Goal: Task Accomplishment & Management: Use online tool/utility

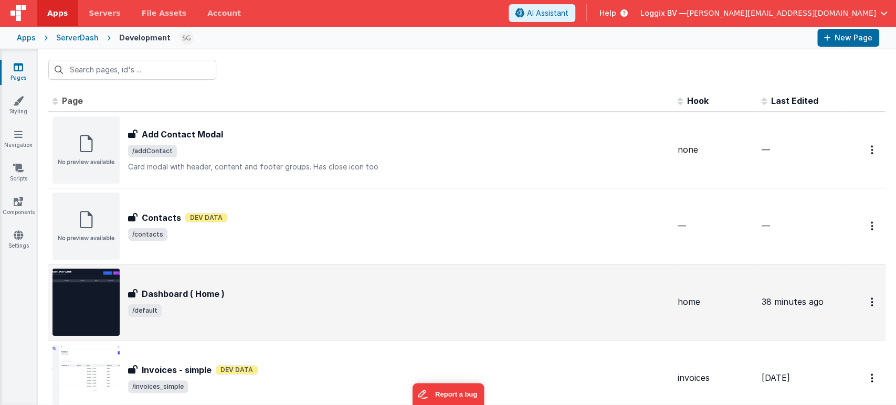
click at [281, 298] on div "Dashboard ( Home )" at bounding box center [398, 294] width 541 height 13
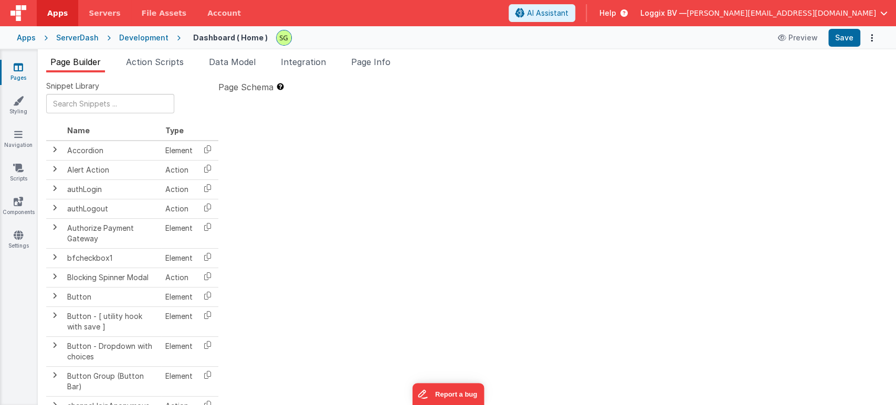
click at [19, 70] on icon at bounding box center [18, 67] width 9 height 10
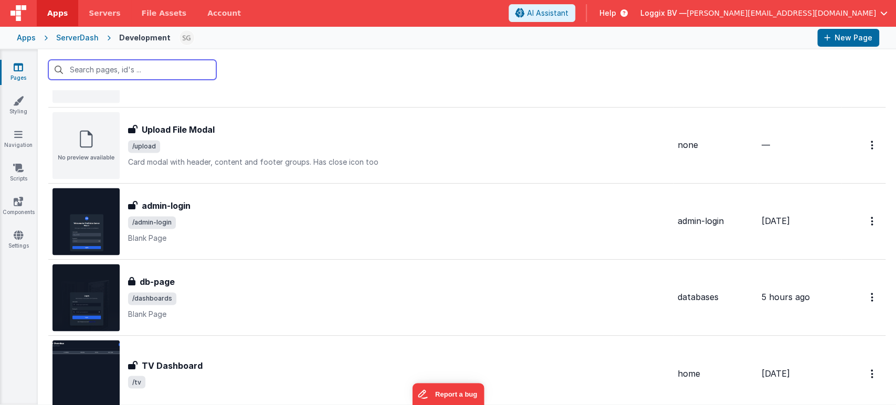
scroll to position [1126, 0]
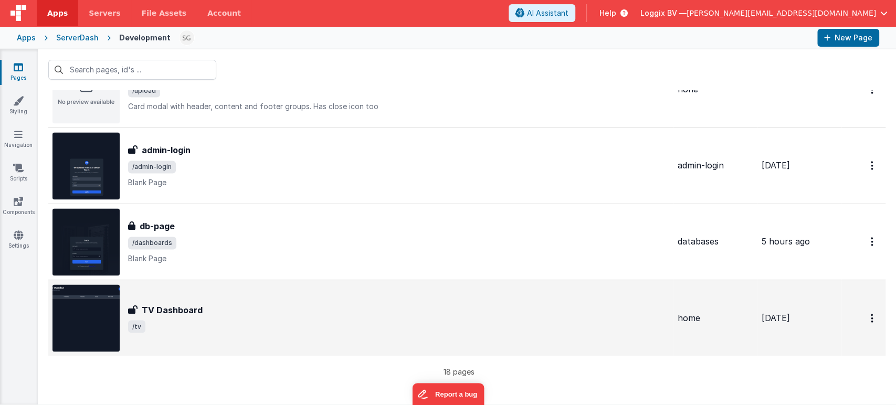
click at [275, 318] on div "TV Dashboard TV Dashboard /tv" at bounding box center [398, 317] width 541 height 29
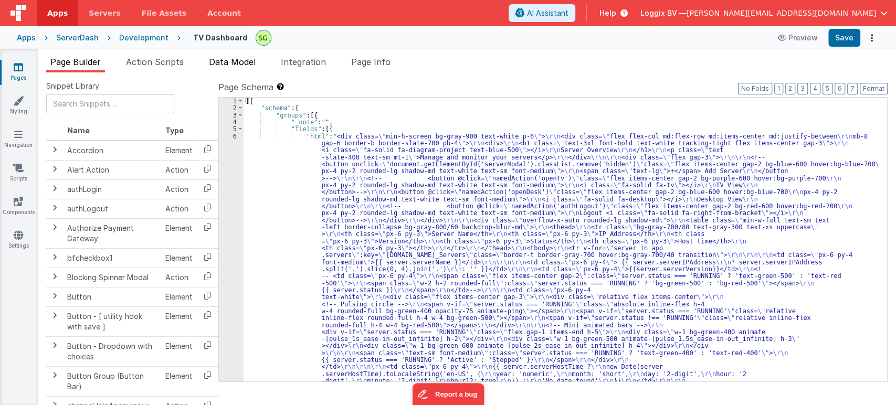
click at [245, 63] on span "Data Model" at bounding box center [232, 62] width 47 height 10
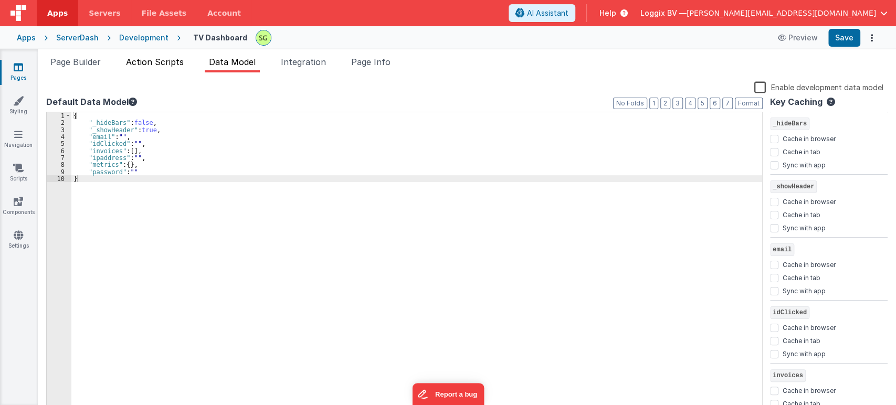
click at [162, 58] on span "Action Scripts" at bounding box center [155, 62] width 58 height 10
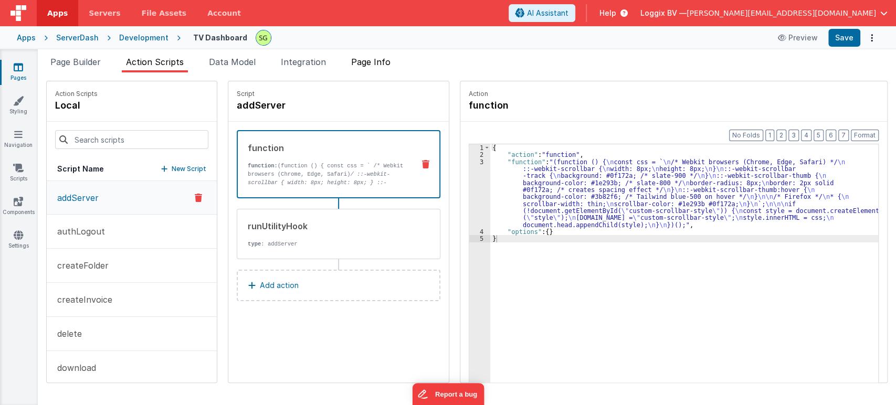
click at [371, 66] on span "Page Info" at bounding box center [370, 62] width 39 height 10
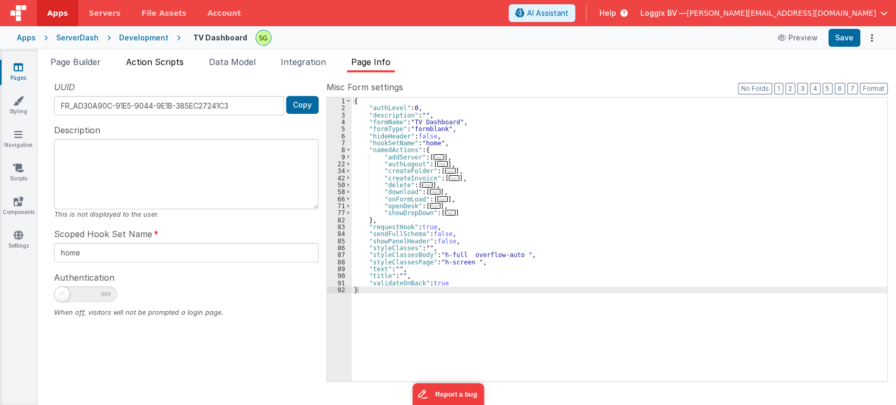
click at [166, 64] on span "Action Scripts" at bounding box center [155, 62] width 58 height 10
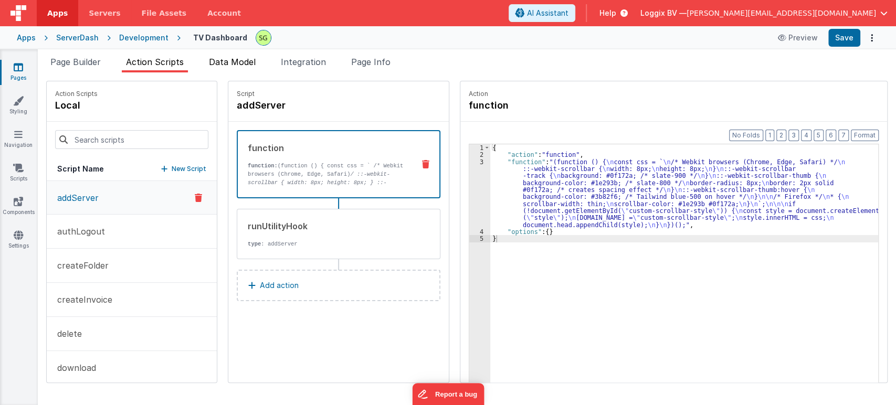
click at [220, 66] on span "Data Model" at bounding box center [232, 62] width 47 height 10
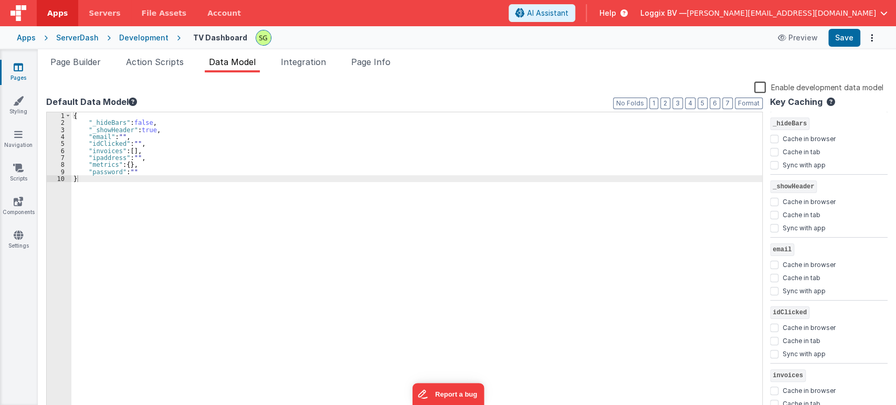
click at [101, 180] on div "{ "_hideBars" : false , "_showHeader" : true , "email" : "" , "idClicked" : "" …" at bounding box center [416, 270] width 691 height 316
click at [99, 67] on li "Page Builder" at bounding box center [75, 64] width 59 height 17
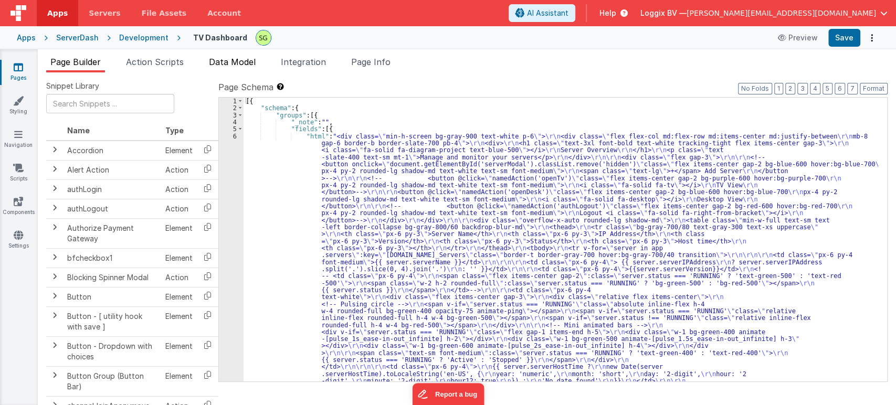
click at [218, 57] on span "Data Model" at bounding box center [232, 62] width 47 height 10
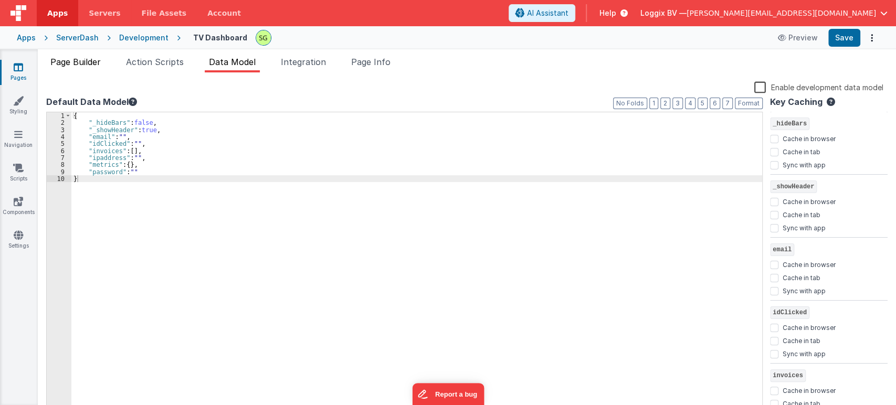
click at [55, 64] on span "Page Builder" at bounding box center [75, 62] width 50 height 10
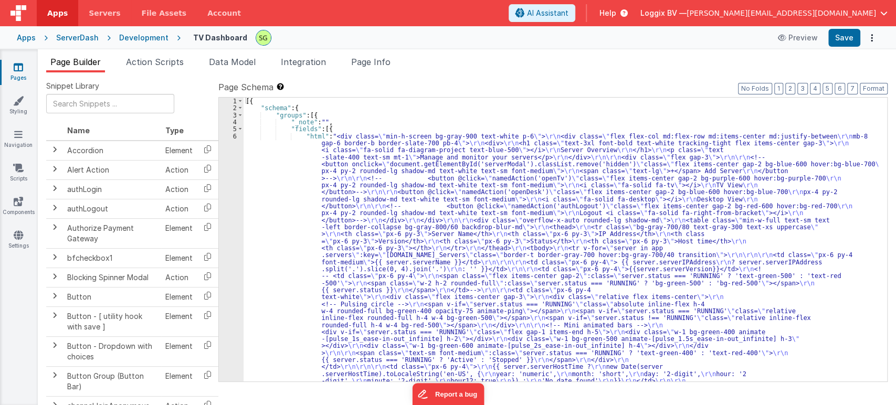
click at [235, 136] on div "6" at bounding box center [231, 388] width 25 height 511
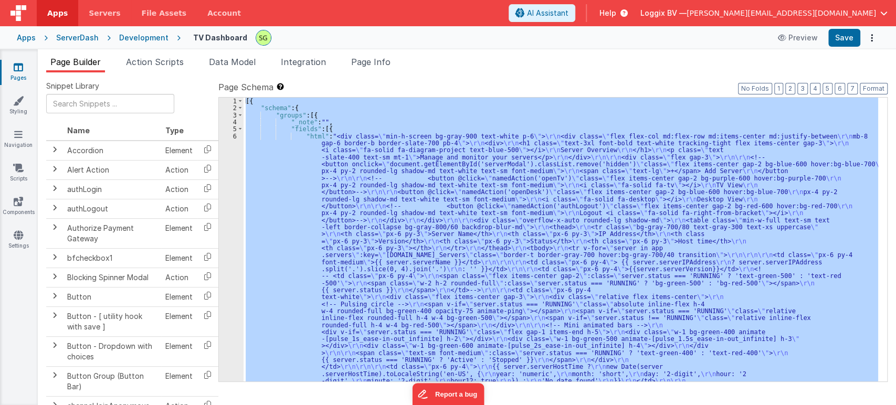
click at [235, 136] on div "6" at bounding box center [231, 388] width 25 height 511
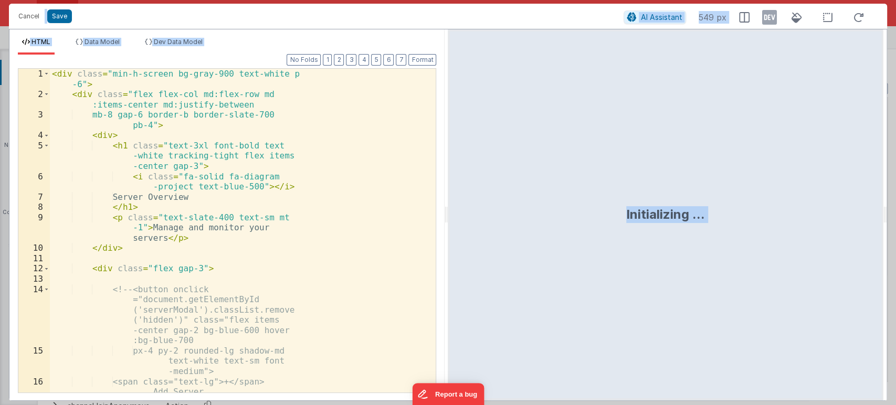
click at [399, 245] on div "< div class = "min-h-screen bg-gray-900 text-white p -6" > < div class = "flex …" at bounding box center [238, 252] width 377 height 367
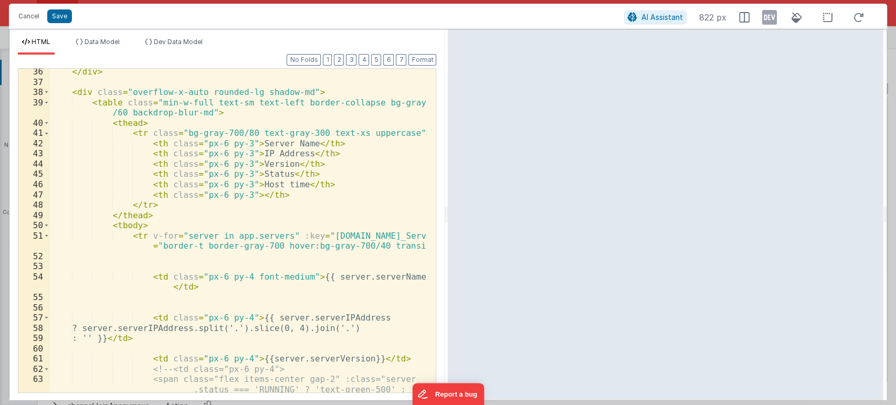
scroll to position [523, 0]
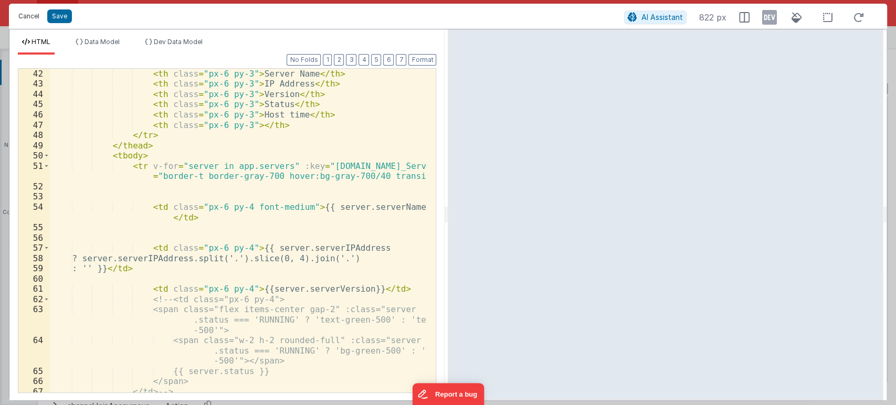
click at [18, 17] on button "Cancel" at bounding box center [28, 16] width 31 height 15
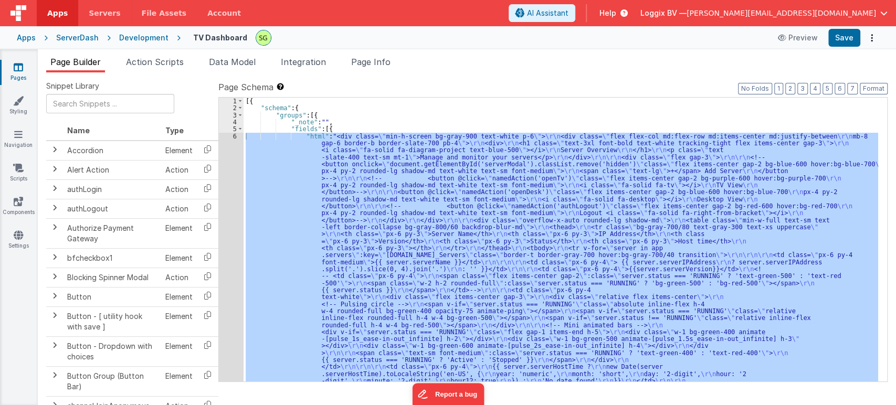
click at [12, 66] on link "Pages" at bounding box center [18, 72] width 38 height 21
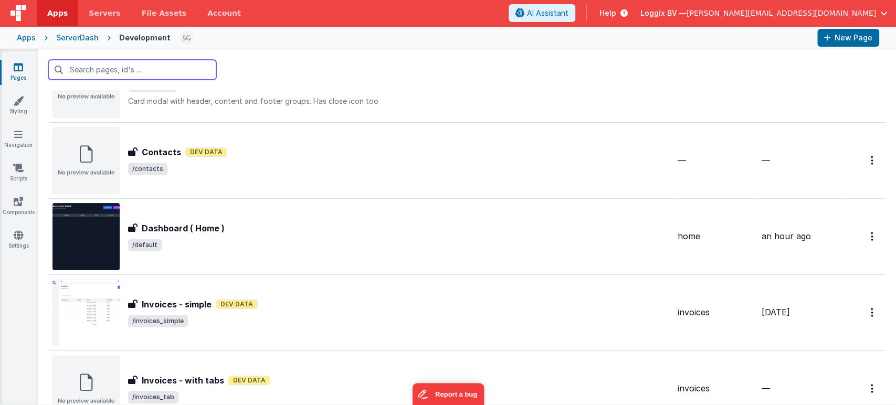
scroll to position [58, 0]
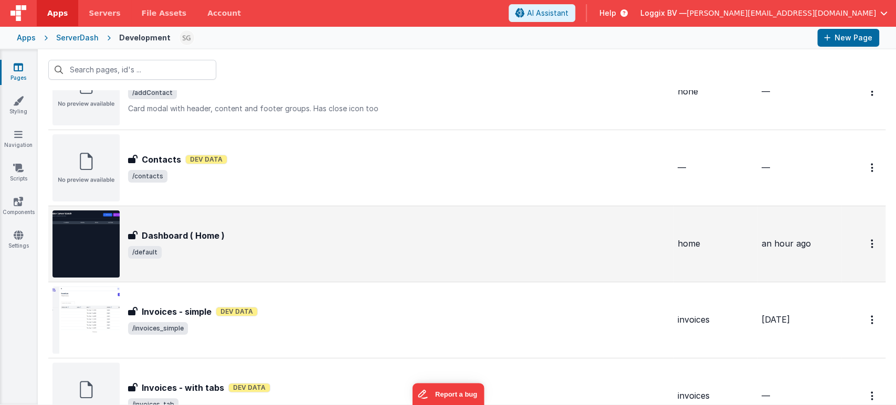
click at [275, 238] on div "Dashboard ( Home )" at bounding box center [398, 235] width 541 height 13
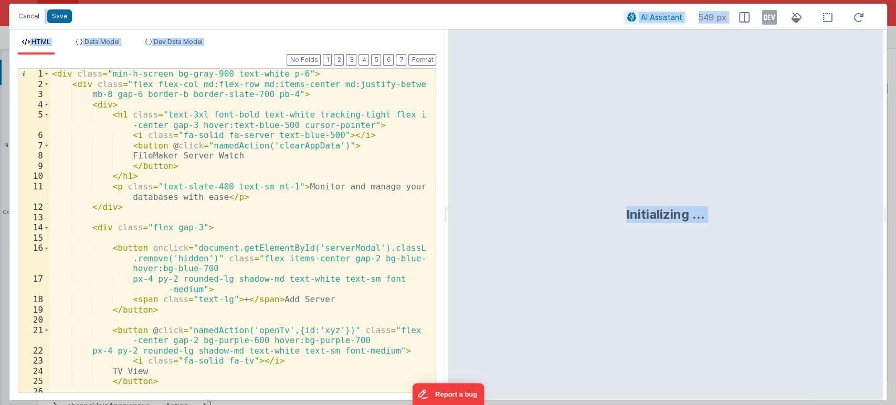
click at [349, 212] on div "< div class = "min-h-screen bg-gray-900 text-white p-6" > < div class = "flex f…" at bounding box center [238, 246] width 377 height 355
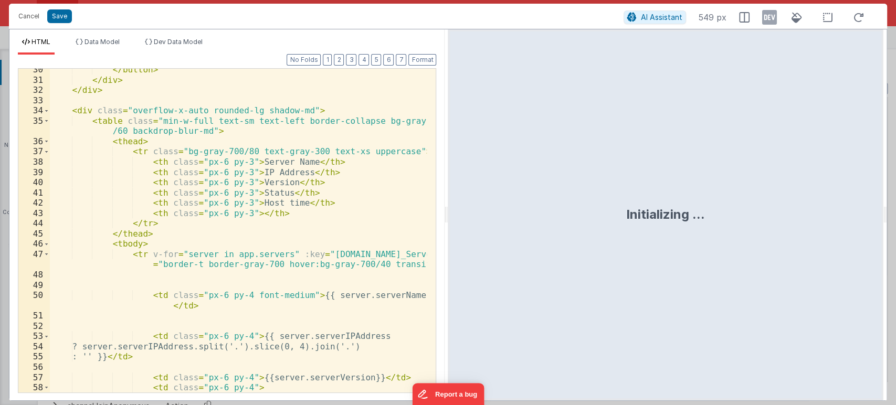
scroll to position [209, 0]
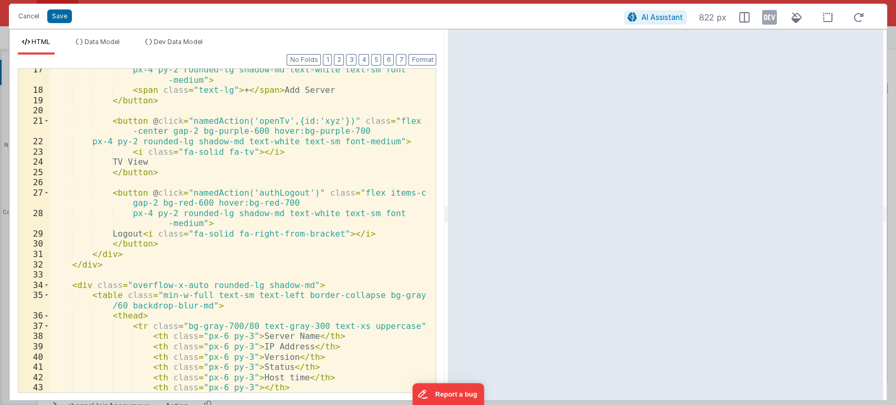
click at [312, 120] on div "px-4 py-2 rounded-lg shadow-md text-white text-sm font -medium" > < span class …" at bounding box center [238, 242] width 377 height 355
click at [59, 16] on button "Save" at bounding box center [59, 16] width 25 height 14
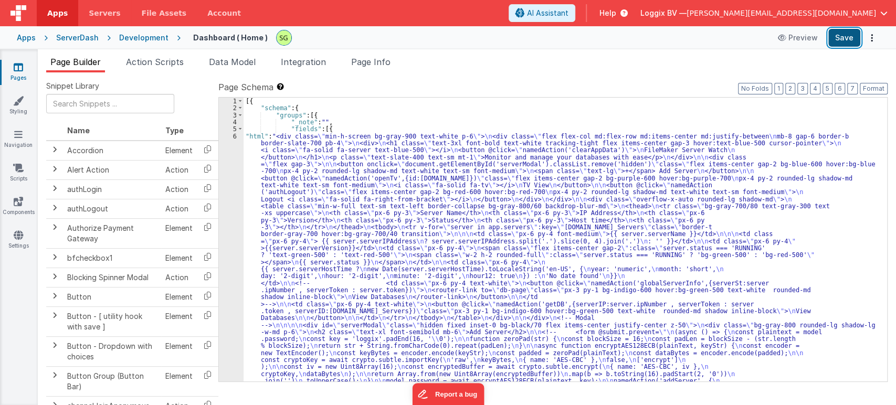
click at [849, 37] on button "Save" at bounding box center [844, 38] width 32 height 18
click at [165, 60] on span "Action Scripts" at bounding box center [155, 62] width 58 height 10
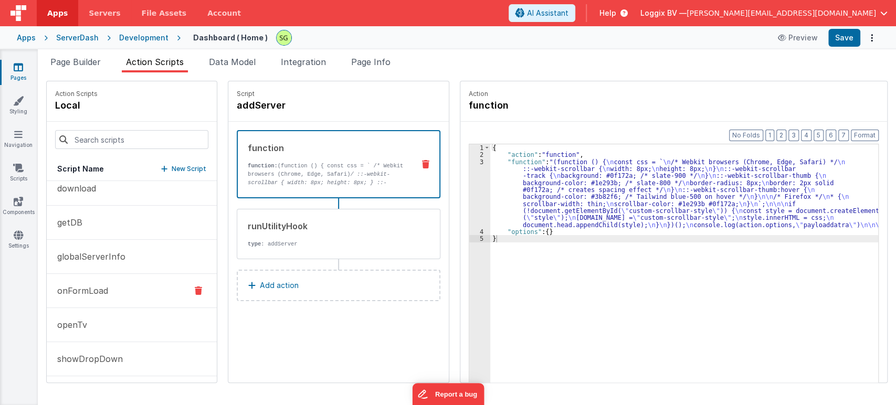
scroll to position [181, 0]
click at [111, 324] on button "openTv" at bounding box center [132, 324] width 170 height 34
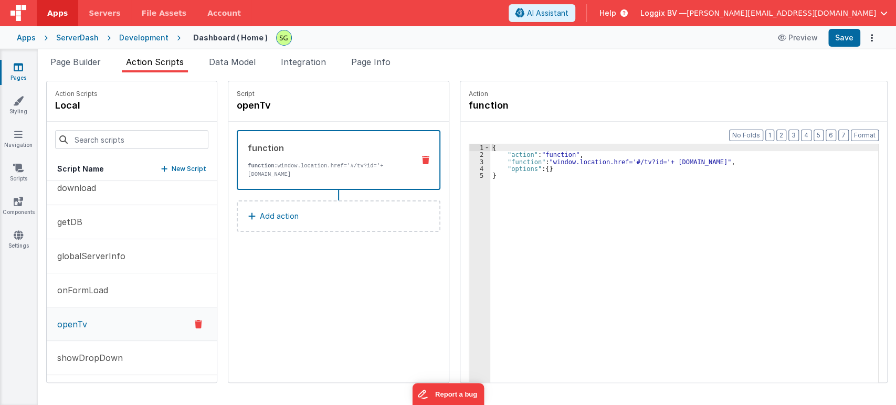
click at [470, 160] on div "3" at bounding box center [479, 162] width 21 height 7
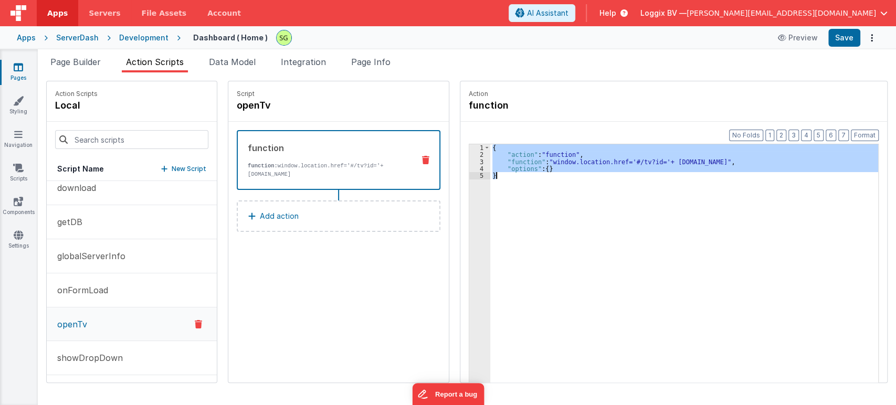
click at [470, 160] on div "3" at bounding box center [479, 162] width 21 height 7
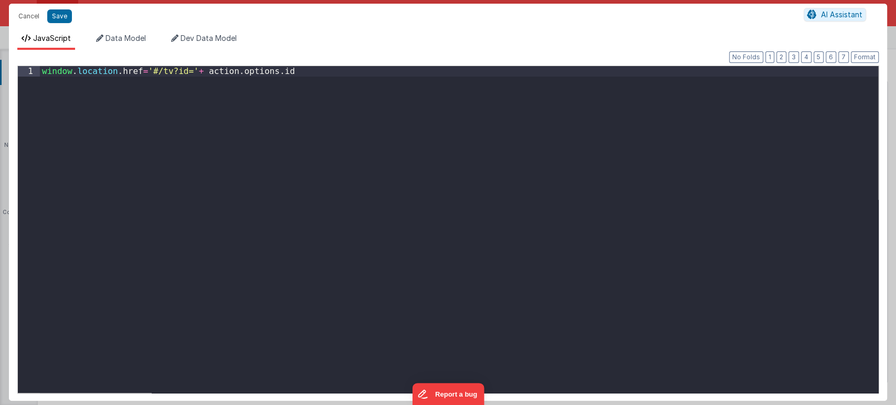
click at [302, 139] on div "window . location . href = '#/tv?id=' + action . options . id" at bounding box center [459, 239] width 838 height 347
drag, startPoint x: 193, startPoint y: 69, endPoint x: 277, endPoint y: 75, distance: 84.2
click at [277, 75] on div "window . location . href = '#/tv?id=' + action . options . id" at bounding box center [459, 239] width 838 height 347
click at [277, 75] on div "window . location . href = '#/tv?id=' + action . options . id" at bounding box center [459, 229] width 838 height 327
click at [50, 16] on button "Save" at bounding box center [59, 16] width 25 height 14
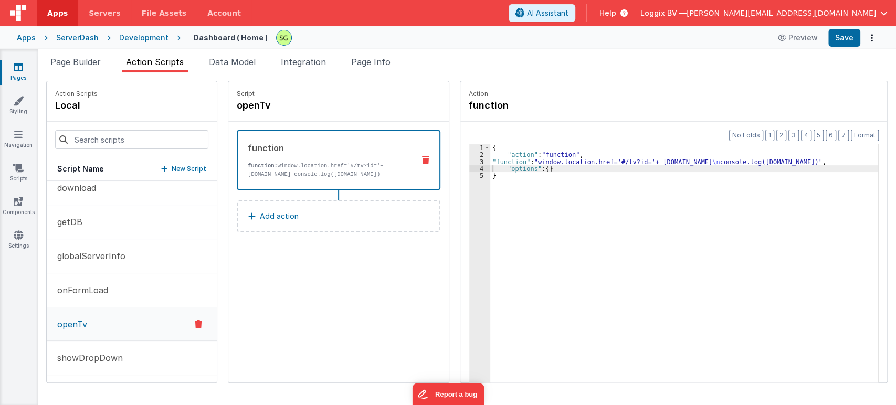
click at [519, 248] on div "{ "action" : "function" , "function" : "window.location.href='#/tv?id='+ action…" at bounding box center [689, 287] width 398 height 286
click at [843, 45] on button "Save" at bounding box center [844, 38] width 32 height 18
drag, startPoint x: 60, startPoint y: 66, endPoint x: 69, endPoint y: 74, distance: 12.6
click at [60, 66] on span "Page Builder" at bounding box center [75, 62] width 50 height 10
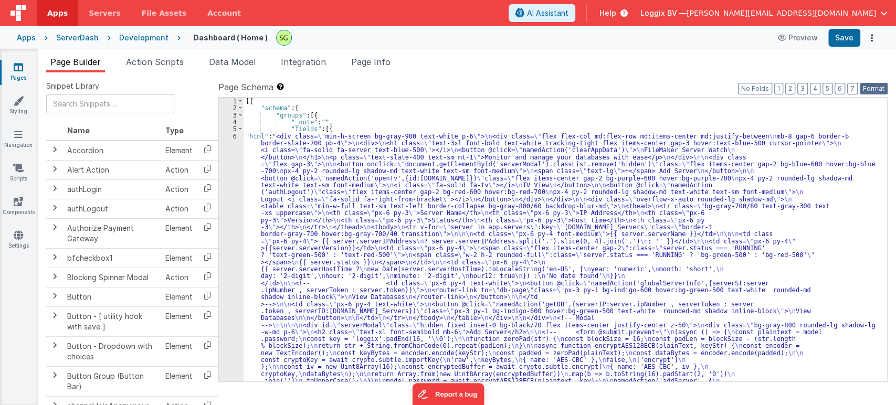
click at [867, 85] on button "Format" at bounding box center [874, 89] width 28 height 12
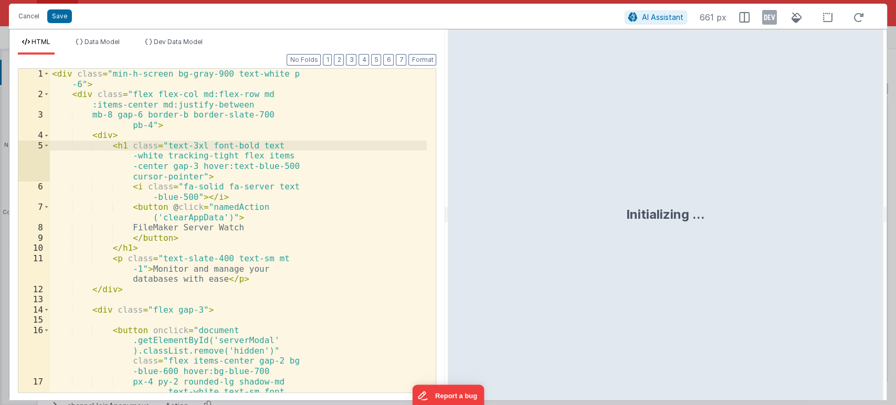
click at [327, 222] on div "< div class = "min-h-screen bg-gray-900 text-white p -6" > < div class = "flex …" at bounding box center [238, 256] width 377 height 375
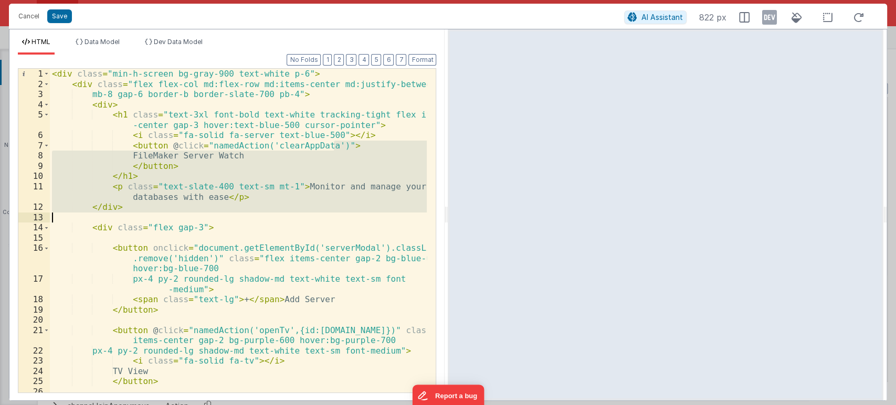
scroll to position [0, 0]
click at [241, 209] on div "< div class = "min-h-screen bg-gray-900 text-white p-6" > < div class = "flex f…" at bounding box center [238, 231] width 377 height 324
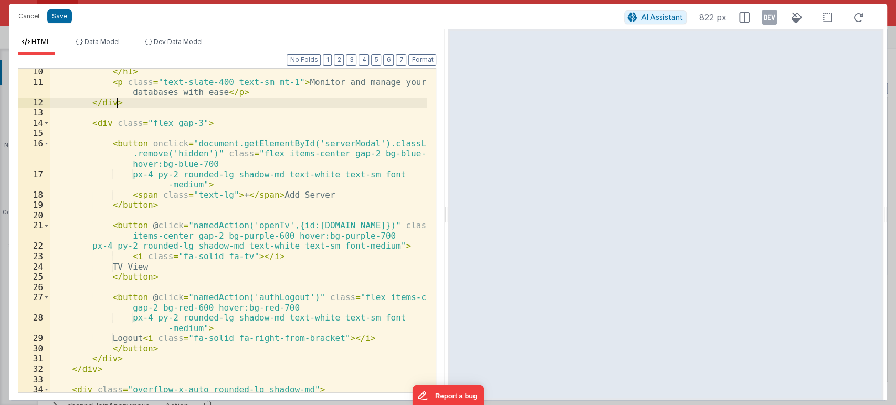
scroll to position [104, 0]
click at [297, 222] on div "</ h1 > < p class = "text-slate-400 text-sm mt-1" > Monitor and manage your dat…" at bounding box center [238, 244] width 377 height 355
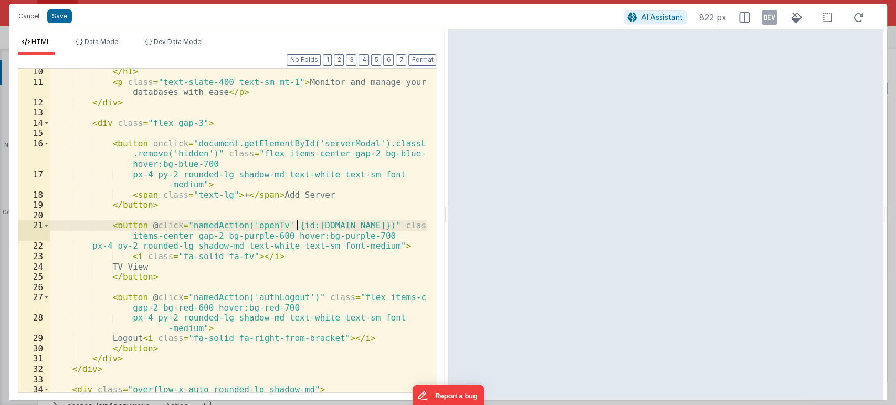
click at [325, 222] on div "</ h1 > < p class = "text-slate-400 text-sm mt-1" > Monitor and manage your dat…" at bounding box center [238, 244] width 377 height 355
click at [340, 225] on div "</ h1 > < p class = "text-slate-400 text-sm mt-1" > Monitor and manage your dat…" at bounding box center [238, 244] width 377 height 355
click at [304, 225] on div "</ h1 > < p class = "text-slate-400 text-sm mt-1" > Monitor and manage your dat…" at bounding box center [238, 244] width 377 height 355
click at [324, 224] on div "</ h1 > < p class = "text-slate-400 text-sm mt-1" > Monitor and manage your dat…" at bounding box center [238, 244] width 377 height 355
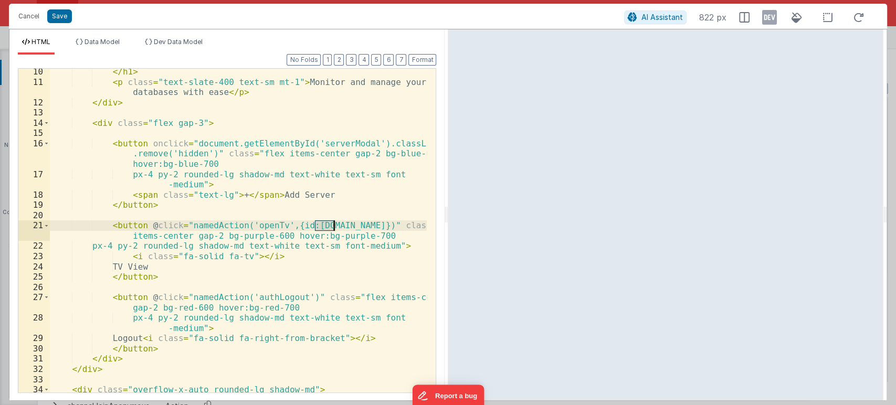
click at [324, 224] on div "</ h1 > < p class = "text-slate-400 text-sm mt-1" > Monitor and manage your dat…" at bounding box center [238, 244] width 377 height 355
click at [340, 223] on div "</ h1 > < p class = "text-slate-400 text-sm mt-1" > Monitor and manage your dat…" at bounding box center [238, 244] width 377 height 355
click at [315, 260] on div "</ h1 > < p class = "text-slate-400 text-sm mt-1" > Monitor and manage your dat…" at bounding box center [238, 244] width 377 height 355
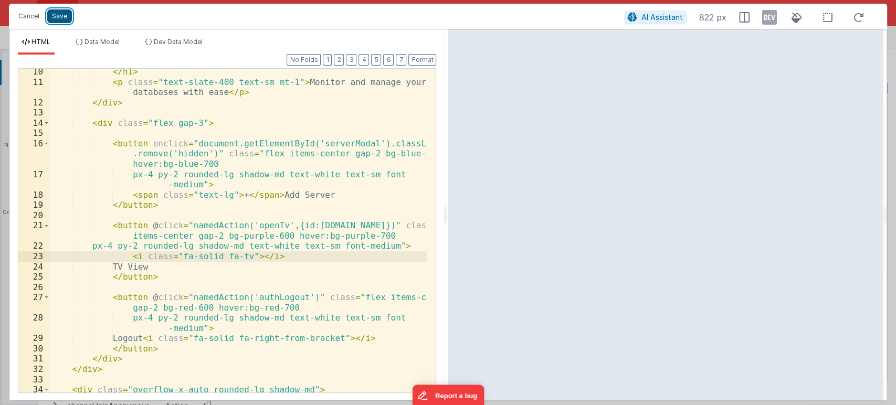
click at [60, 19] on button "Save" at bounding box center [59, 16] width 25 height 14
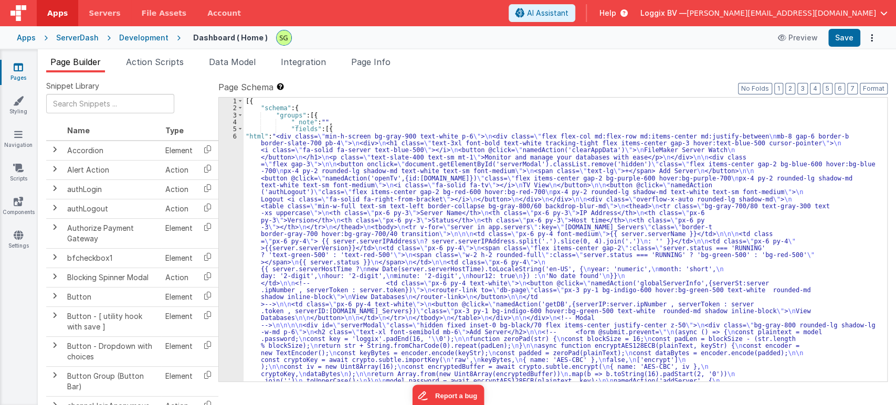
click at [19, 65] on icon at bounding box center [18, 67] width 9 height 10
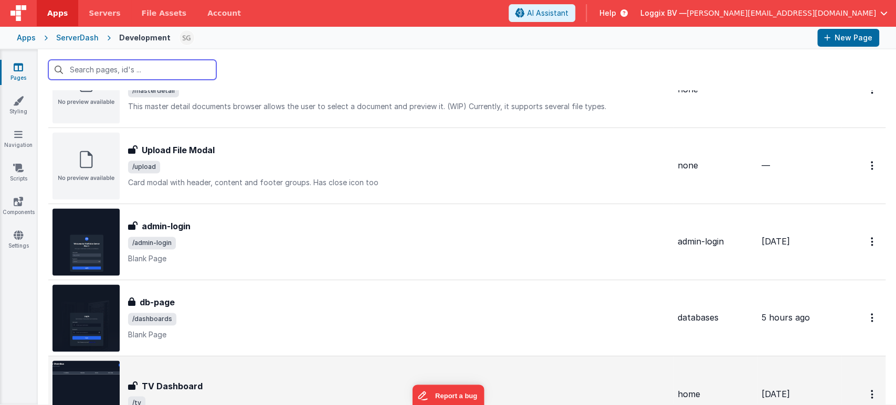
scroll to position [1126, 0]
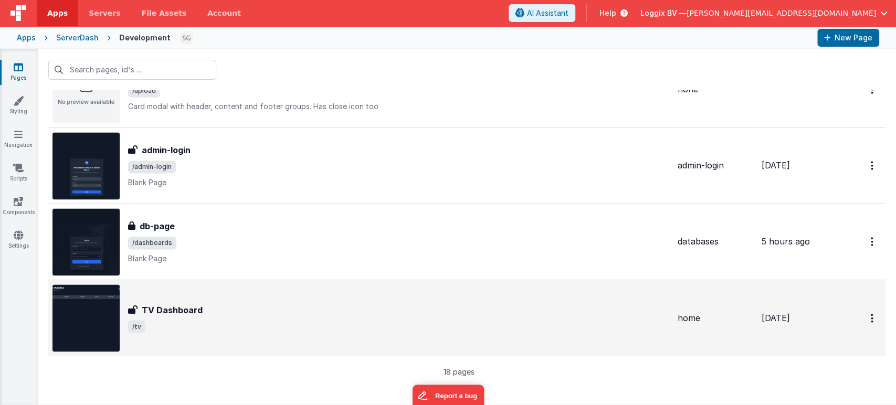
click at [245, 325] on span "/tv" at bounding box center [398, 326] width 541 height 13
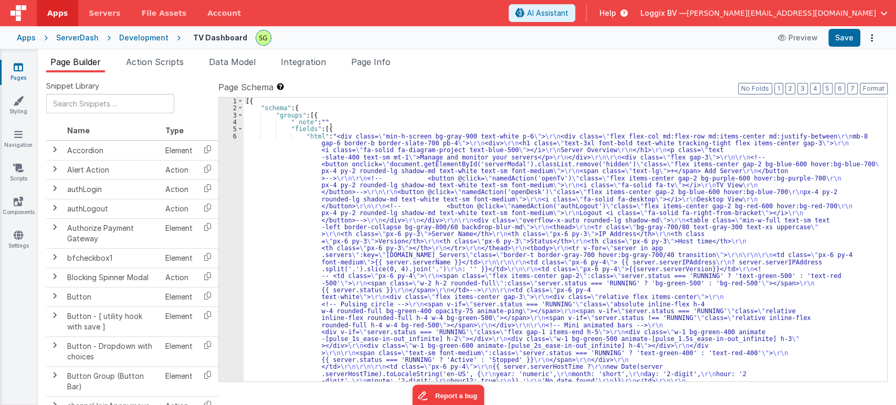
click at [384, 64] on span "Page Info" at bounding box center [370, 62] width 39 height 10
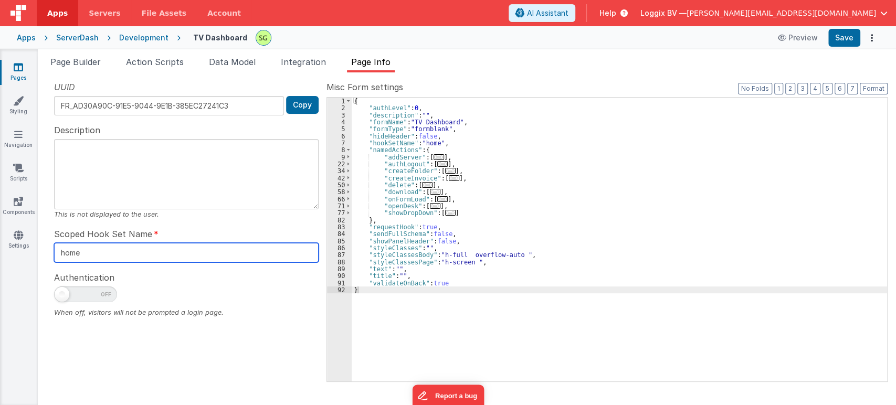
click at [89, 251] on input "home" at bounding box center [186, 252] width 265 height 19
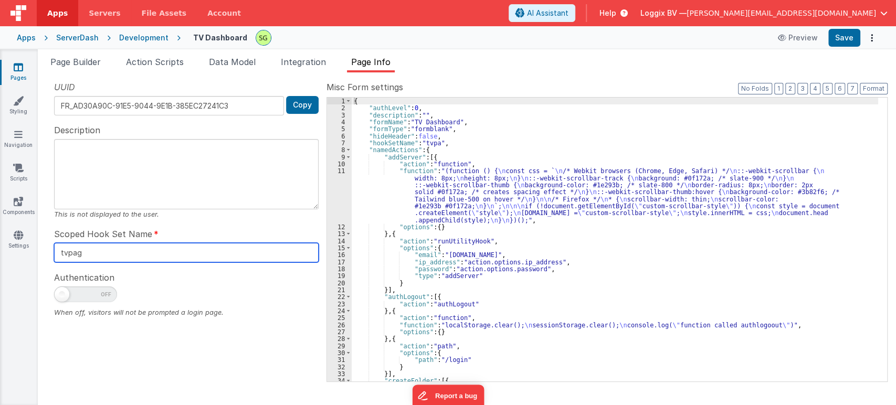
type input "tvpage"
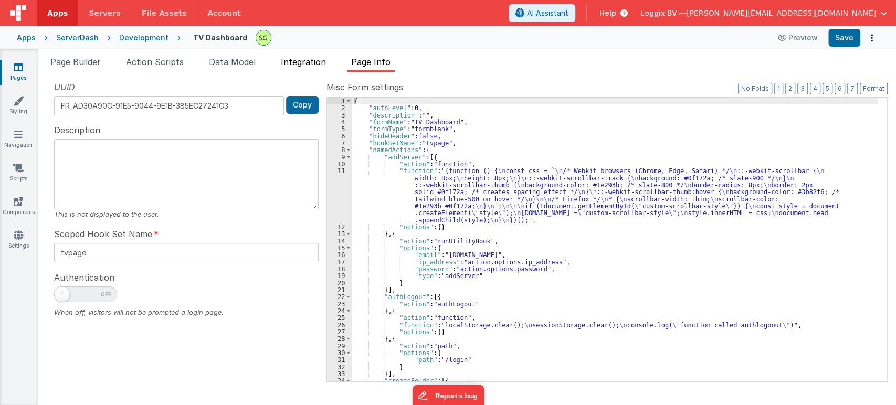
click at [302, 66] on span "Integration" at bounding box center [303, 62] width 45 height 10
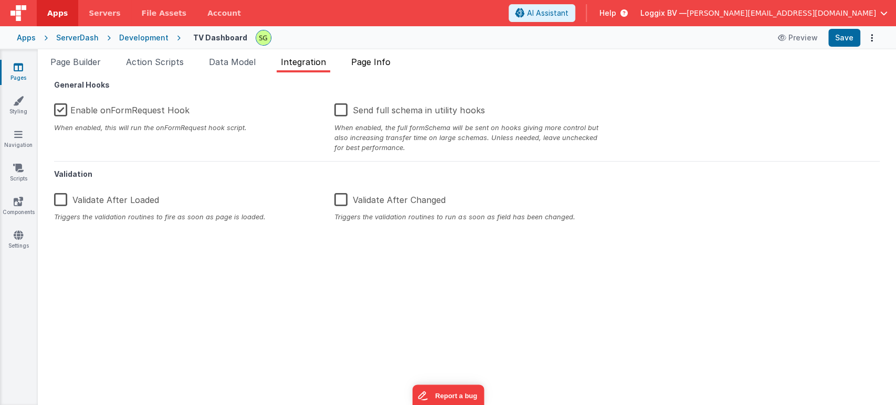
click at [379, 64] on span "Page Info" at bounding box center [370, 62] width 39 height 10
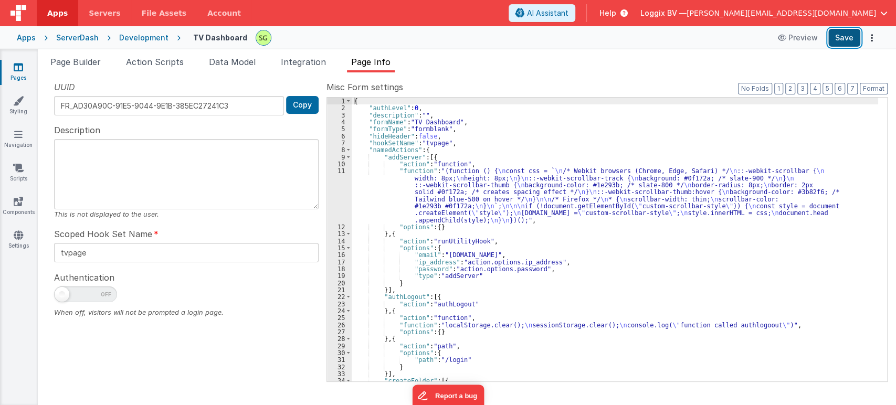
click at [848, 37] on button "Save" at bounding box center [844, 38] width 32 height 18
click at [83, 61] on span "Page Builder" at bounding box center [75, 62] width 50 height 10
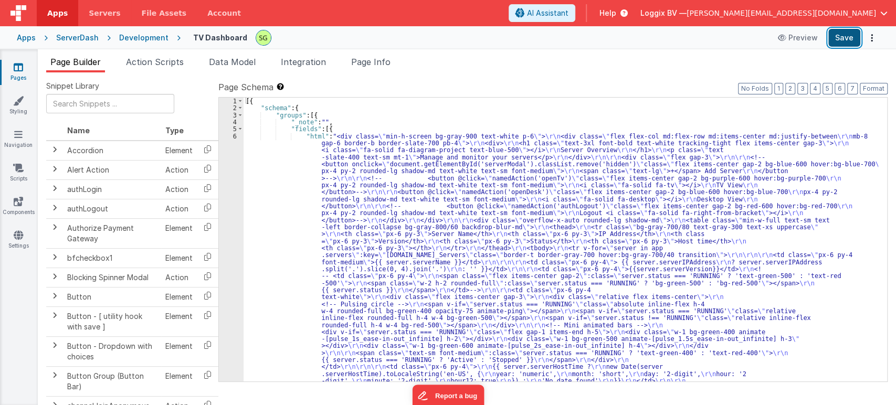
click at [839, 45] on button "Save" at bounding box center [844, 38] width 32 height 18
click at [16, 66] on icon at bounding box center [18, 67] width 9 height 10
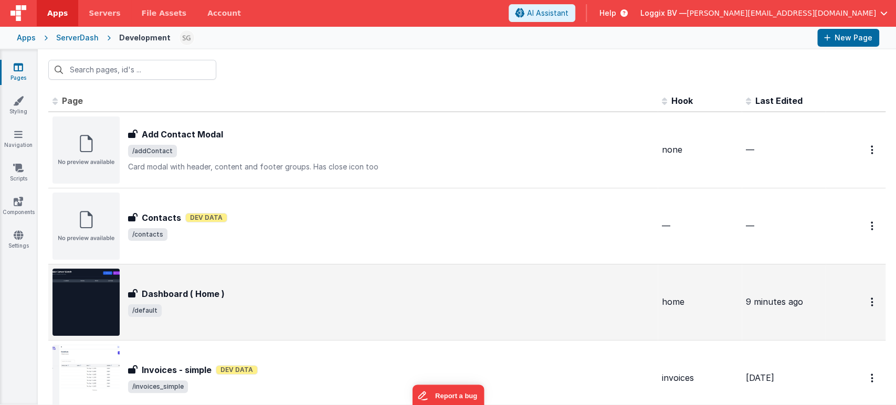
click at [311, 255] on div "Contacts Contacts Dev Data /contacts" at bounding box center [352, 226] width 601 height 67
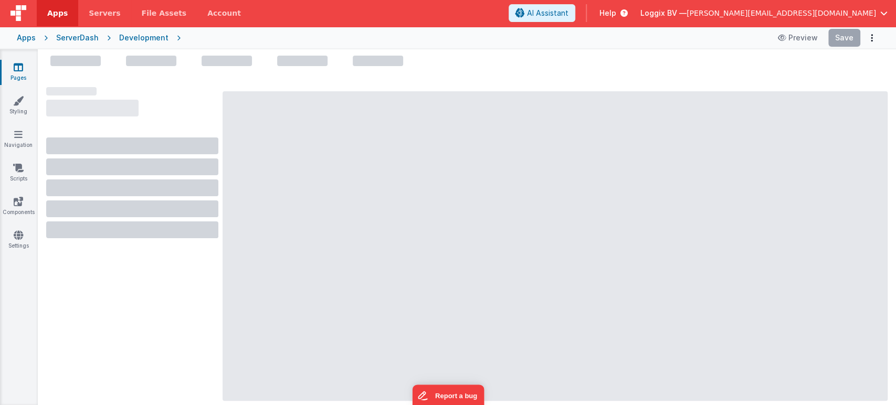
click at [23, 70] on link "Pages" at bounding box center [18, 72] width 38 height 21
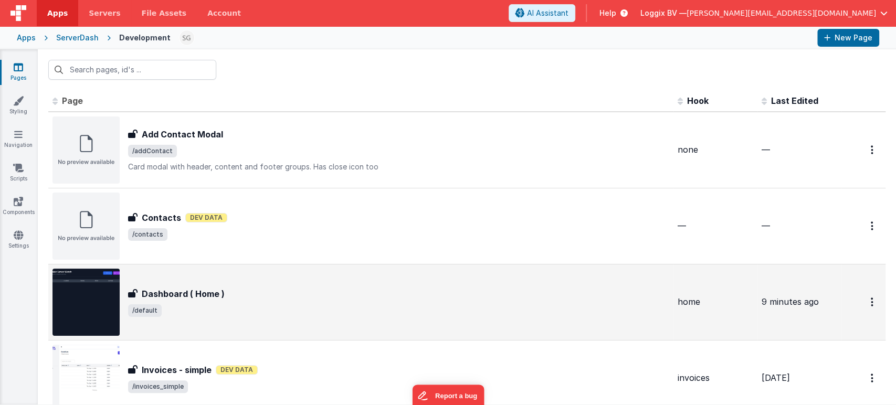
click at [273, 301] on div "Dashboard ( Home ) Dashboard ( Home ) /default" at bounding box center [398, 302] width 541 height 29
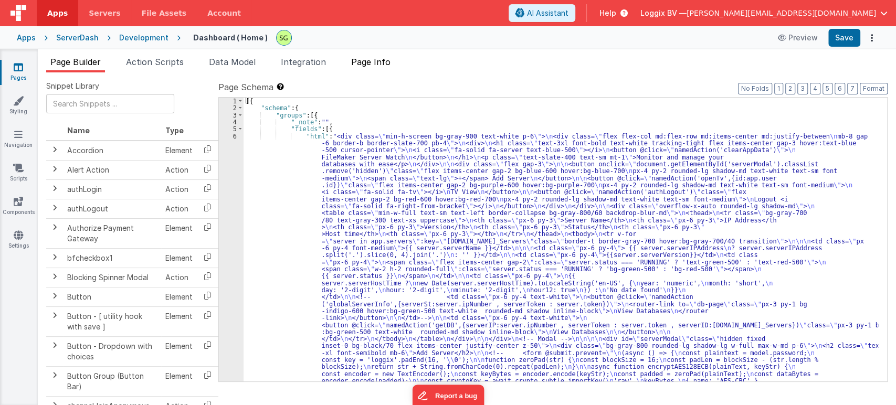
click at [388, 62] on span "Page Info" at bounding box center [370, 62] width 39 height 10
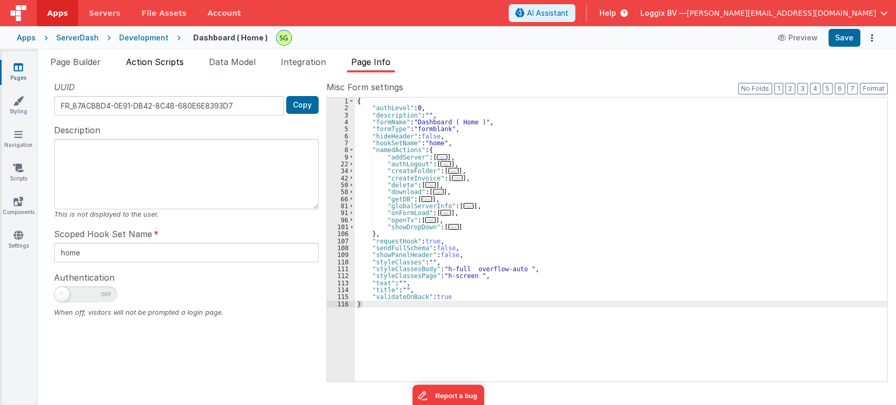
click at [154, 62] on span "Action Scripts" at bounding box center [155, 62] width 58 height 10
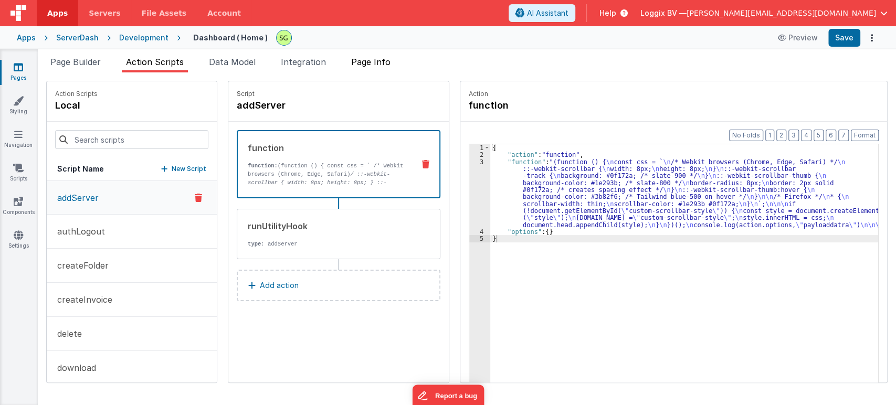
click at [386, 61] on span "Page Info" at bounding box center [370, 62] width 39 height 10
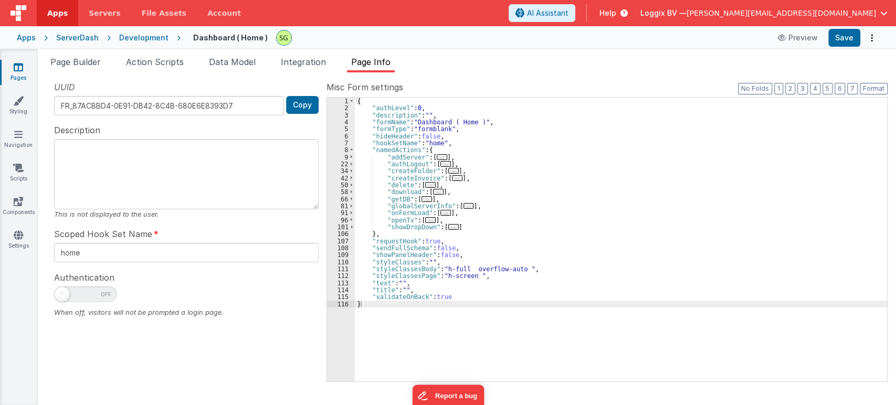
click at [74, 293] on span at bounding box center [85, 295] width 63 height 16
click at [62, 293] on input "checkbox" at bounding box center [58, 293] width 8 height 8
checkbox input "true"
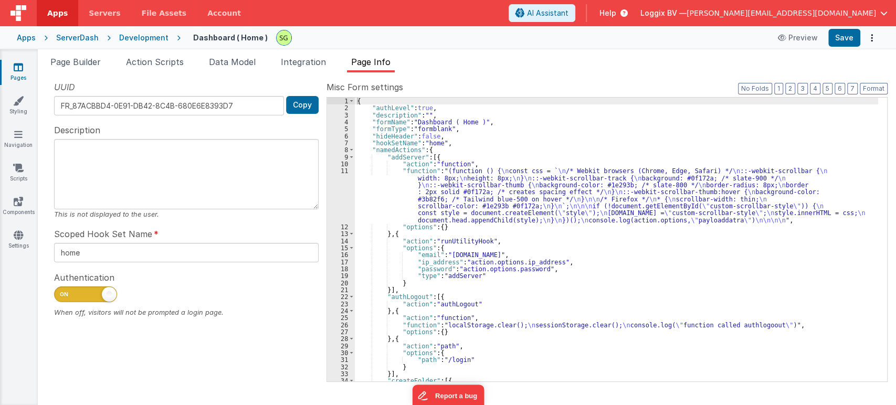
click at [139, 359] on div "UUID FR_87ACBBD4-0E91-DB42-8C4B-680E6E8393D7 Copy Description This is not displ…" at bounding box center [186, 231] width 280 height 300
click at [846, 36] on button "Save" at bounding box center [844, 38] width 32 height 18
click at [20, 73] on link "Pages" at bounding box center [18, 72] width 38 height 21
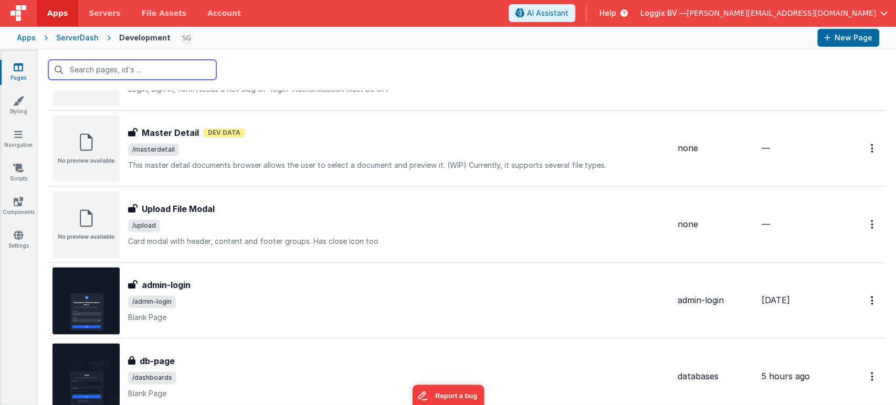
scroll to position [1126, 0]
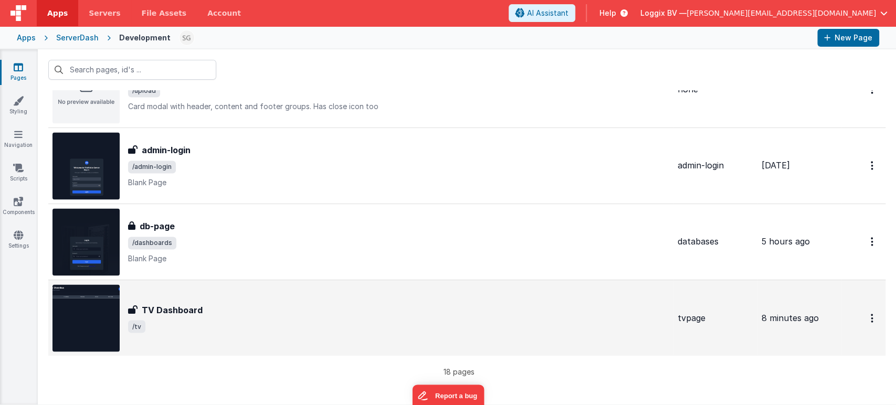
click at [267, 312] on div "TV Dashboard" at bounding box center [398, 309] width 541 height 13
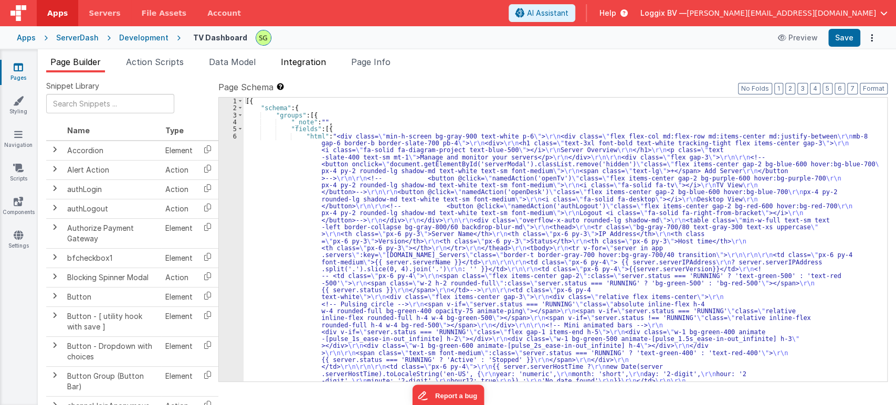
click at [293, 65] on span "Integration" at bounding box center [303, 62] width 45 height 10
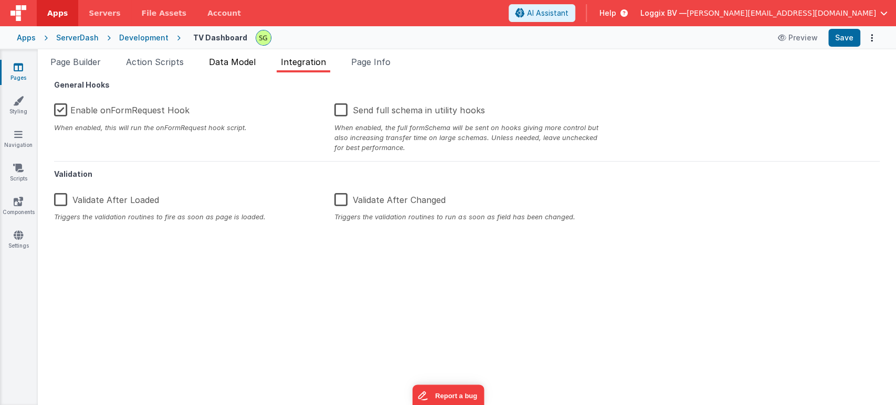
click at [218, 65] on span "Data Model" at bounding box center [232, 62] width 47 height 10
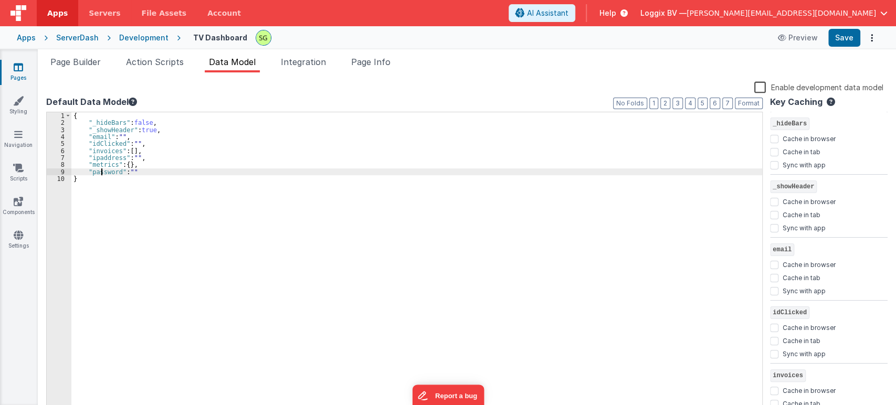
click at [102, 171] on div "{ "_hideBars" : false , "_showHeader" : true , "email" : "" , "idClicked" : "" …" at bounding box center [416, 270] width 691 height 316
click at [759, 83] on label "Enable development data model" at bounding box center [818, 87] width 129 height 12
click at [0, 0] on input "Enable development data model" at bounding box center [0, 0] width 0 height 0
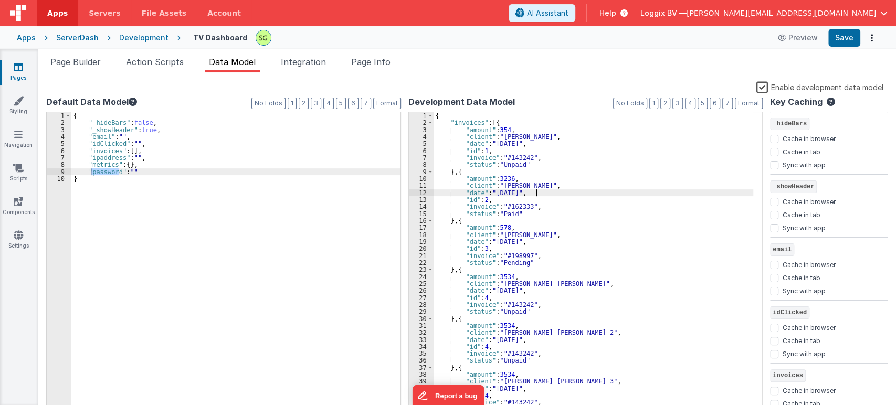
click at [578, 191] on div "{ "invoices" : [{ "amount" : 354 , "client" : "Jan Hunt" , "date" : "2023/09/23…" at bounding box center [594, 270] width 320 height 316
click at [763, 86] on label "Enable development data model" at bounding box center [819, 87] width 127 height 12
click at [0, 0] on input "Enable development data model" at bounding box center [0, 0] width 0 height 0
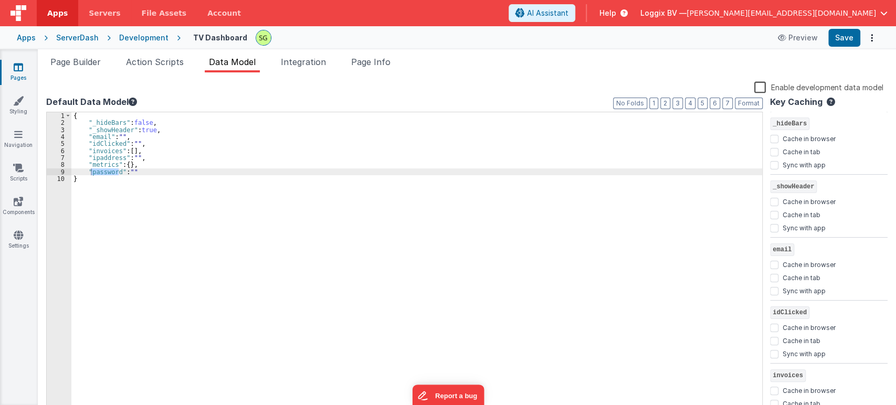
click at [145, 171] on div "{ "_hideBars" : false , "_showHeader" : true , "email" : "" , "idClicked" : "" …" at bounding box center [416, 270] width 691 height 316
click at [87, 59] on span "Page Builder" at bounding box center [75, 62] width 50 height 10
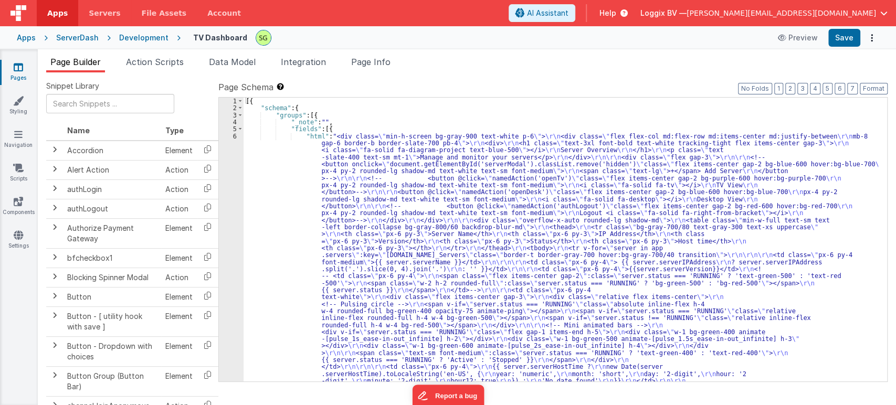
click at [235, 136] on div "6" at bounding box center [231, 388] width 25 height 511
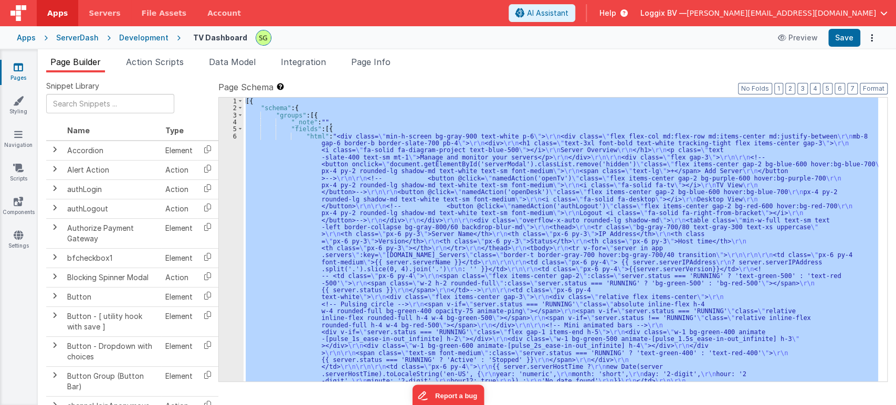
click at [235, 136] on div "6" at bounding box center [231, 388] width 25 height 511
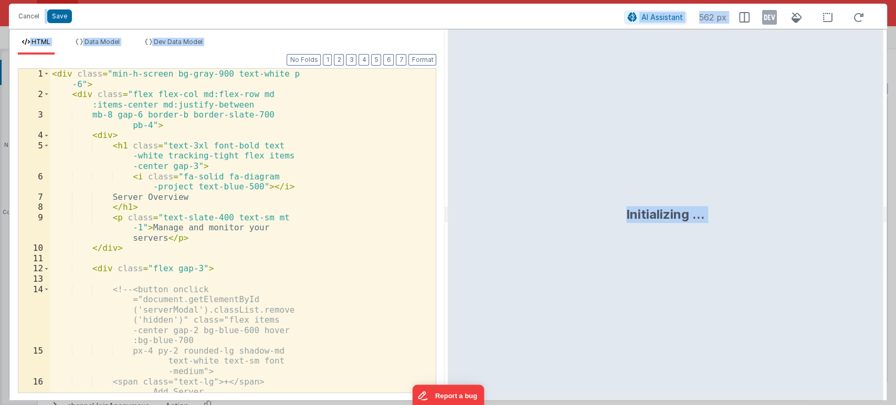
click at [307, 265] on div "< div class = "min-h-screen bg-gray-900 text-white p -6" > < div class = "flex …" at bounding box center [238, 246] width 377 height 355
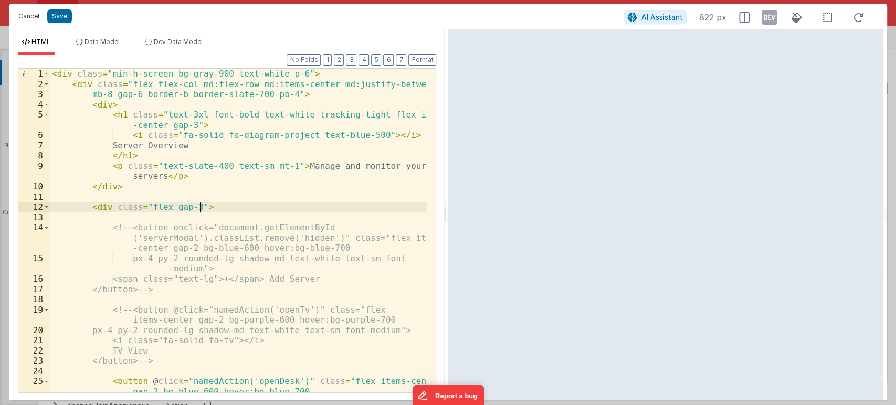
click at [27, 19] on button "Cancel" at bounding box center [28, 16] width 31 height 15
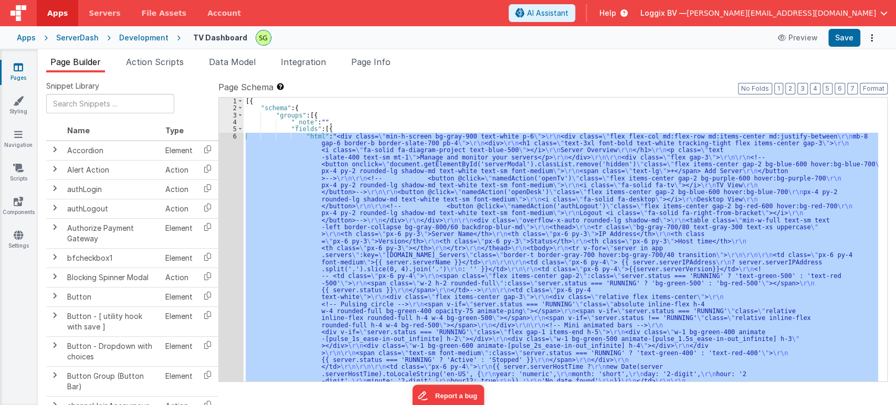
click at [13, 71] on link "Pages" at bounding box center [18, 72] width 38 height 21
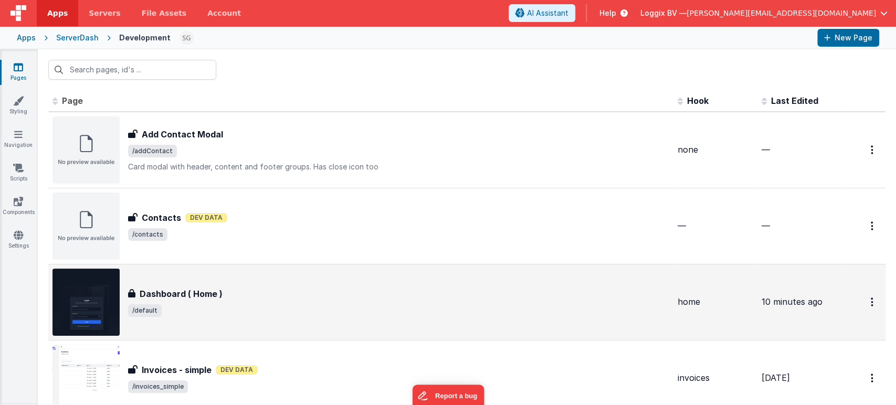
click at [271, 305] on span "/default" at bounding box center [398, 310] width 541 height 13
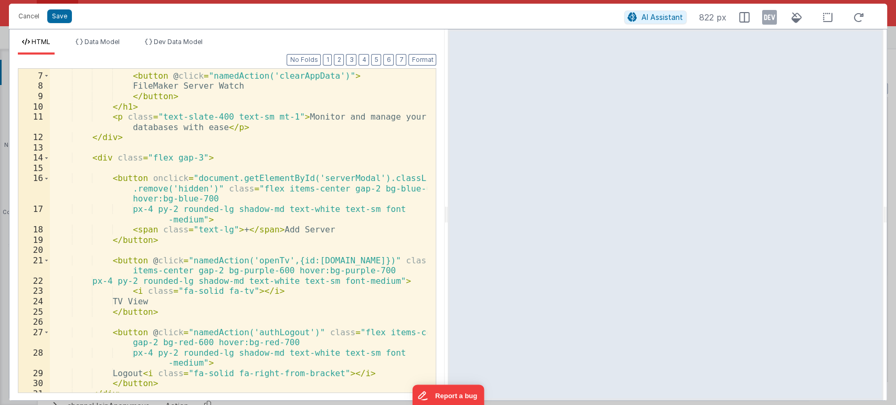
scroll to position [70, 0]
click at [170, 312] on div "< i class = "fa-solid fa-server text-blue-500" > </ i > < button @ click = "nam…" at bounding box center [238, 232] width 377 height 344
click at [331, 258] on div "< i class = "fa-solid fa-server text-blue-500" > </ i > < button @ click = "nam…" at bounding box center [238, 232] width 377 height 344
click at [67, 16] on button "Save" at bounding box center [59, 16] width 25 height 14
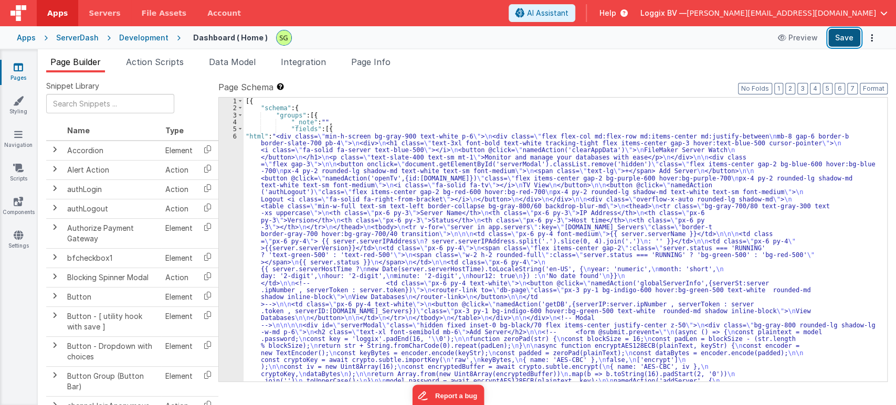
click at [855, 40] on button "Save" at bounding box center [844, 38] width 32 height 18
click at [391, 64] on span "Page Info" at bounding box center [370, 62] width 39 height 10
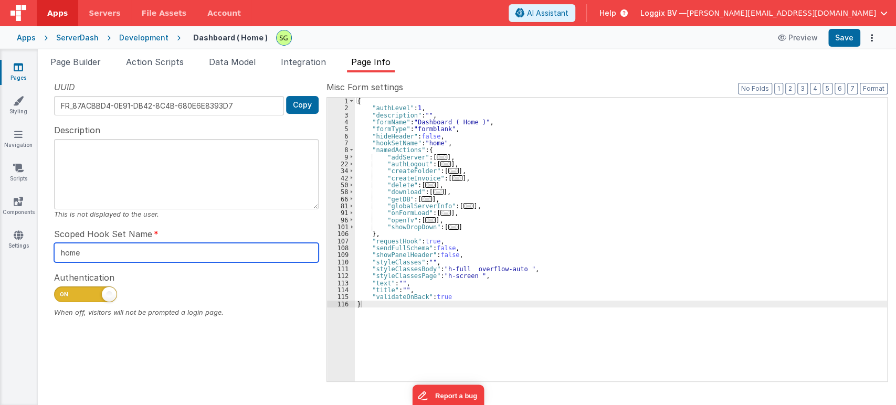
click at [127, 259] on input "home" at bounding box center [186, 252] width 265 height 19
click at [110, 251] on input "home" at bounding box center [186, 252] width 265 height 19
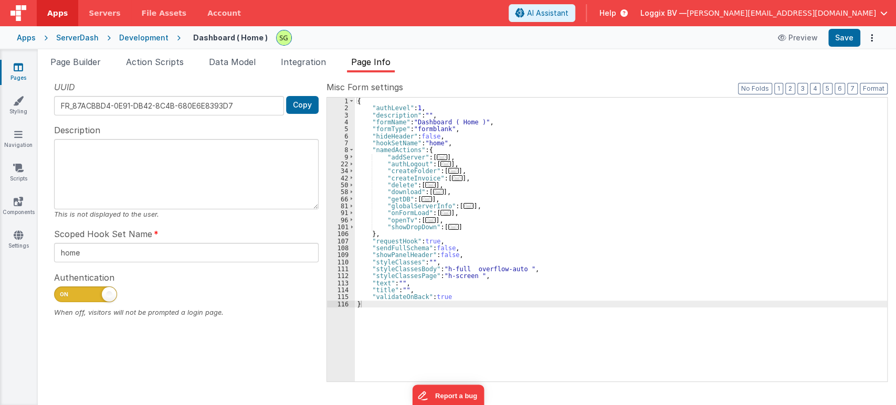
click at [216, 297] on div at bounding box center [186, 297] width 265 height 21
click at [307, 66] on span "Integration" at bounding box center [303, 62] width 45 height 10
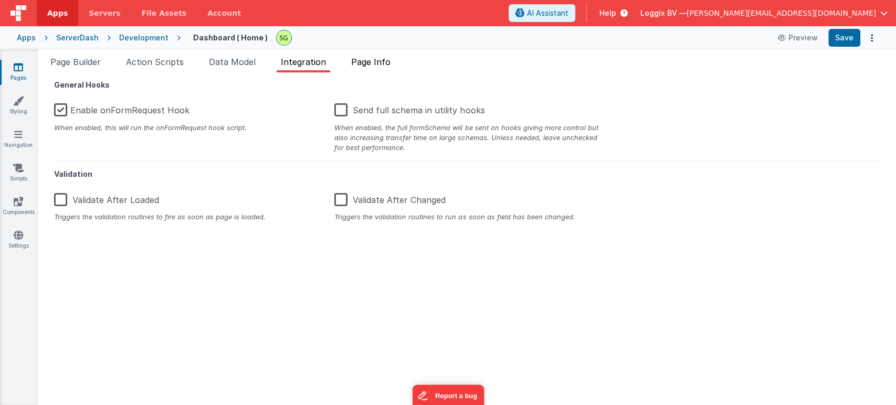
click at [387, 63] on span "Page Info" at bounding box center [370, 62] width 39 height 10
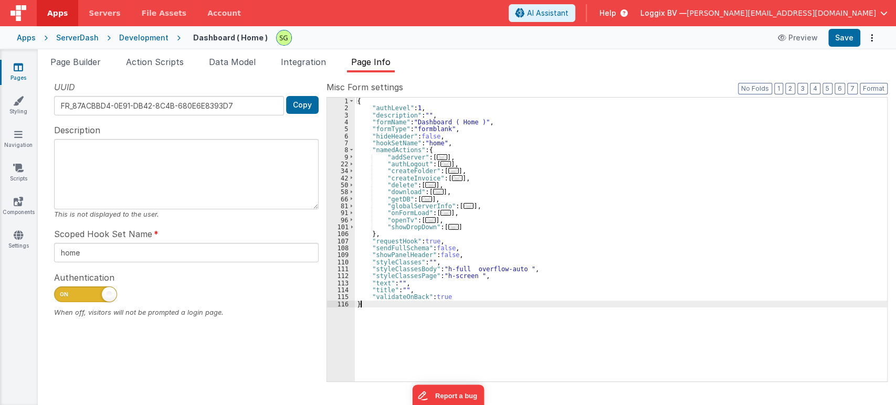
click at [437, 310] on div "{ "authLevel" : 1 , "description" : "" , "formName" : "Dashboard ( Home )" , "f…" at bounding box center [621, 247] width 532 height 299
click at [844, 34] on button "Save" at bounding box center [844, 38] width 32 height 18
click at [14, 66] on icon at bounding box center [18, 67] width 9 height 10
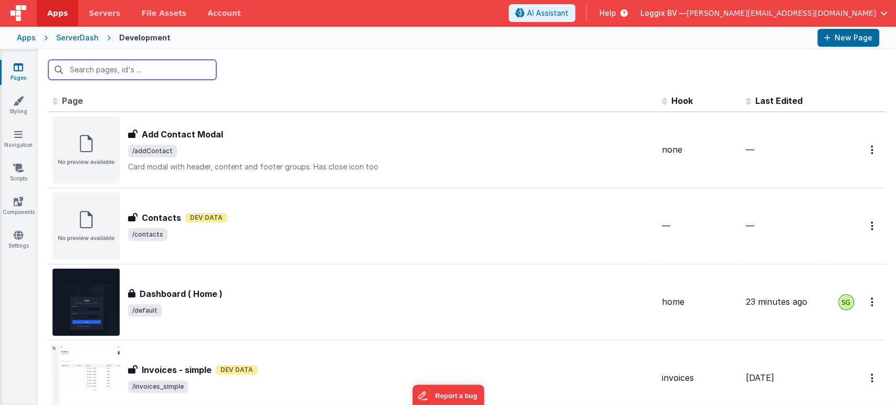
click at [140, 66] on input "text" at bounding box center [132, 70] width 168 height 20
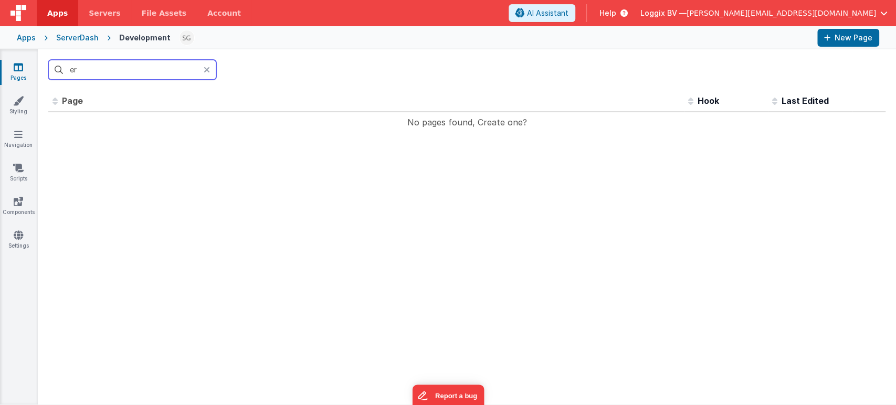
type input "e"
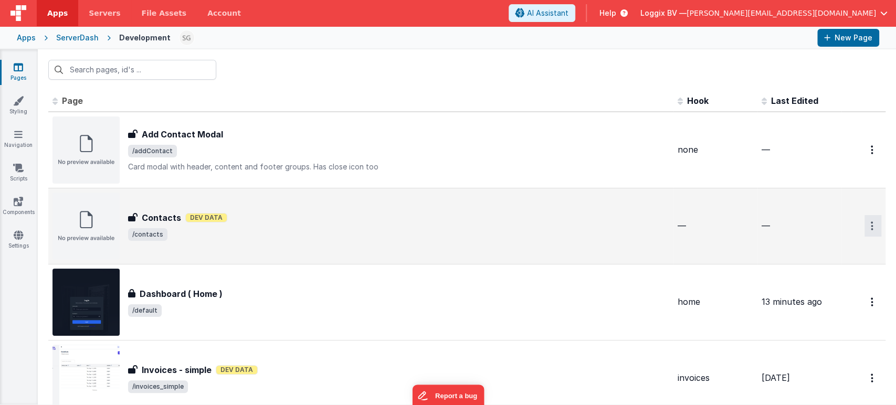
click at [871, 225] on icon "Options" at bounding box center [872, 226] width 3 height 9
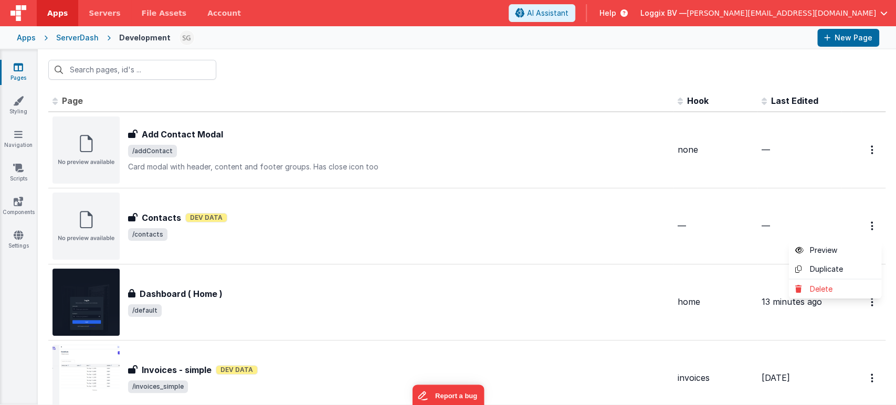
click at [265, 220] on button at bounding box center [448, 202] width 896 height 405
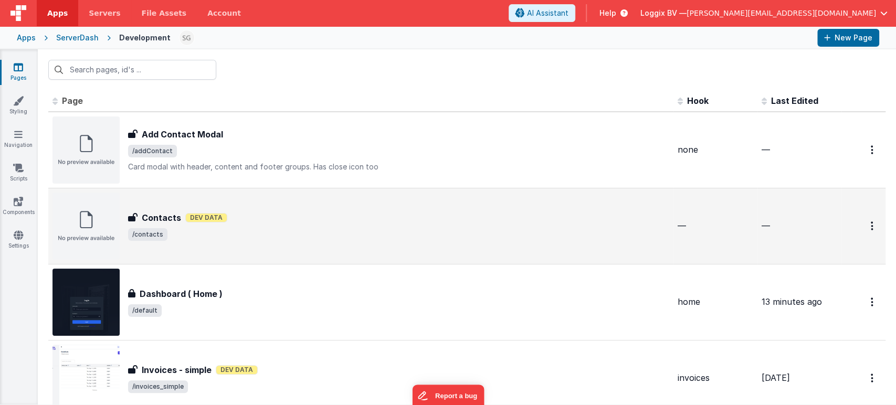
click at [281, 234] on span "/contacts" at bounding box center [398, 234] width 541 height 13
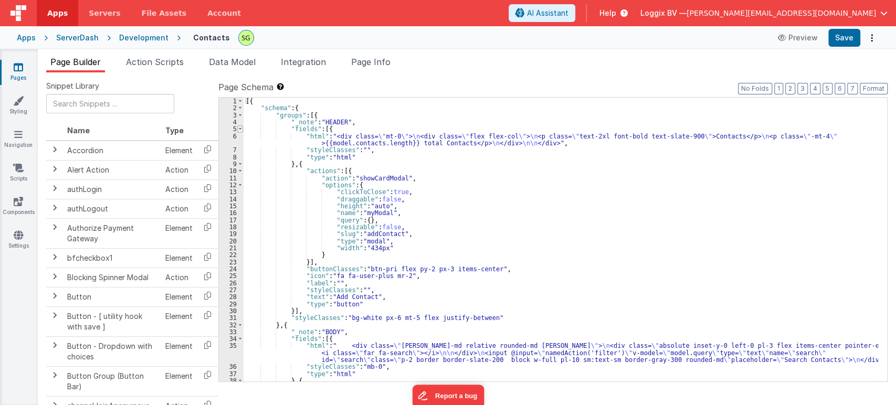
click at [237, 128] on span at bounding box center [240, 128] width 6 height 7
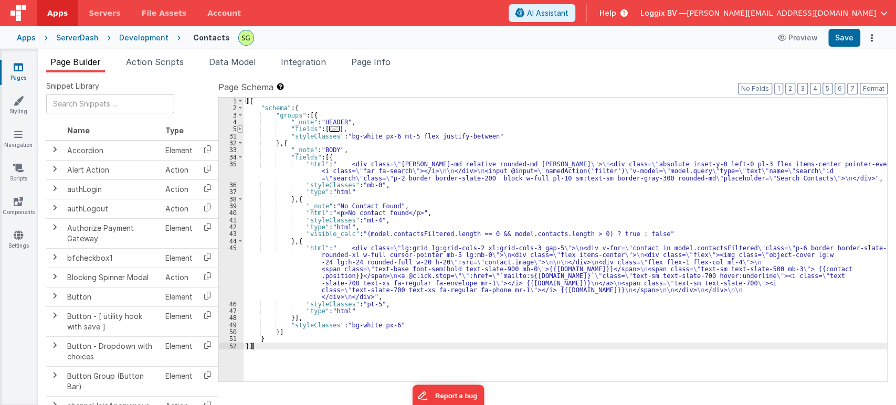
click at [240, 129] on span at bounding box center [240, 128] width 6 height 7
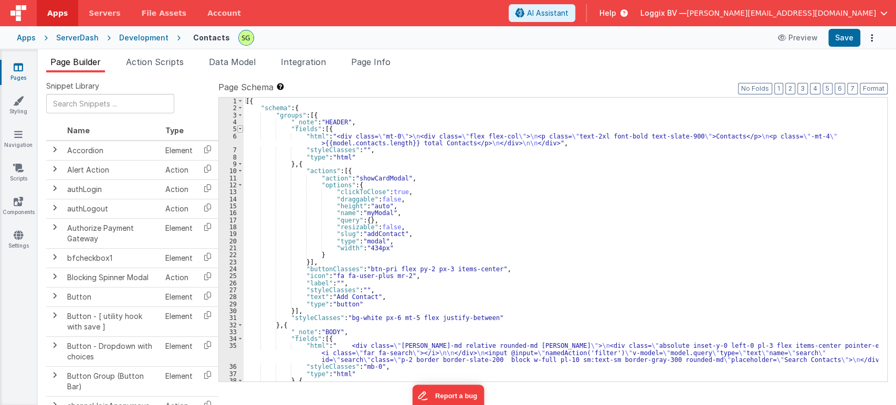
click at [240, 129] on span at bounding box center [240, 128] width 6 height 7
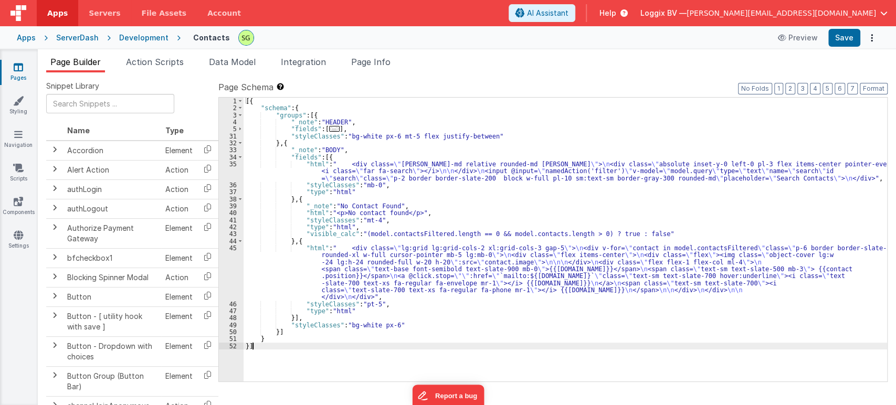
click at [311, 115] on div "[{ "schema" : { "groups" : [{ "_note" : "HEADER" , "fields" : [ ... ] , "styleC…" at bounding box center [566, 247] width 644 height 299
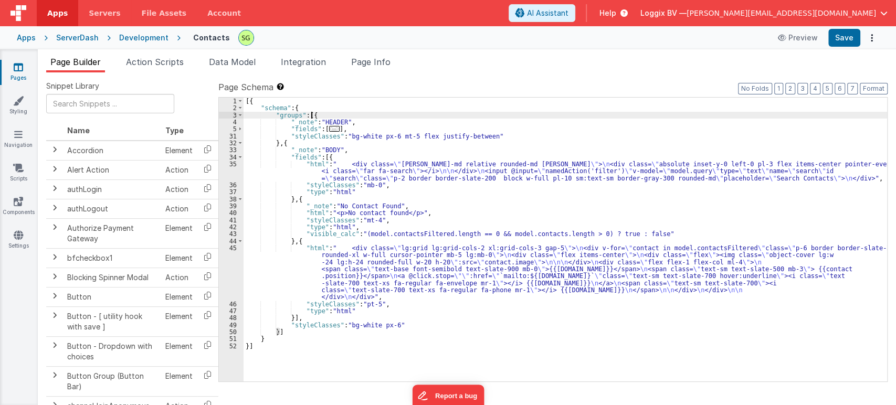
click at [311, 115] on div "[{ "schema" : { "groups" : [{ "_note" : "HEADER" , "fields" : [ ... ] , "styleC…" at bounding box center [566, 247] width 644 height 299
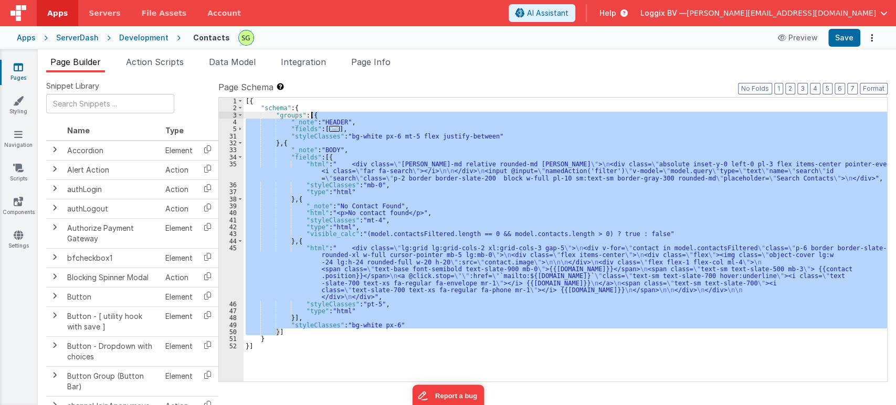
click at [311, 115] on div "[{ "schema" : { "groups" : [{ "_note" : "HEADER" , "fields" : [ ... ] , "styleC…" at bounding box center [566, 247] width 644 height 299
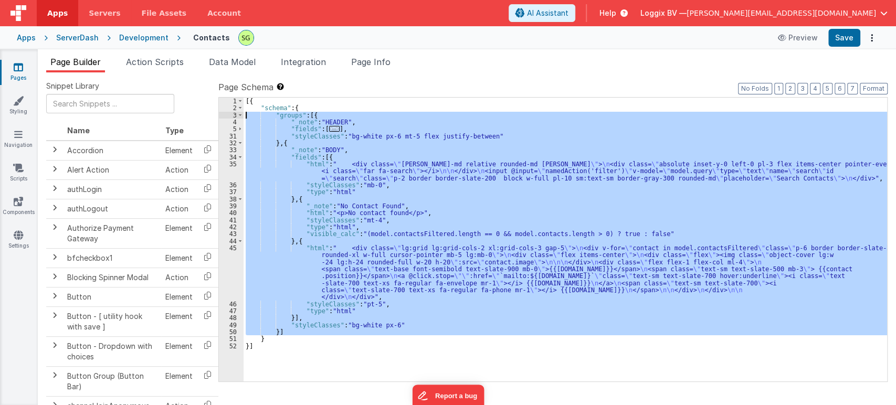
click at [311, 115] on div "[{ "schema" : { "groups" : [{ "_note" : "HEADER" , "fields" : [ ... ] , "styleC…" at bounding box center [566, 247] width 644 height 299
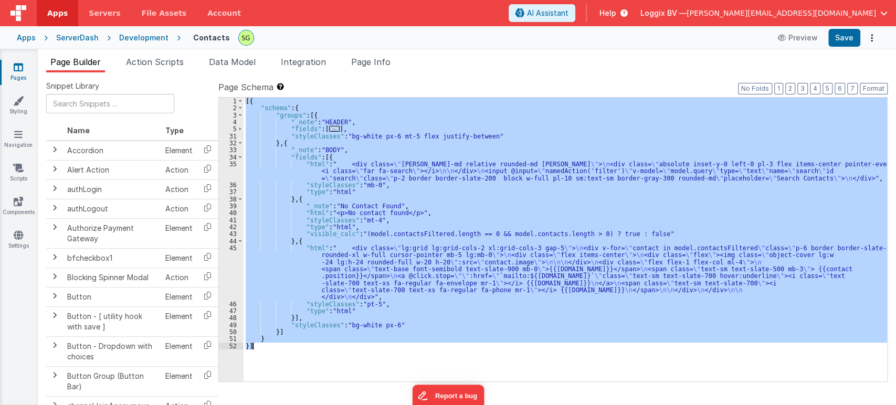
click at [311, 115] on div "[{ "schema" : { "groups" : [{ "_note" : "HEADER" , "fields" : [ ... ] , "styleC…" at bounding box center [566, 247] width 644 height 299
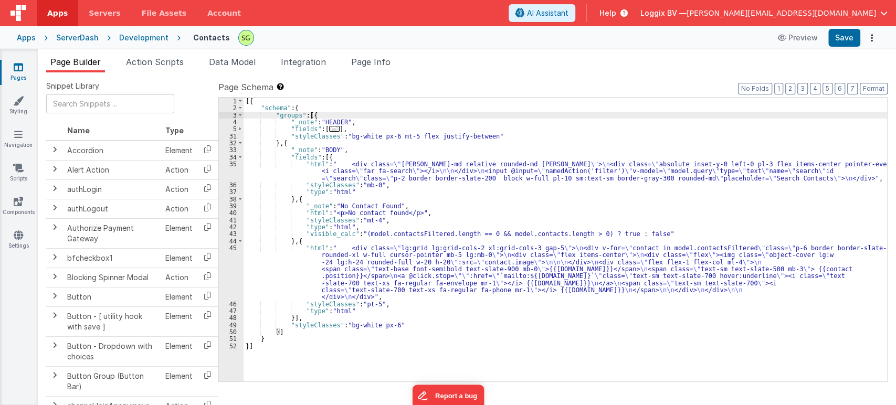
click at [311, 115] on div "[{ "schema" : { "groups" : [{ "_note" : "HEADER" , "fields" : [ ... ] , "styleC…" at bounding box center [566, 247] width 644 height 299
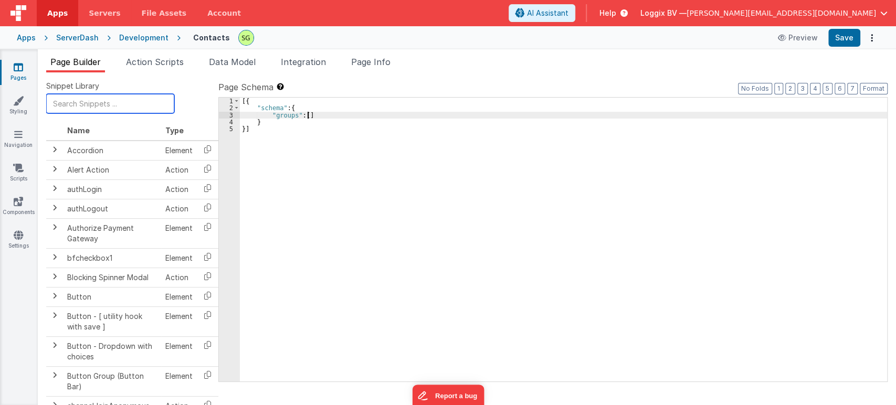
click at [114, 109] on input "text" at bounding box center [110, 103] width 128 height 19
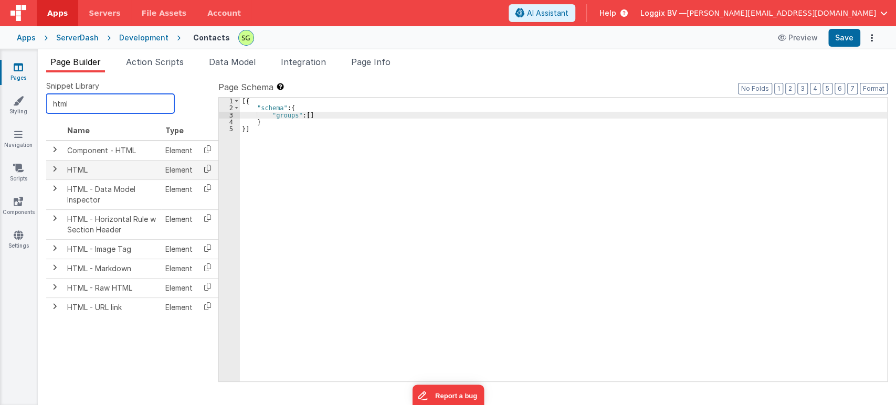
type input "html"
click at [205, 170] on icon at bounding box center [208, 169] width 22 height 16
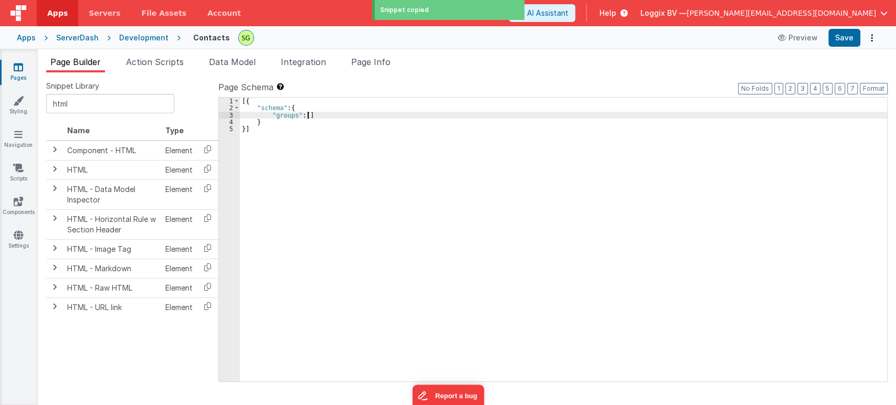
click at [308, 117] on div "[{ "schema" : { "groups" : [ ] } }]" at bounding box center [563, 247] width 647 height 299
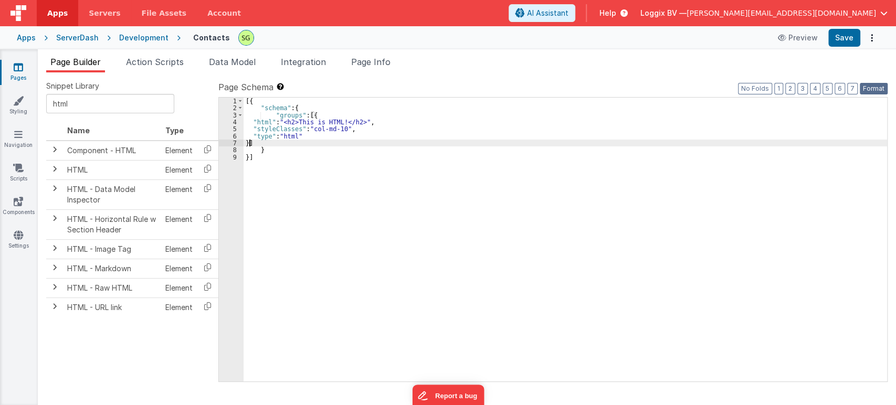
click at [873, 86] on button "Format" at bounding box center [874, 89] width 28 height 12
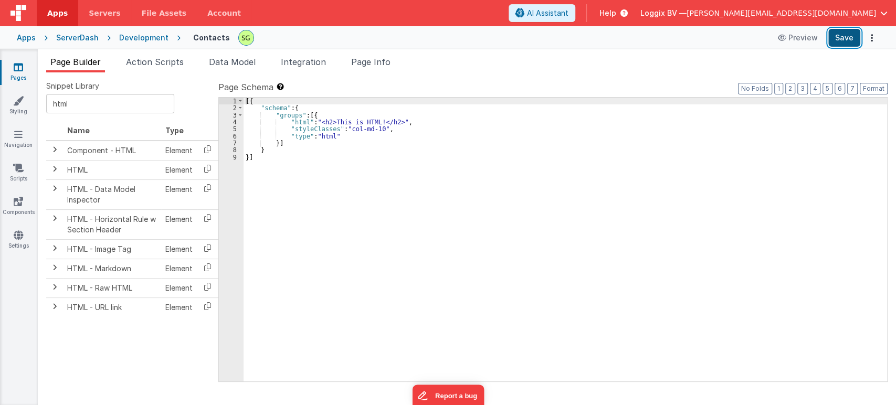
click at [836, 34] on button "Save" at bounding box center [844, 38] width 32 height 18
click at [75, 66] on span "Page Builder" at bounding box center [75, 62] width 50 height 10
click at [18, 65] on icon at bounding box center [18, 67] width 9 height 10
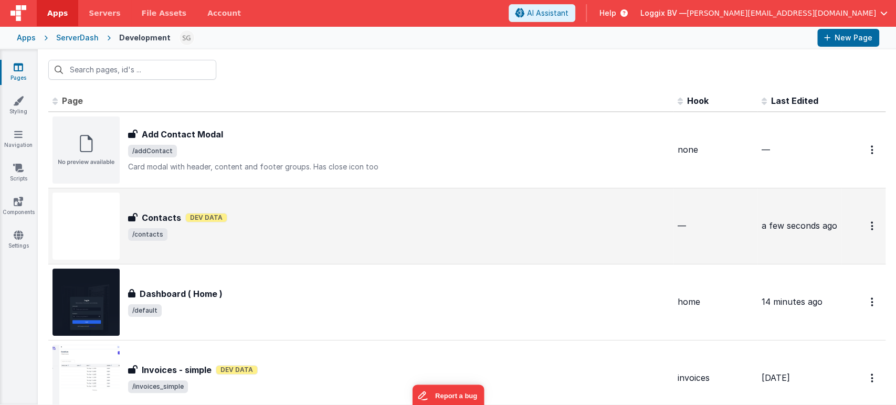
click at [267, 213] on div "Contacts Dev Data" at bounding box center [398, 218] width 541 height 13
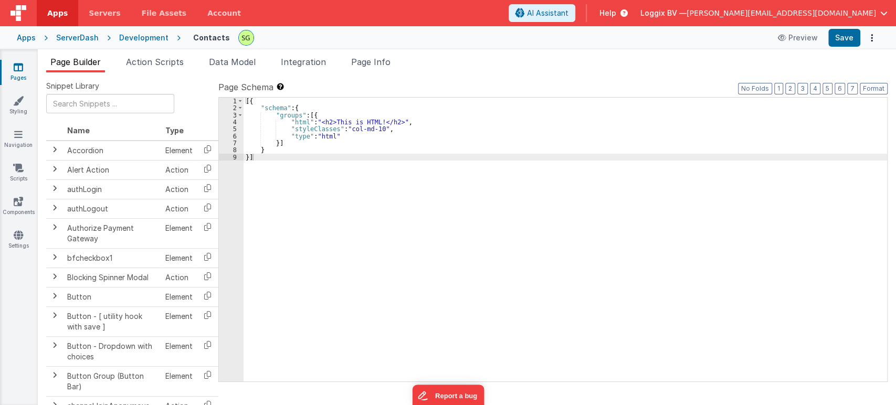
click at [355, 176] on div "[{ "schema" : { "groups" : [{ "html" : "<h2>This is HTML!</h2>" , "styleClasses…" at bounding box center [566, 247] width 644 height 299
click at [21, 77] on link "Pages" at bounding box center [18, 72] width 38 height 21
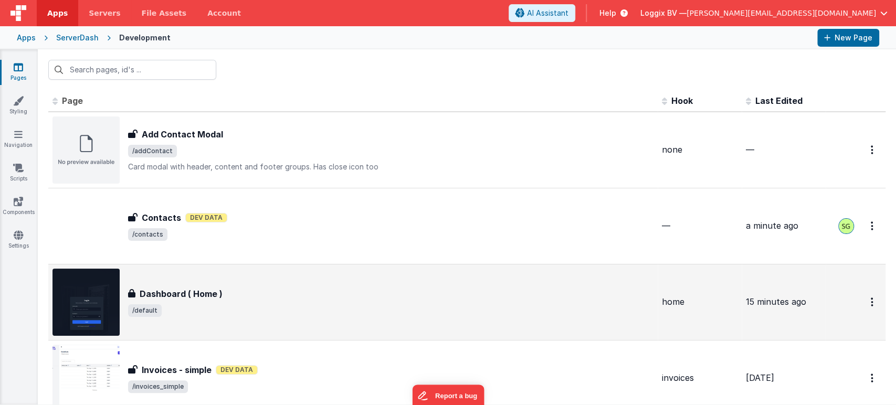
click at [243, 280] on div "Dashboard ( Home ) Dashboard ( Home ) /default" at bounding box center [352, 302] width 601 height 67
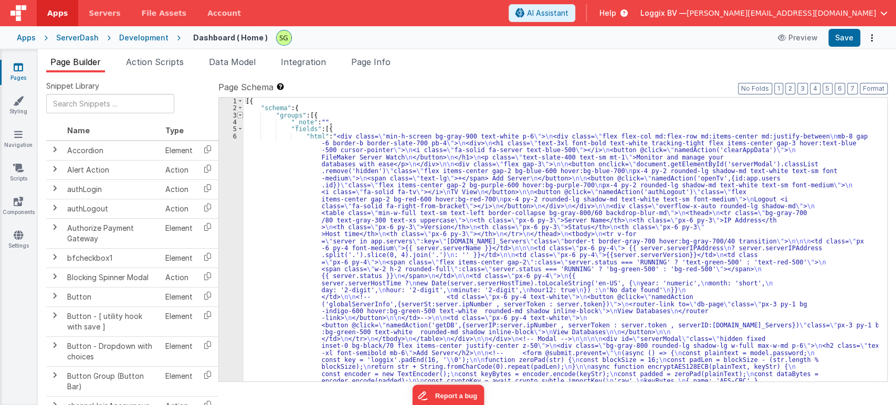
click at [240, 114] on span at bounding box center [240, 115] width 6 height 7
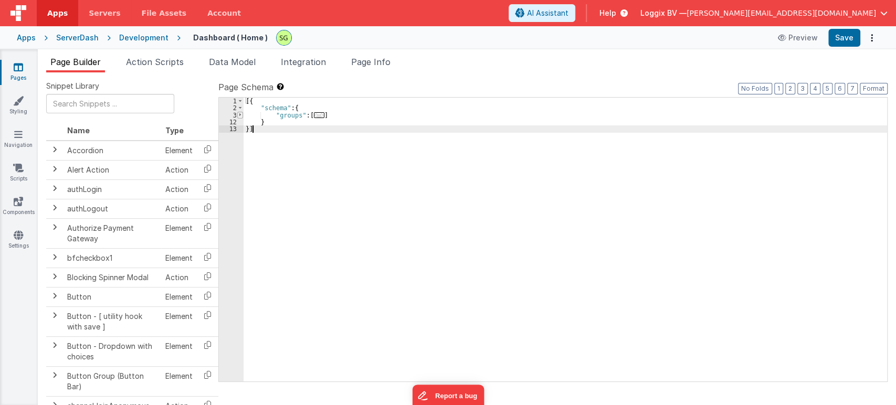
click at [240, 114] on span at bounding box center [240, 115] width 6 height 7
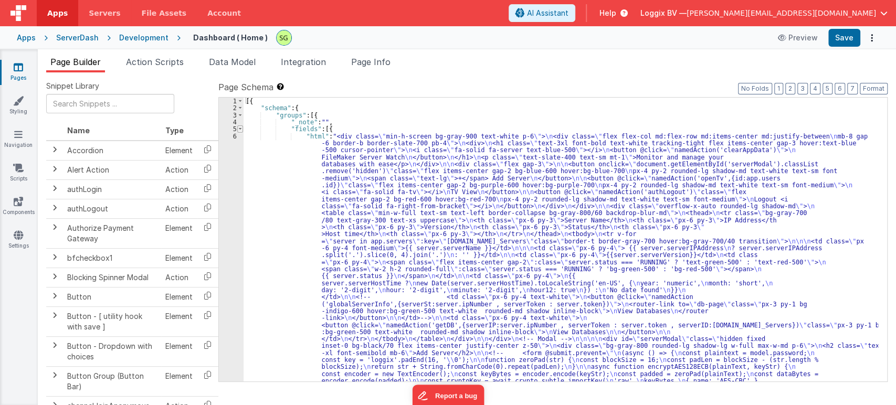
click at [240, 129] on span at bounding box center [240, 128] width 6 height 7
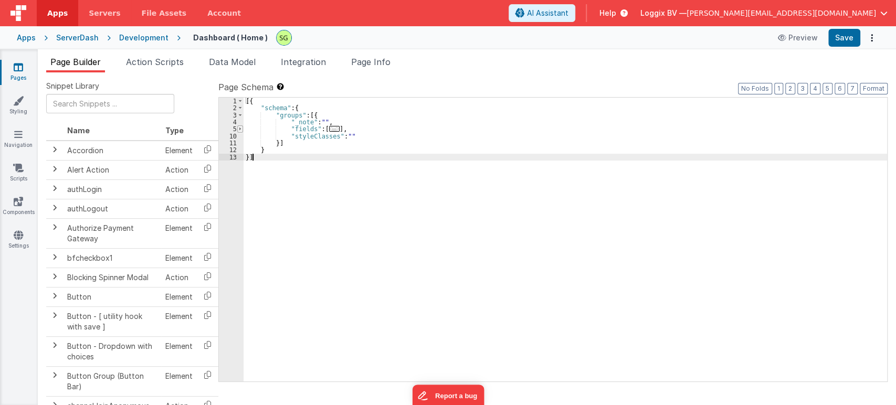
click at [240, 129] on span at bounding box center [240, 128] width 6 height 7
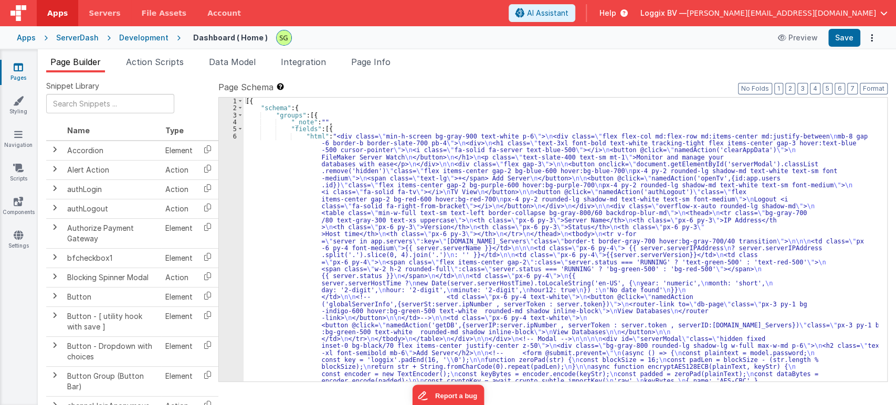
click at [22, 69] on icon at bounding box center [18, 67] width 9 height 10
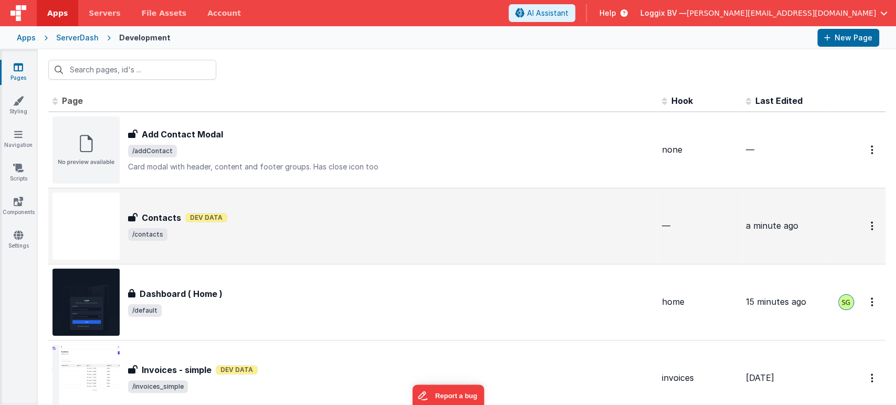
click at [309, 231] on span "/contacts" at bounding box center [390, 234] width 525 height 13
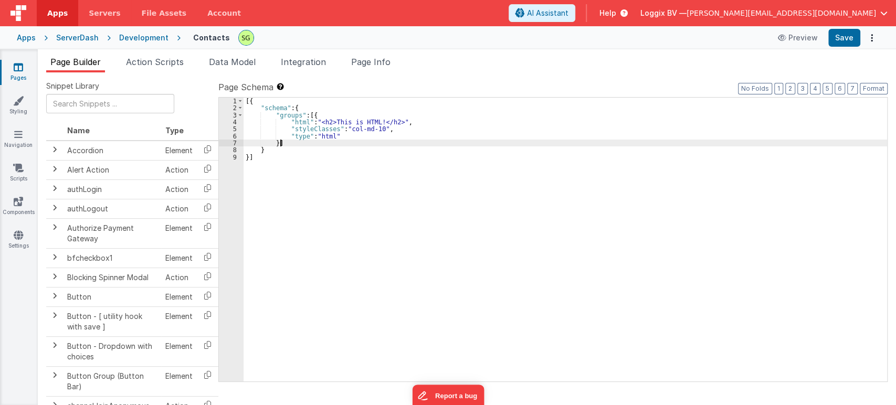
click at [344, 140] on div "[{ "schema" : { "groups" : [{ "html" : "<h2>This is HTML!</h2>" , "styleClasses…" at bounding box center [566, 247] width 644 height 299
click at [376, 121] on div "[{ "schema" : { "groups" : [{ "html" : "<h2>This is HTML!</h2>" , "styleClasses…" at bounding box center [566, 247] width 644 height 299
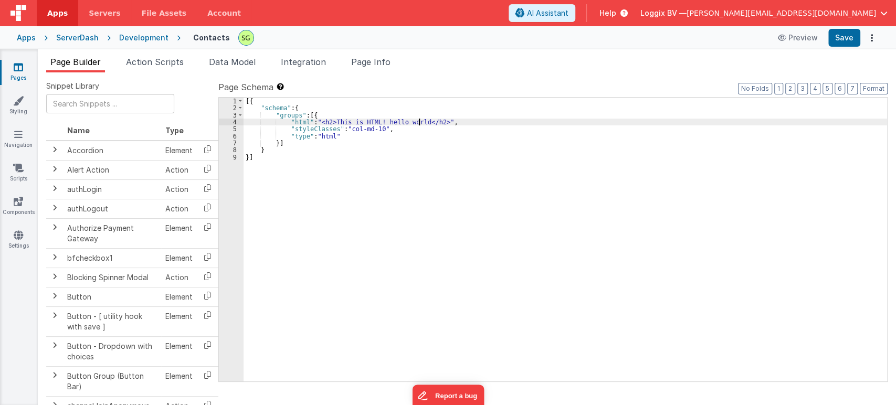
click at [315, 121] on div "[{ "schema" : { "groups" : [{ "html" : "<h2>This is HTML! hello world</h2>" , "…" at bounding box center [566, 247] width 644 height 299
click at [281, 121] on div "[{ "schema" : { "groups" : [{ "html" : "<h2>This is HTML! hello world</h2>" , "…" at bounding box center [566, 247] width 644 height 299
click at [14, 66] on icon at bounding box center [18, 67] width 9 height 10
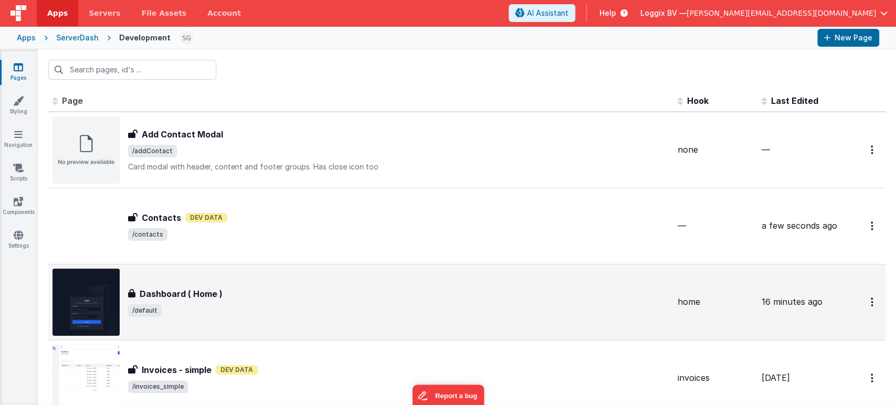
click at [317, 300] on div "Dashboard ( Home ) Dashboard ( Home ) /default" at bounding box center [398, 302] width 541 height 29
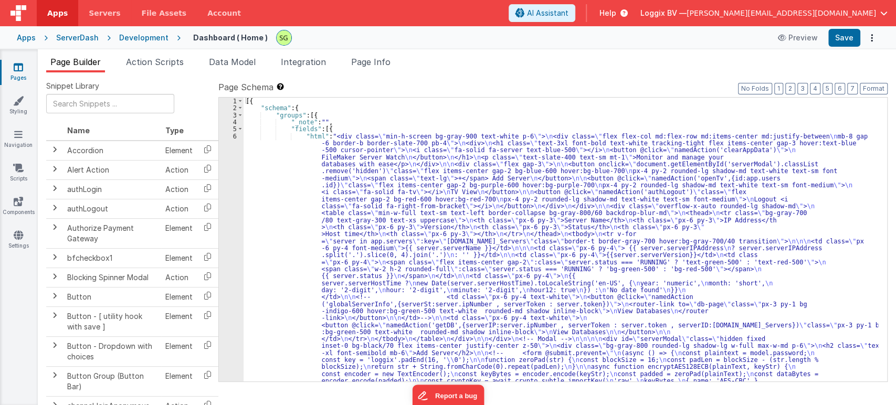
drag, startPoint x: 235, startPoint y: 135, endPoint x: 227, endPoint y: 162, distance: 27.4
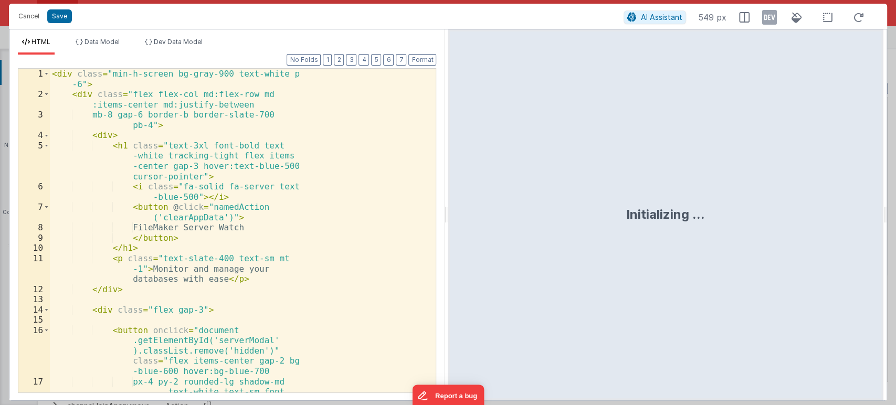
scroll to position [471, 0]
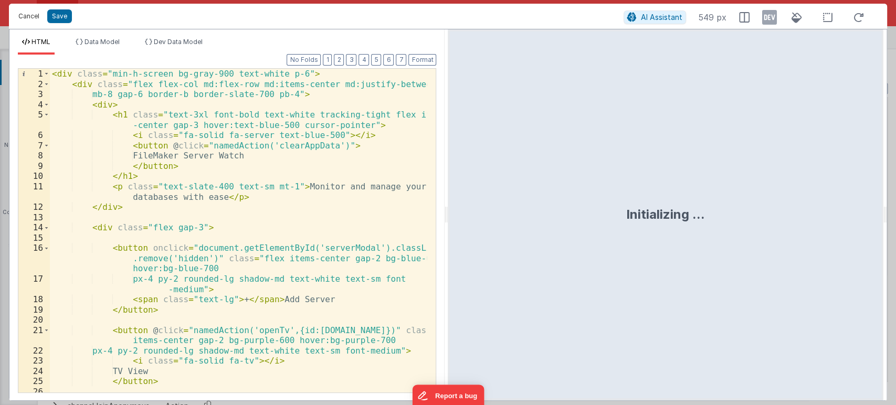
click at [27, 14] on button "Cancel" at bounding box center [28, 16] width 31 height 15
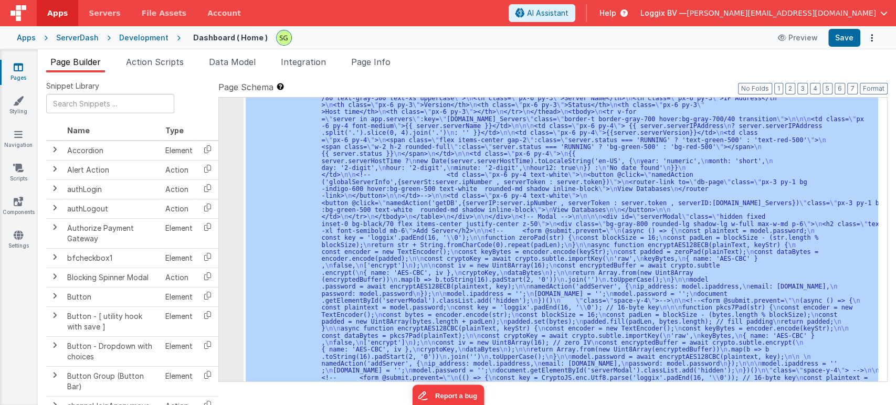
scroll to position [0, 0]
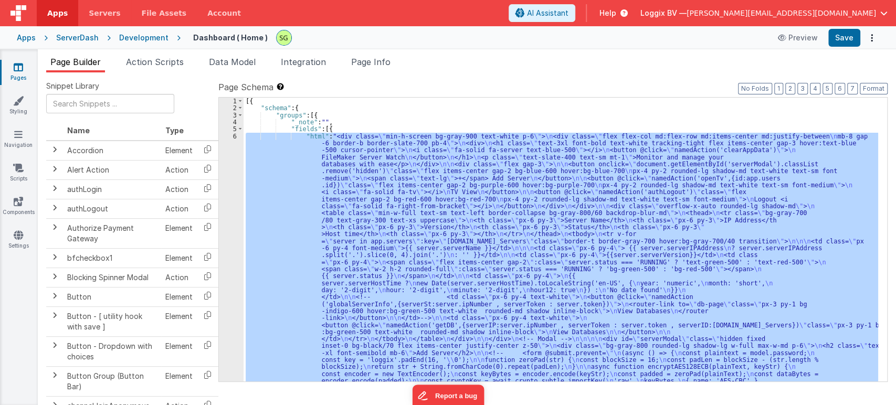
click at [299, 201] on div "[{ "schema" : { "groups" : [{ "_note" : "" , "fields" : [{ "html" : "<div class…" at bounding box center [561, 240] width 635 height 284
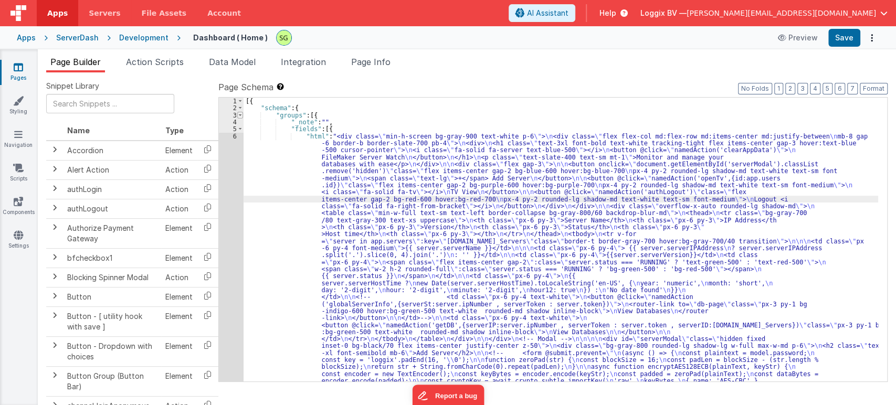
click at [241, 113] on span at bounding box center [240, 115] width 6 height 7
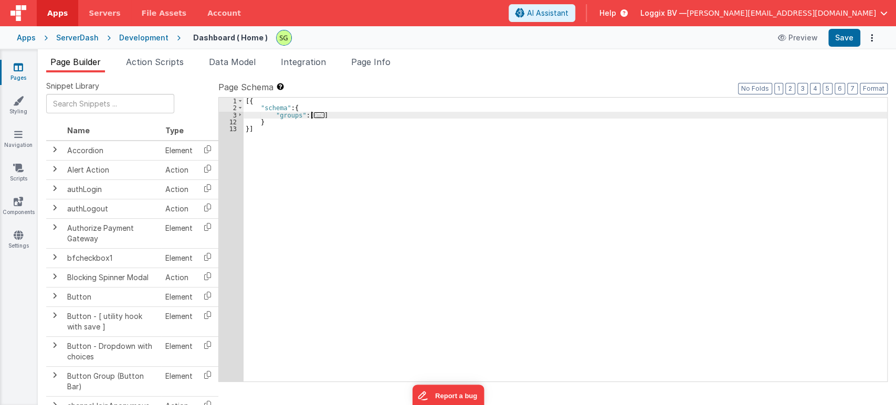
drag, startPoint x: 241, startPoint y: 113, endPoint x: 731, endPoint y: 299, distance: 523.6
click at [731, 299] on div "[{ "schema" : { "groups" : [ ... ] } }]" at bounding box center [566, 247] width 644 height 299
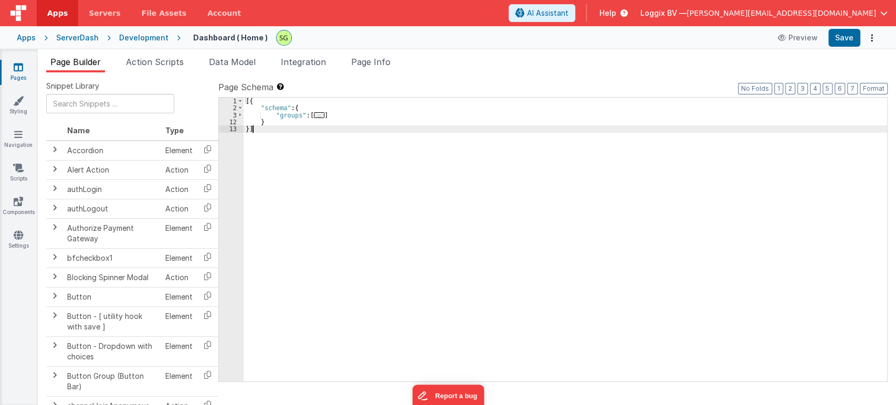
click at [287, 138] on div "[{ "schema" : { "groups" : [ ... ] } }]" at bounding box center [566, 247] width 644 height 299
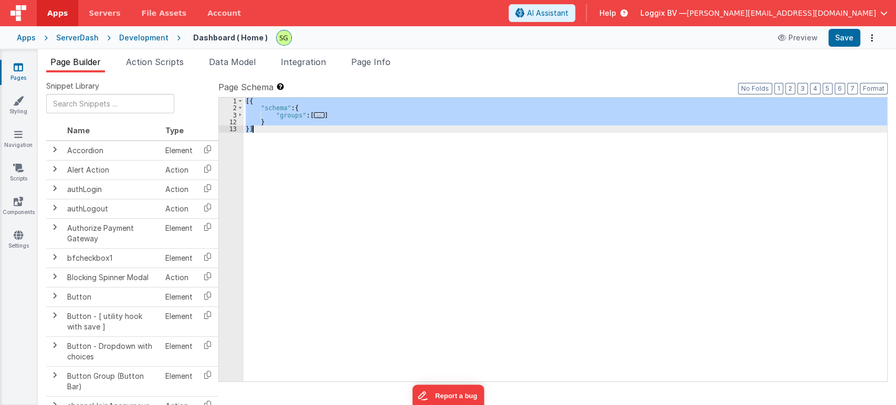
click at [296, 200] on div "[{ "schema" : { "groups" : [ ... ] } }]" at bounding box center [566, 240] width 644 height 284
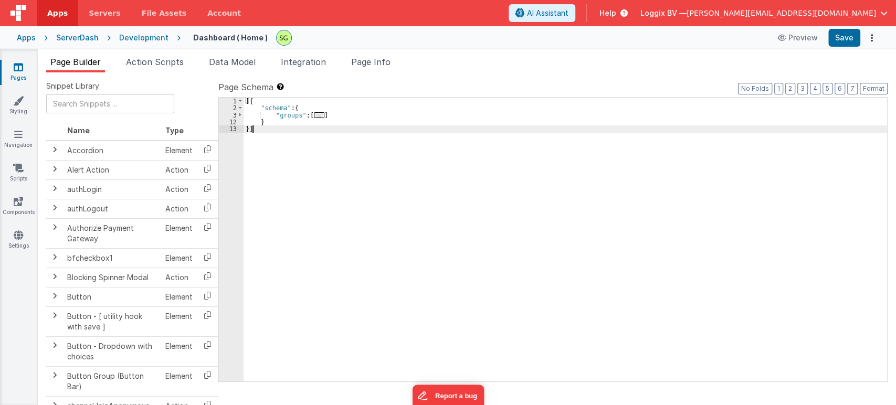
click at [9, 67] on link "Pages" at bounding box center [18, 72] width 38 height 21
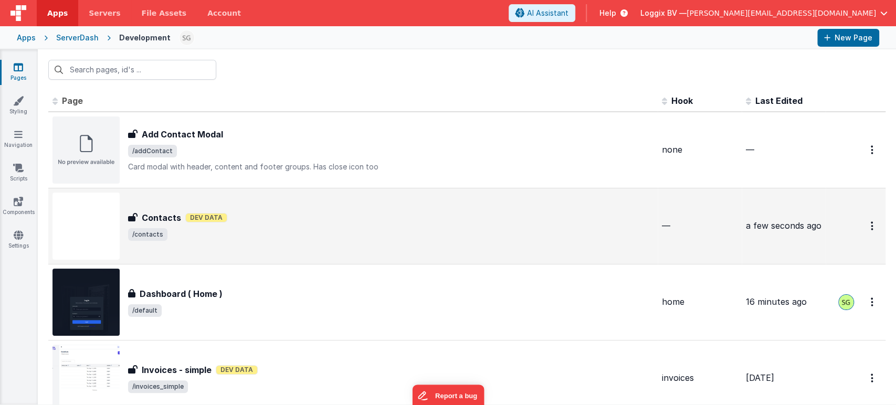
click at [270, 216] on div "Contacts Dev Data" at bounding box center [390, 218] width 525 height 13
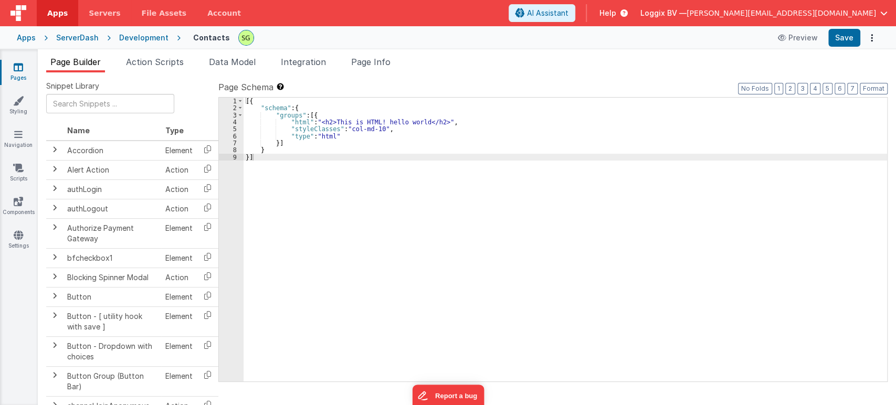
click at [420, 216] on div "[{ "schema" : { "groups" : [{ "html" : "<h2>This is HTML! hello world</h2>" , "…" at bounding box center [566, 247] width 644 height 299
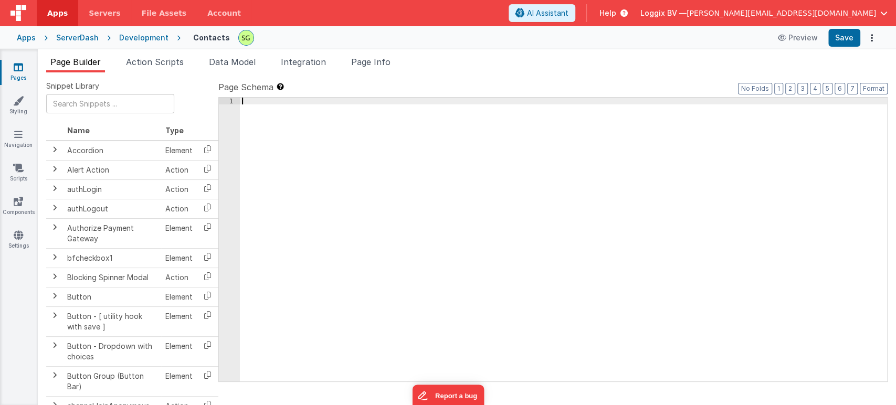
scroll to position [506, 0]
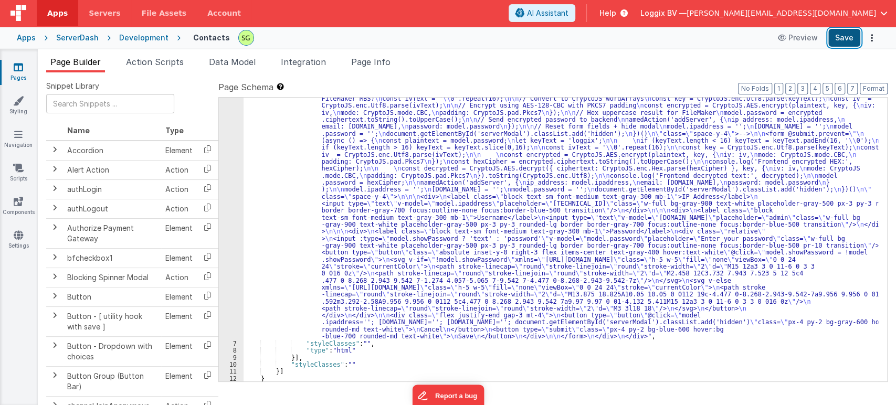
click at [855, 39] on button "Save" at bounding box center [844, 38] width 32 height 18
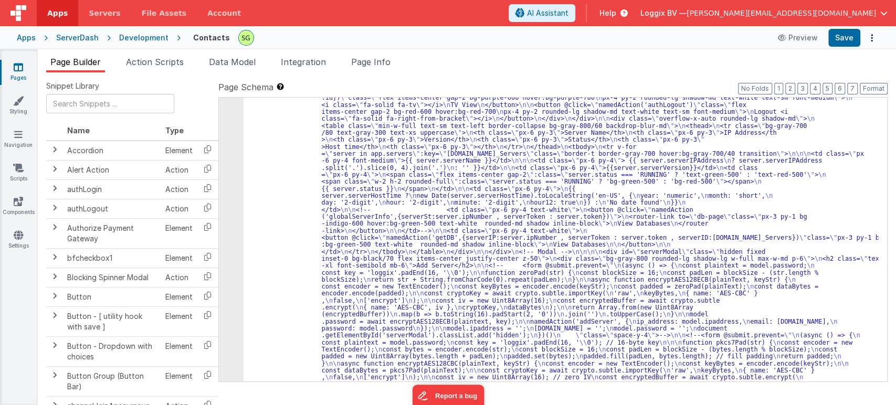
scroll to position [0, 0]
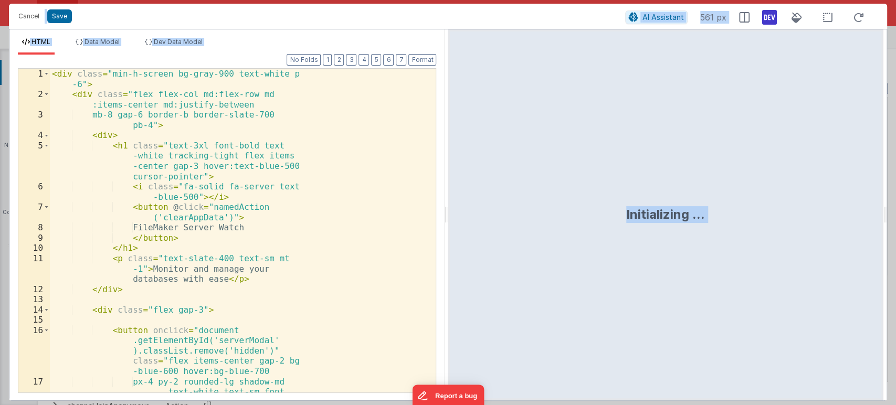
click at [283, 157] on div "< div class = "min-h-screen bg-gray-900 text-white p -6" > < div class = "flex …" at bounding box center [238, 256] width 377 height 375
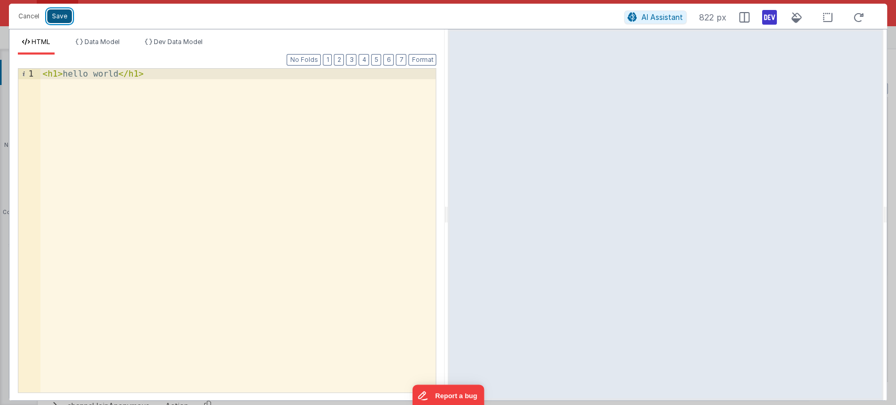
click at [53, 18] on button "Save" at bounding box center [59, 16] width 25 height 14
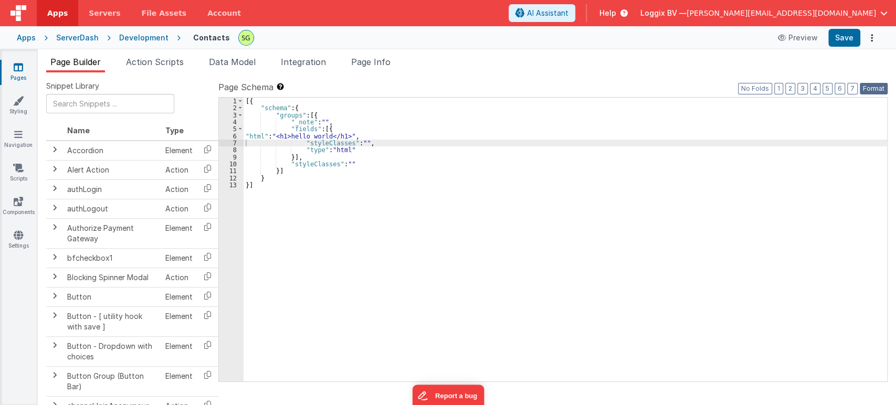
click at [870, 89] on button "Format" at bounding box center [874, 89] width 28 height 12
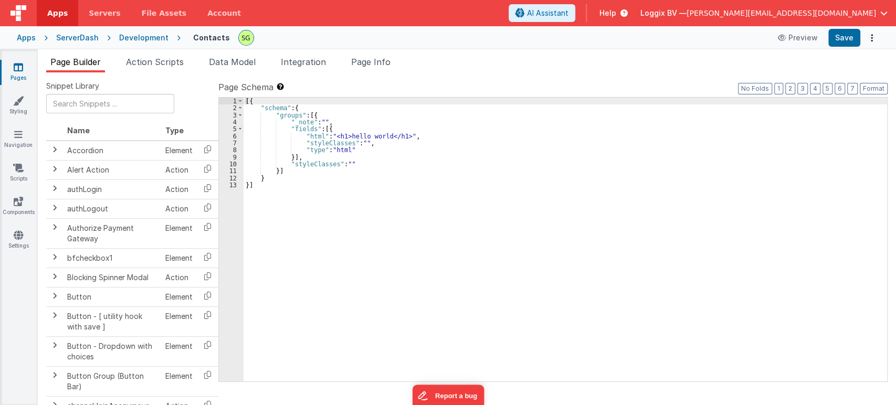
click at [332, 289] on div "[{ "schema" : { "groups" : [{ "_note" : "" , "fields" : [{ "html" : "<h1>hello …" at bounding box center [566, 247] width 644 height 299
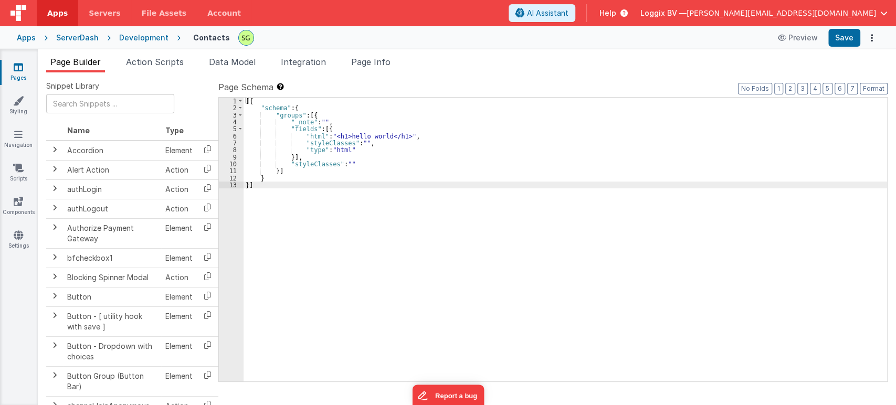
click at [234, 135] on div "6" at bounding box center [231, 136] width 25 height 7
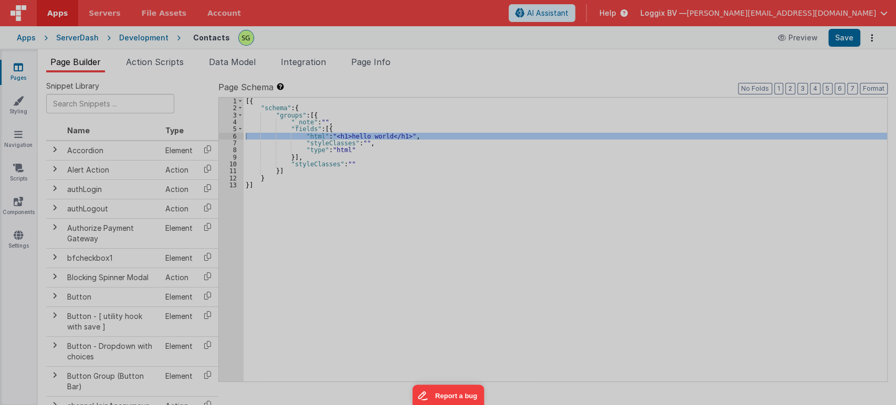
click at [234, 135] on div at bounding box center [448, 202] width 896 height 405
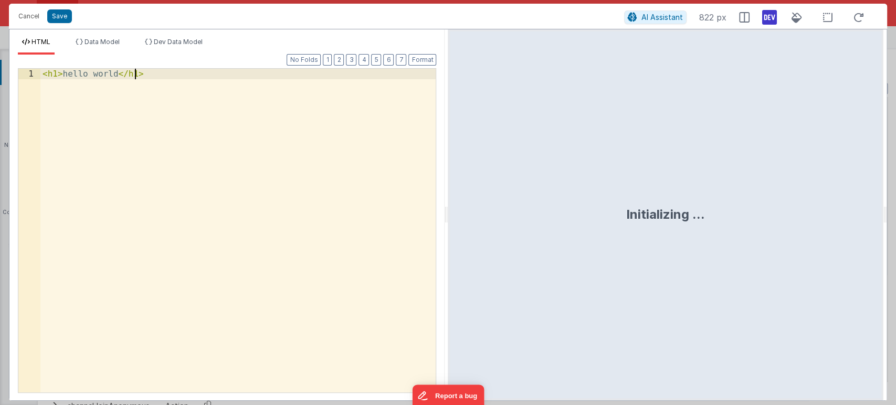
click at [234, 135] on div "< h1 > hello world </ h1 >" at bounding box center [237, 241] width 395 height 344
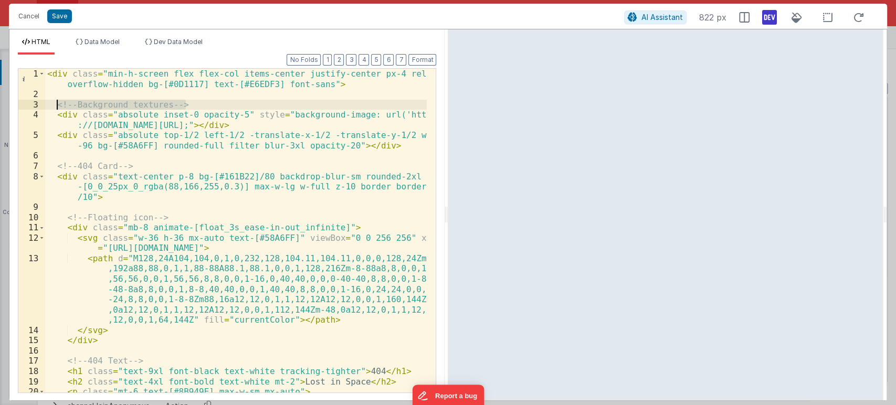
drag, startPoint x: 193, startPoint y: 102, endPoint x: 56, endPoint y: 104, distance: 137.0
click at [56, 104] on div "< div class = "min-h-screen flex flex-col items-center justify-center px-4 rela…" at bounding box center [236, 251] width 382 height 365
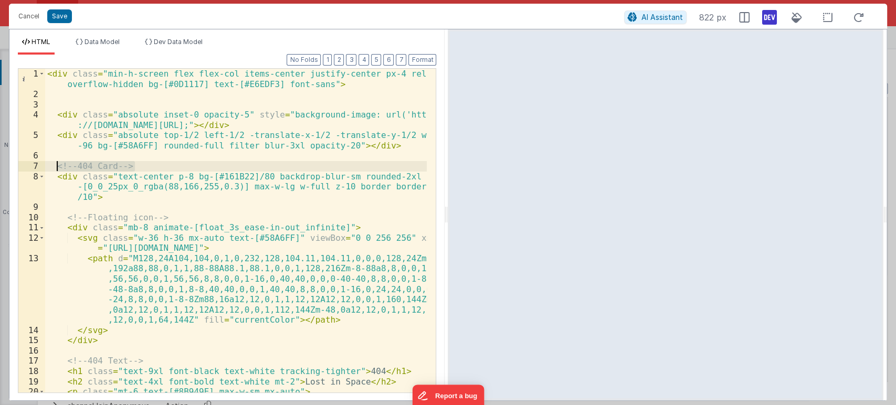
drag, startPoint x: 136, startPoint y: 166, endPoint x: 57, endPoint y: 166, distance: 78.7
click at [57, 166] on div "< div class = "min-h-screen flex flex-col items-center justify-center px-4 rela…" at bounding box center [236, 251] width 382 height 365
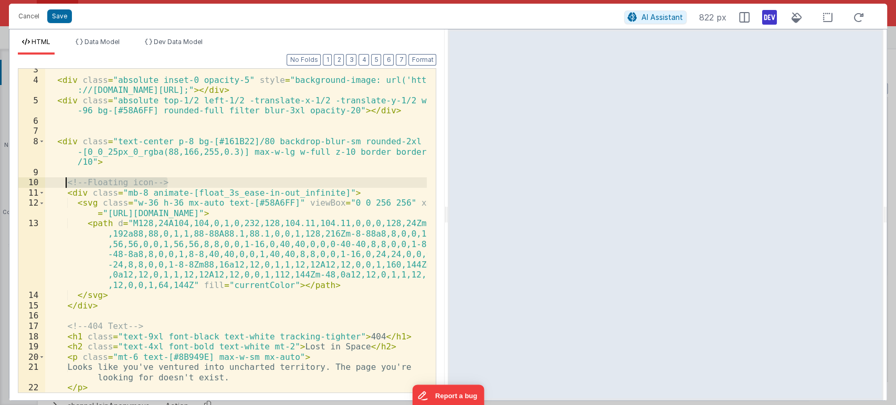
drag, startPoint x: 112, startPoint y: 184, endPoint x: 64, endPoint y: 180, distance: 47.9
click at [64, 180] on div "< div class = "absolute inset-0 opacity-5" style = "background-image: url('http…" at bounding box center [236, 237] width 382 height 344
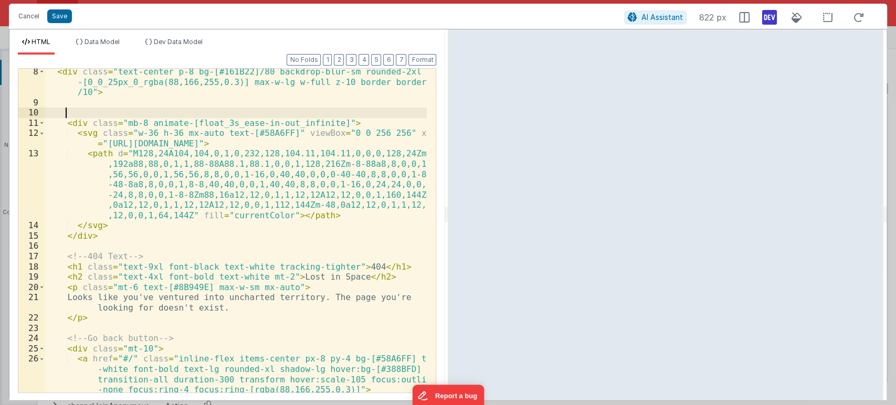
scroll to position [139, 0]
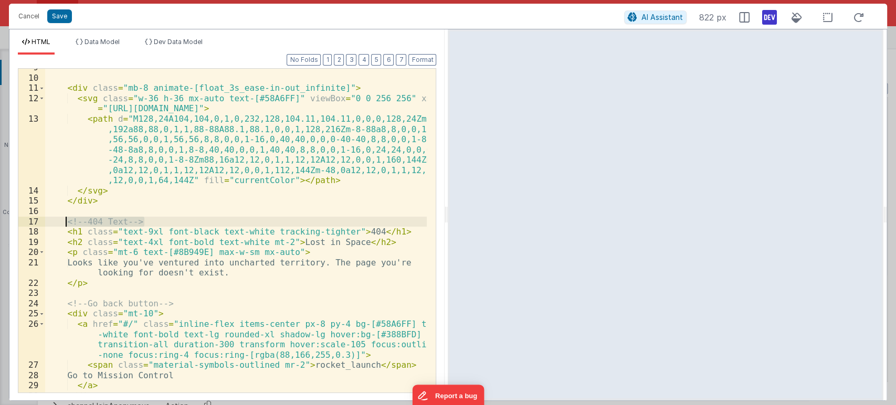
drag, startPoint x: 146, startPoint y: 222, endPoint x: 66, endPoint y: 218, distance: 80.9
click at [66, 218] on div "< div class = "mb-8 animate-[float_3s_ease-in-out_infinite]" > < svg class = "w…" at bounding box center [236, 234] width 382 height 344
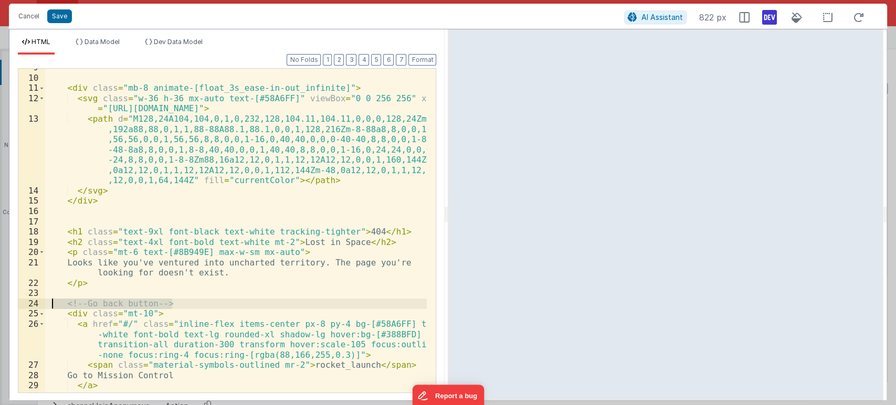
drag, startPoint x: 183, startPoint y: 304, endPoint x: 51, endPoint y: 299, distance: 131.3
click at [51, 299] on div "< div class = "mb-8 animate-[float_3s_ease-in-out_infinite]" > < svg class = "w…" at bounding box center [236, 234] width 382 height 344
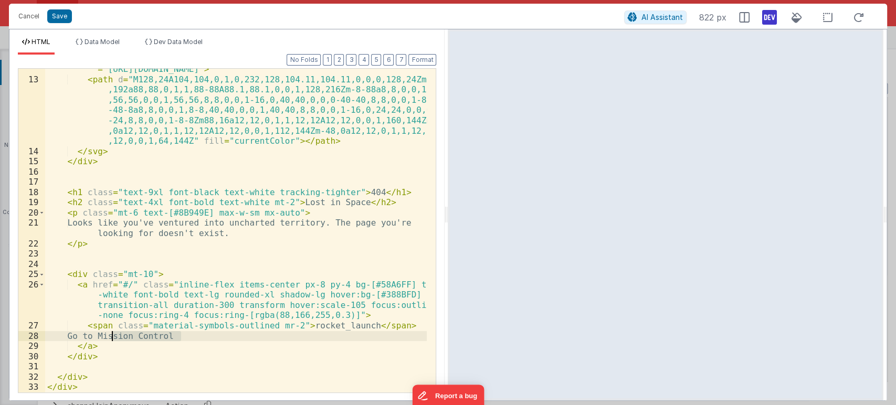
drag, startPoint x: 188, startPoint y: 335, endPoint x: 111, endPoint y: 335, distance: 77.2
click at [111, 335] on div "< svg class = "w-36 h-36 mx-auto text-[#58A6FF]" viewBox = "0 0 256 256" xmlns …" at bounding box center [236, 231] width 382 height 355
drag, startPoint x: 292, startPoint y: 327, endPoint x: 350, endPoint y: 329, distance: 57.8
click at [350, 329] on div "< svg class = "w-36 h-36 mx-auto text-[#58A6FF]" viewBox = "0 0 256 256" xmlns …" at bounding box center [236, 231] width 382 height 355
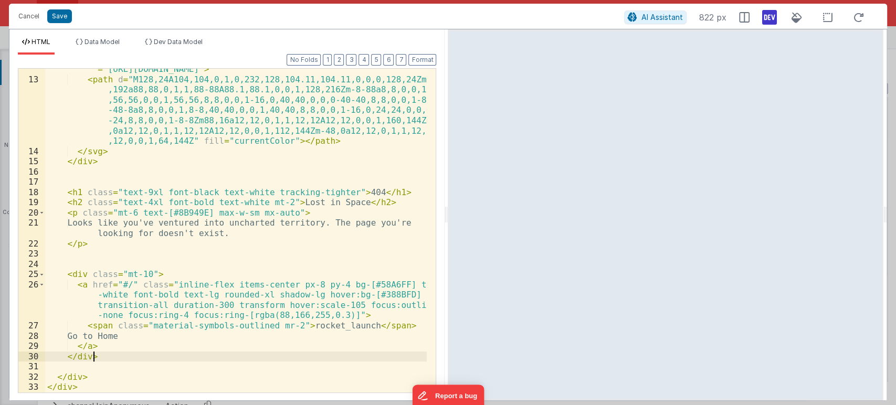
click at [315, 357] on div "< svg class = "w-36 h-36 mx-auto text-[#58A6FF]" viewBox = "0 0 256 256" xmlns …" at bounding box center [236, 231] width 382 height 355
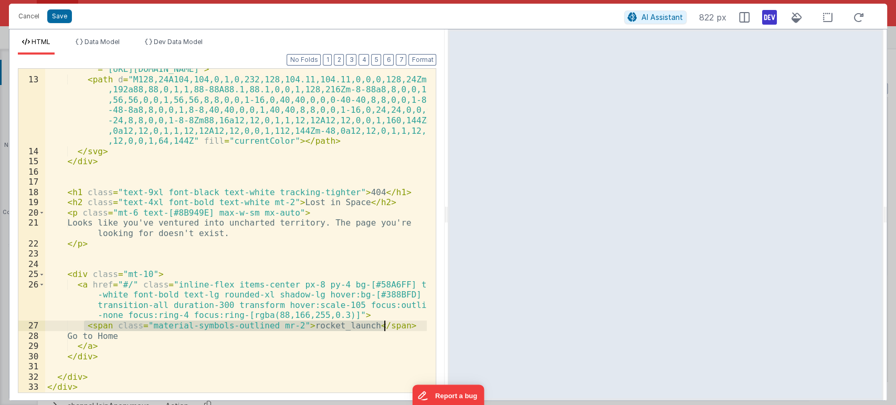
drag, startPoint x: 83, startPoint y: 326, endPoint x: 384, endPoint y: 323, distance: 300.8
click at [384, 323] on div "< svg class = "w-36 h-36 mx-auto text-[#58A6FF]" viewBox = "0 0 256 256" xmlns …" at bounding box center [236, 231] width 382 height 355
click at [54, 17] on button "Save" at bounding box center [59, 16] width 25 height 14
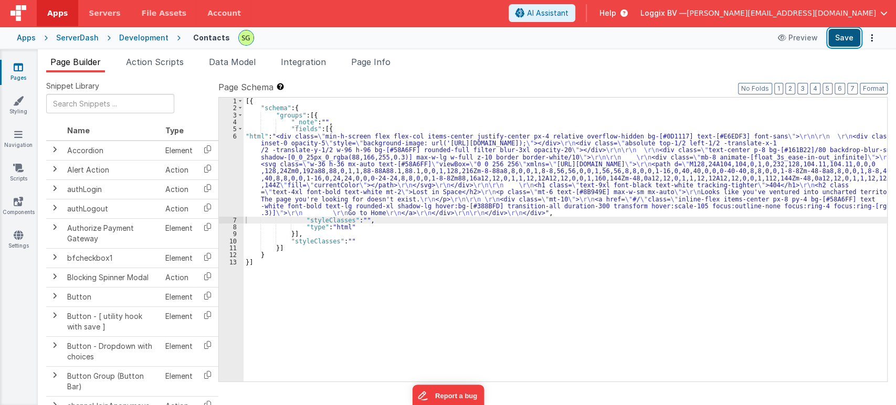
click at [840, 35] on button "Save" at bounding box center [844, 38] width 32 height 18
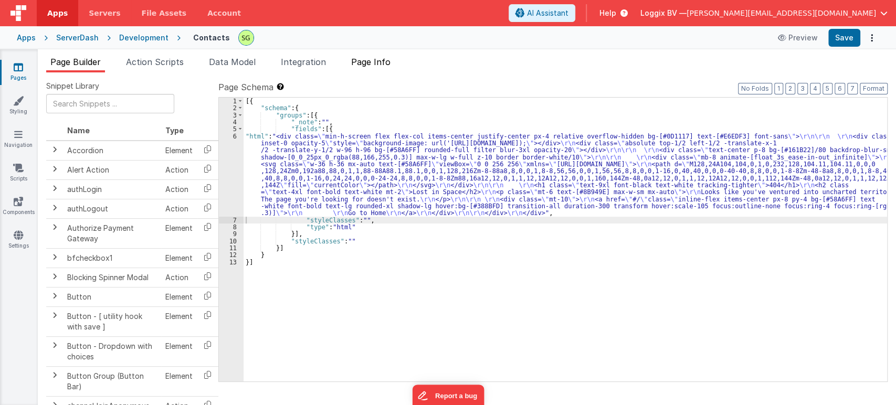
click at [373, 65] on span "Page Info" at bounding box center [370, 62] width 39 height 10
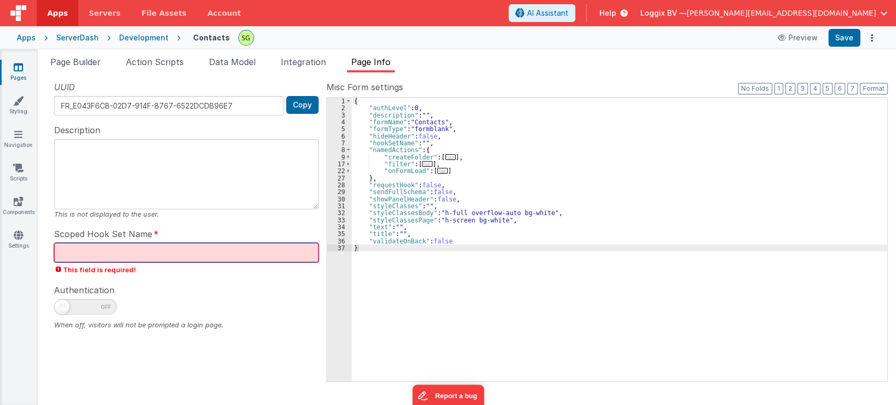
click at [115, 259] on input "text" at bounding box center [186, 252] width 265 height 19
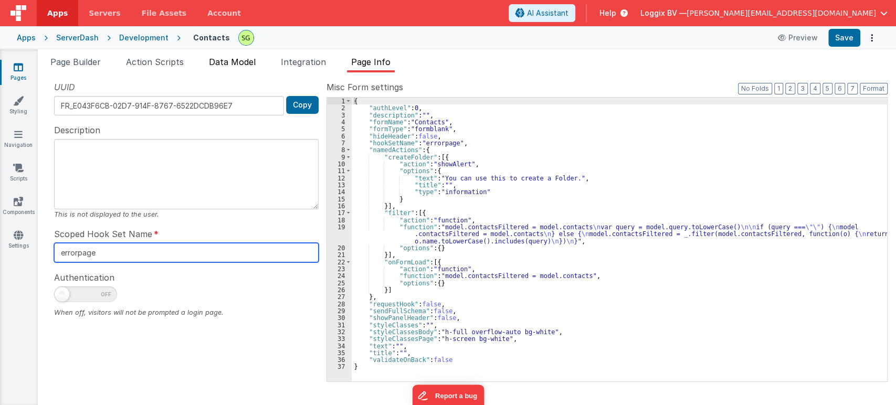
type input "errorpage"
click at [240, 62] on span "Data Model" at bounding box center [232, 62] width 47 height 10
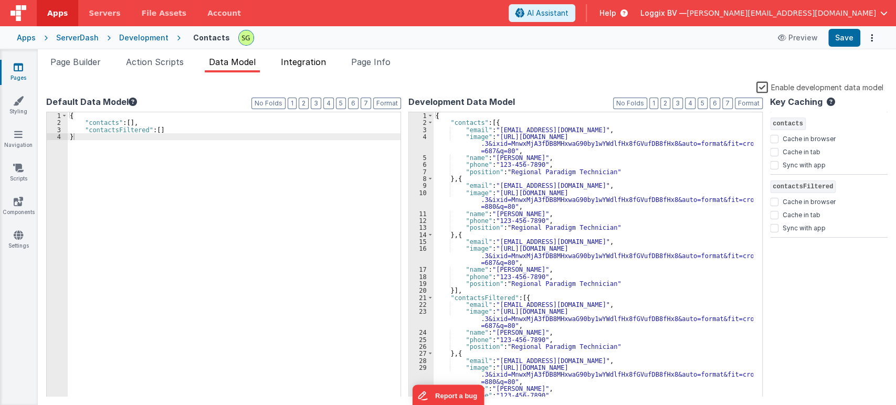
click at [319, 62] on span "Integration" at bounding box center [303, 62] width 45 height 10
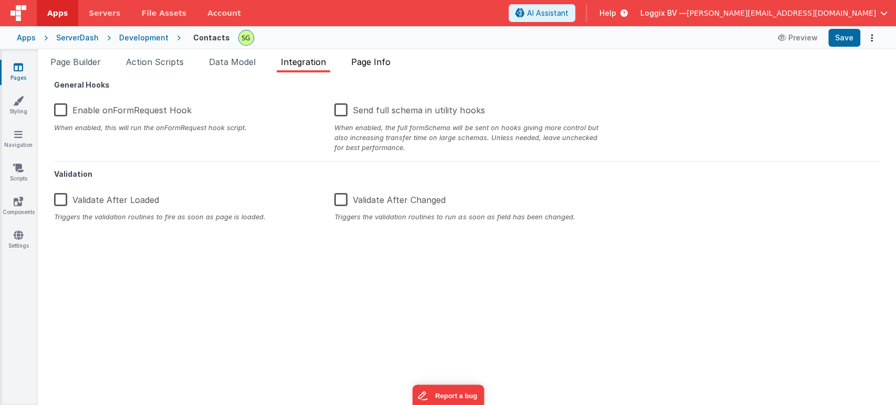
click at [357, 61] on span "Page Info" at bounding box center [370, 62] width 39 height 10
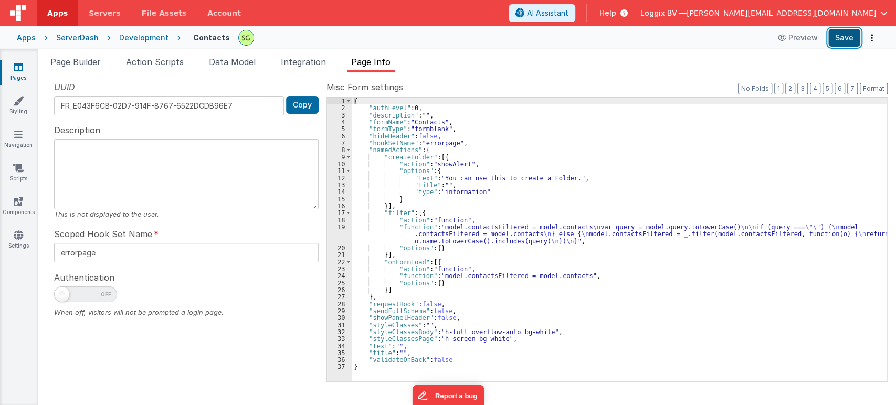
click at [836, 38] on button "Save" at bounding box center [844, 38] width 32 height 18
click at [15, 70] on icon at bounding box center [18, 67] width 9 height 10
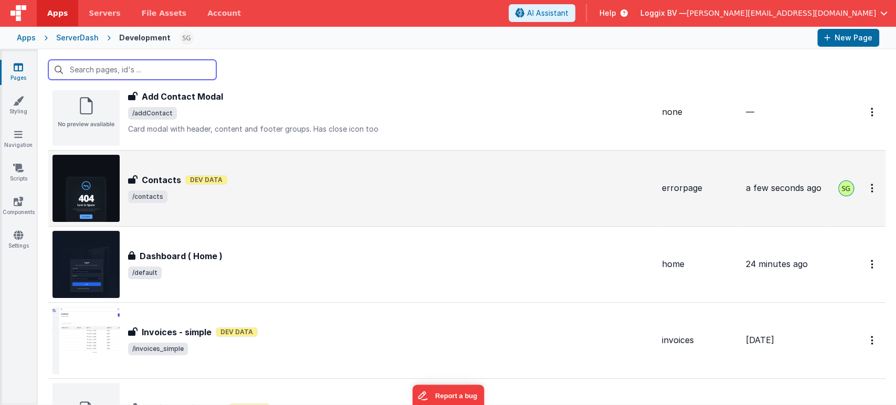
scroll to position [58, 0]
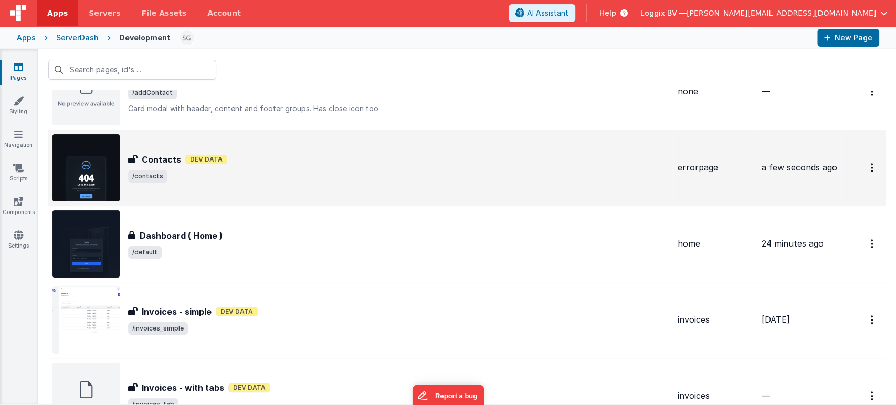
click at [356, 174] on span "/contacts" at bounding box center [398, 176] width 541 height 13
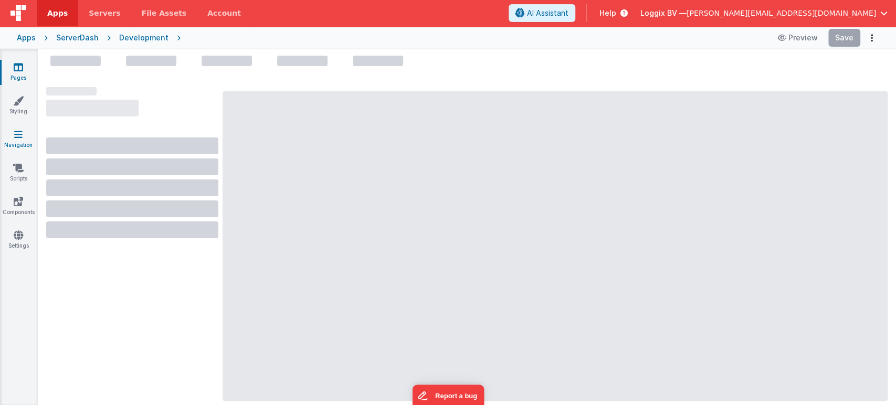
click at [14, 135] on icon at bounding box center [18, 134] width 8 height 10
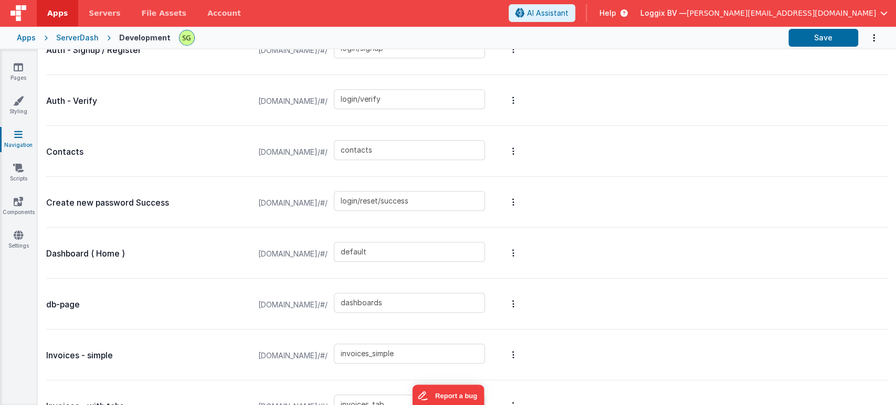
scroll to position [350, 0]
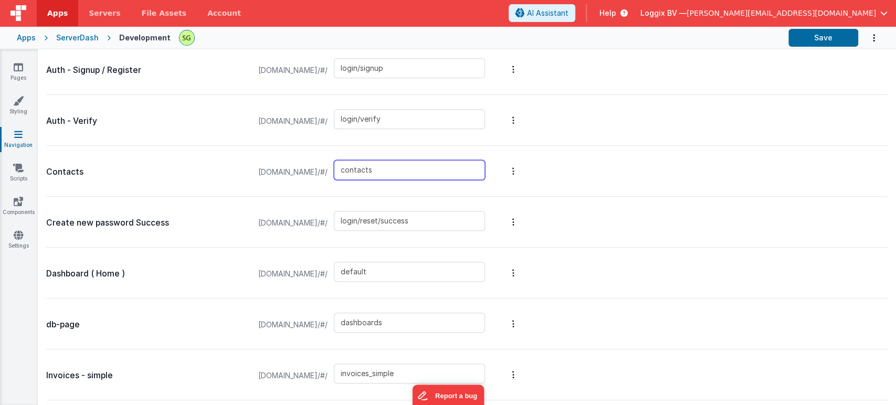
click at [433, 171] on input "contacts" at bounding box center [409, 170] width 151 height 20
type input "c"
type input "errorpage"
click at [811, 36] on button "Save" at bounding box center [823, 38] width 70 height 18
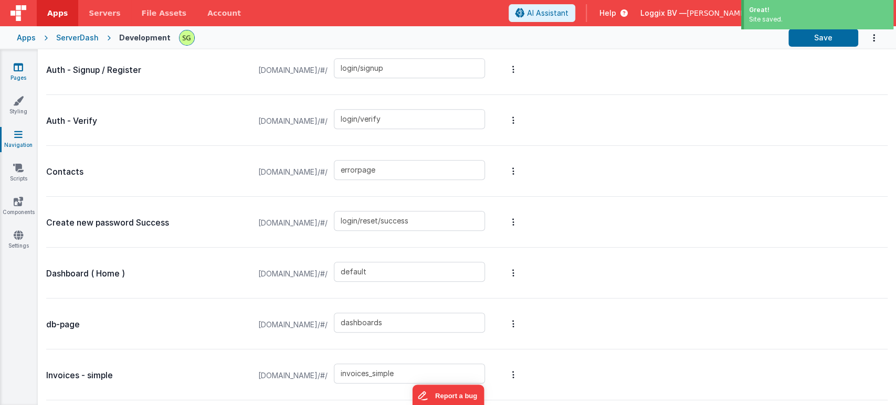
click at [23, 79] on link "Pages" at bounding box center [18, 72] width 38 height 21
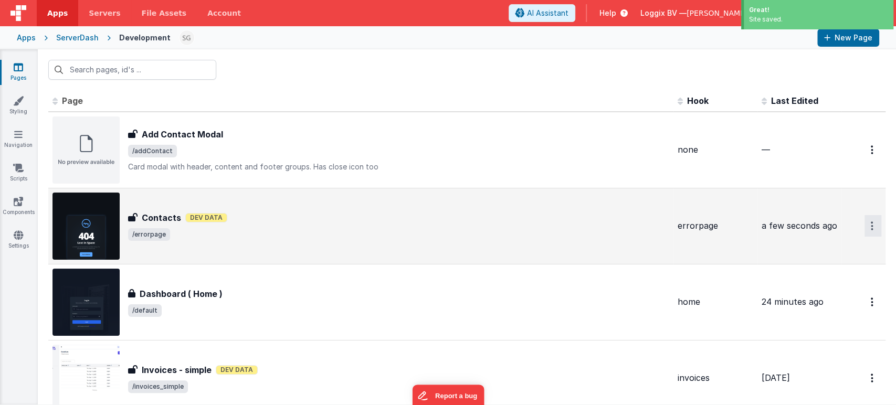
click at [871, 230] on icon "Options" at bounding box center [872, 226] width 3 height 9
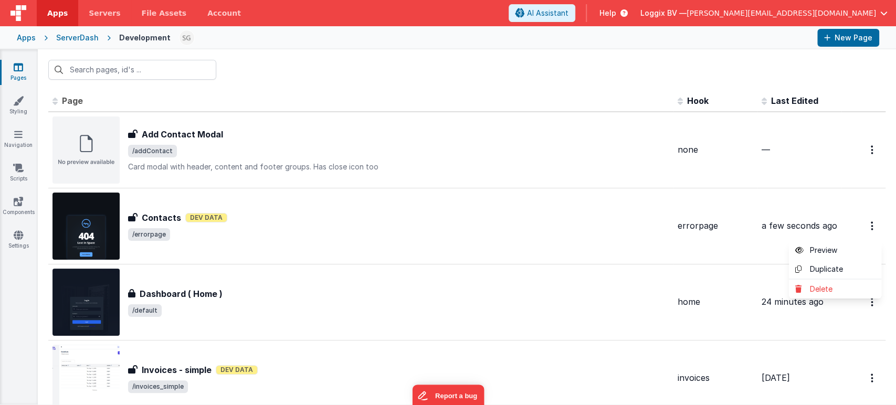
click at [269, 184] on button at bounding box center [448, 202] width 896 height 405
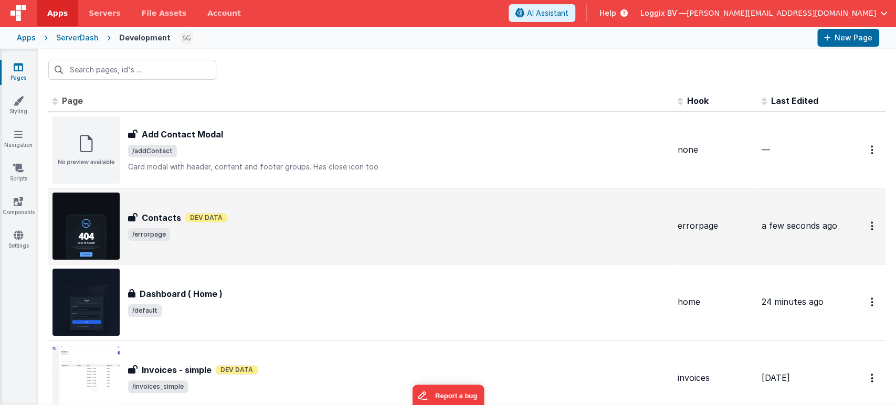
click at [282, 223] on div "Contacts Dev Data" at bounding box center [398, 218] width 541 height 13
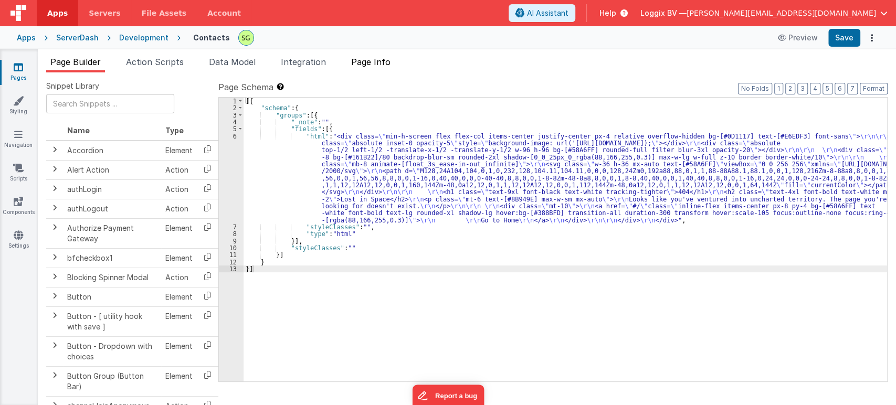
click at [373, 61] on span "Page Info" at bounding box center [370, 62] width 39 height 10
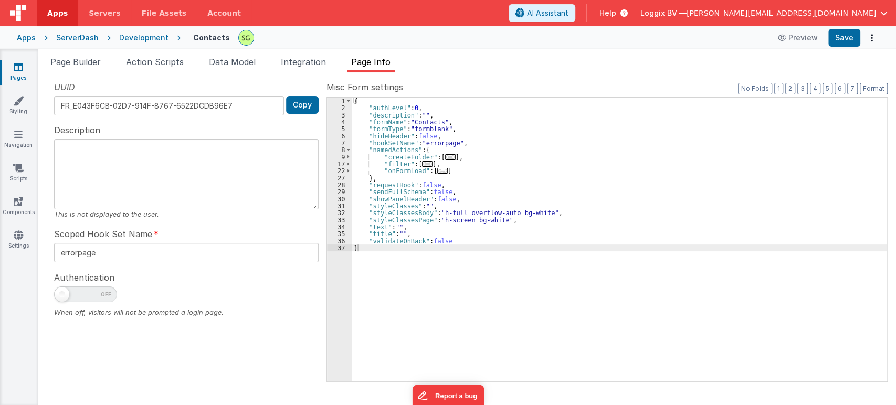
click at [431, 120] on div "{ "authLevel" : 0 , "description" : "" , "formName" : "Contacts" , "formType" :…" at bounding box center [619, 247] width 535 height 299
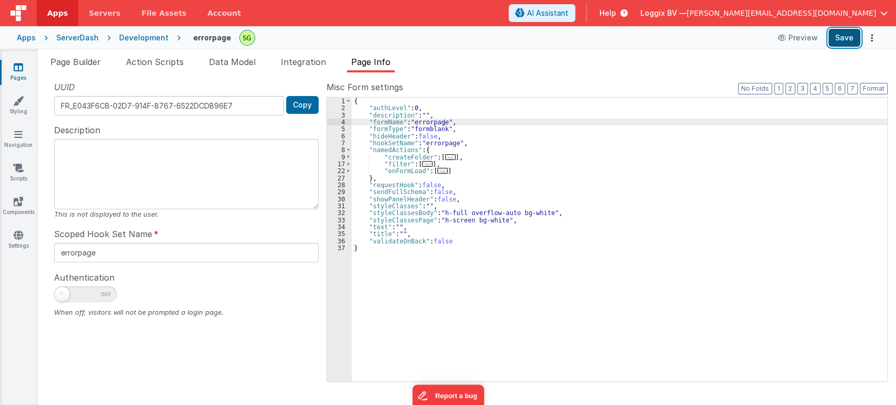
click at [847, 38] on button "Save" at bounding box center [844, 38] width 32 height 18
click at [852, 38] on button "Save" at bounding box center [844, 38] width 32 height 18
click at [15, 70] on icon at bounding box center [18, 67] width 9 height 10
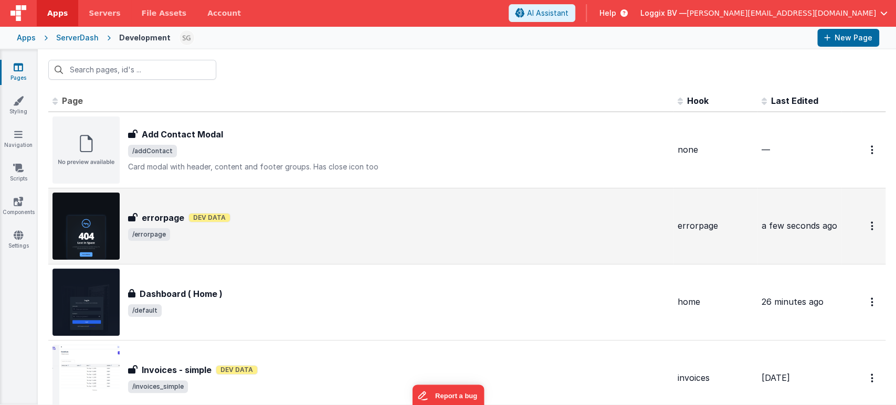
click at [421, 231] on span "/errorpage" at bounding box center [398, 234] width 541 height 13
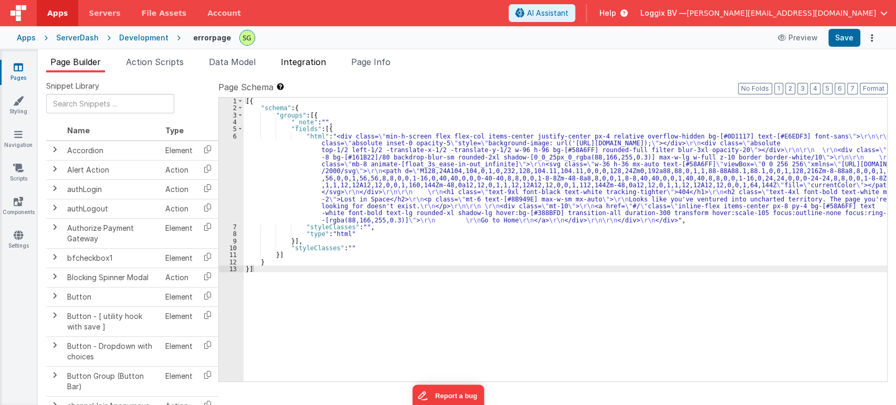
click at [302, 62] on span "Integration" at bounding box center [303, 62] width 45 height 10
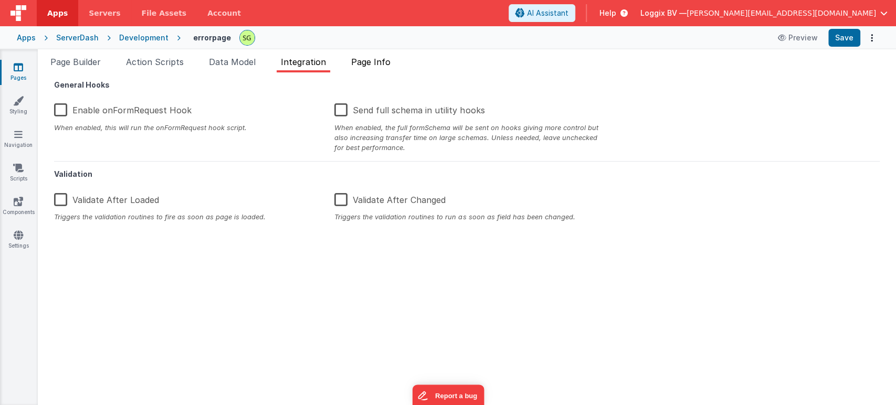
click at [391, 62] on span "Page Info" at bounding box center [370, 62] width 39 height 10
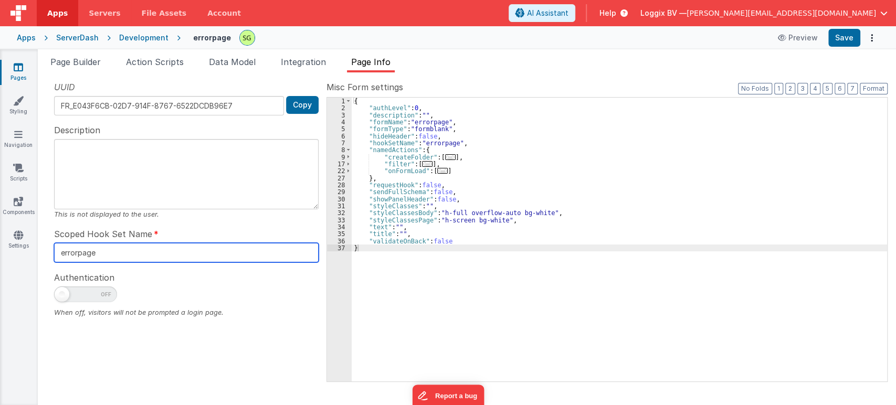
click at [124, 252] on input "errorpage" at bounding box center [186, 252] width 265 height 19
click at [417, 120] on div "{ "authLevel" : 0 , "description" : "" , "formName" : "errorpage" , "formType" …" at bounding box center [619, 247] width 535 height 299
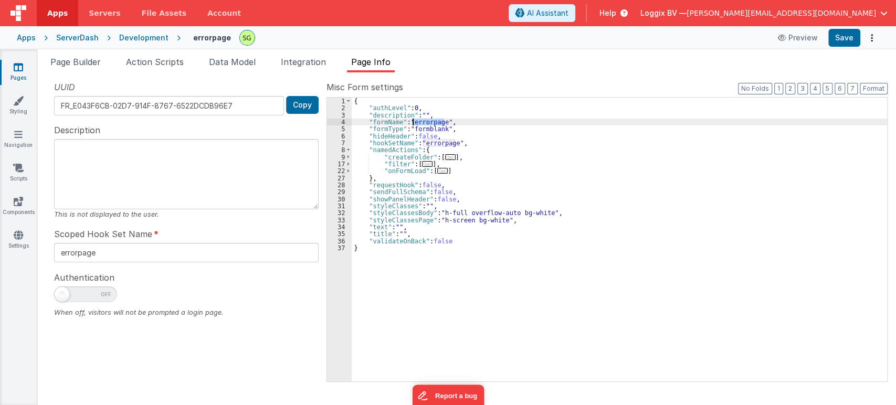
click at [417, 120] on div "{ "authLevel" : 0 , "description" : "" , "formName" : "errorpage" , "formType" …" at bounding box center [619, 247] width 535 height 299
click at [126, 251] on input "errorpage" at bounding box center [186, 252] width 265 height 19
click at [23, 70] on icon at bounding box center [18, 67] width 9 height 10
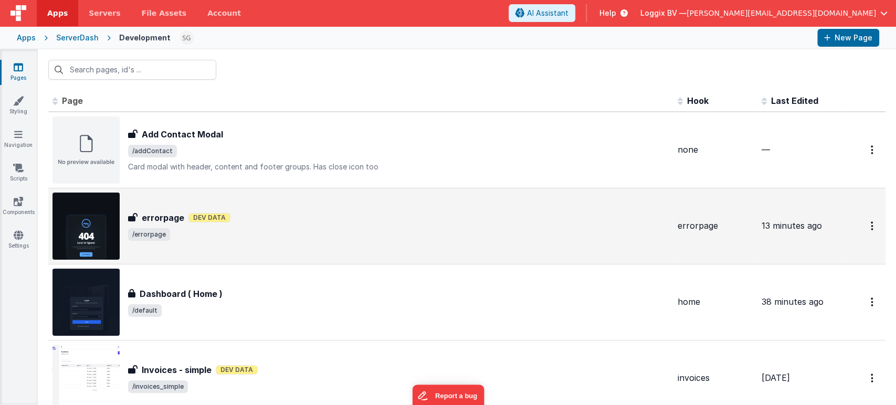
click at [317, 224] on div "errorpage errorpage Dev Data /errorpage" at bounding box center [398, 226] width 541 height 29
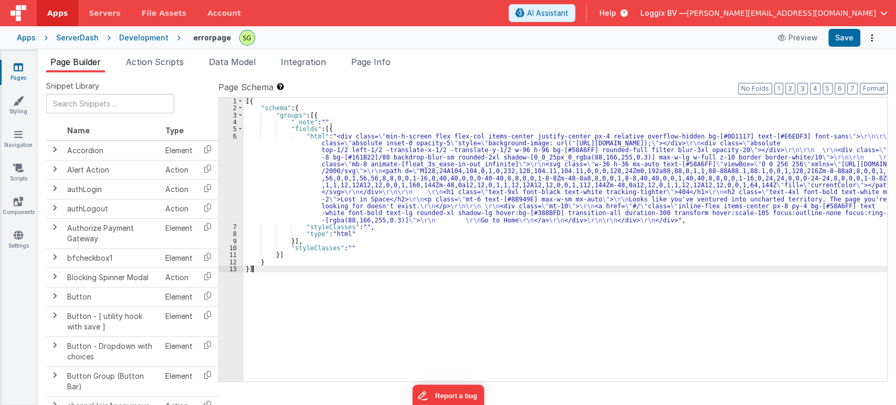
click at [235, 135] on div "6" at bounding box center [231, 178] width 25 height 91
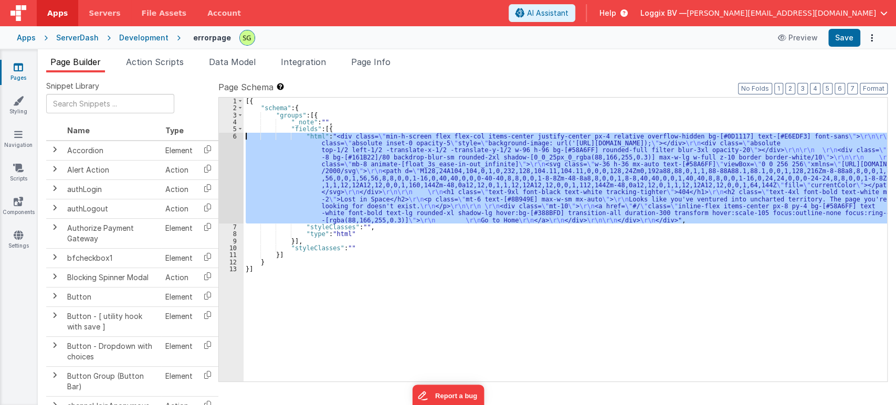
click at [235, 135] on div "6" at bounding box center [231, 178] width 25 height 91
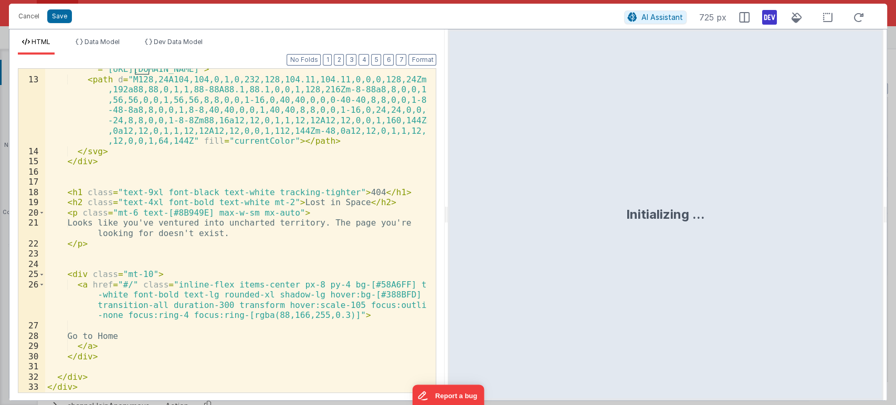
scroll to position [179, 0]
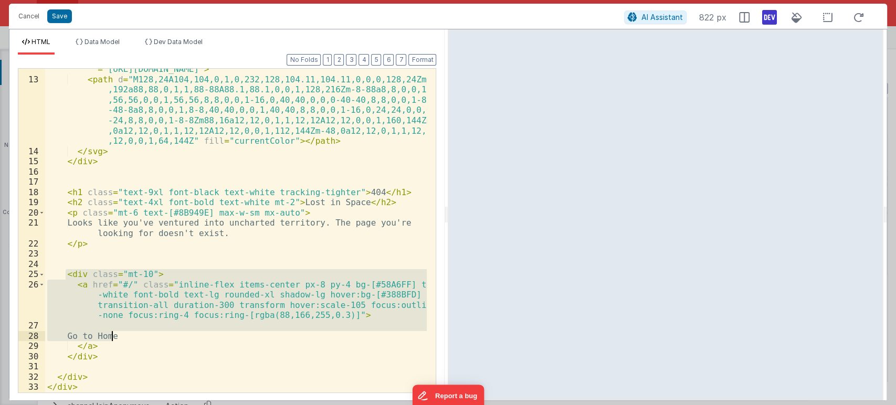
drag, startPoint x: 97, startPoint y: 326, endPoint x: 119, endPoint y: 356, distance: 37.2
click at [119, 356] on div "< svg class = "w-36 h-36 mx-auto text-[#58A6FF]" viewBox = "0 0 256 256" xmlns …" at bounding box center [236, 231] width 382 height 355
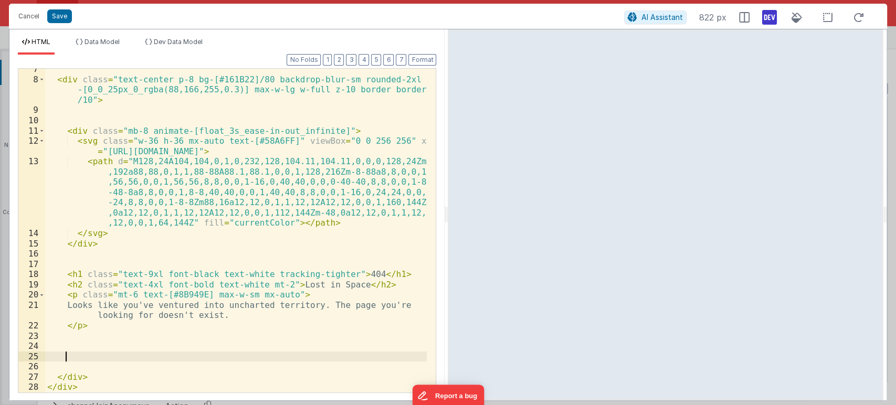
scroll to position [97, 0]
click at [60, 15] on button "Save" at bounding box center [59, 16] width 25 height 14
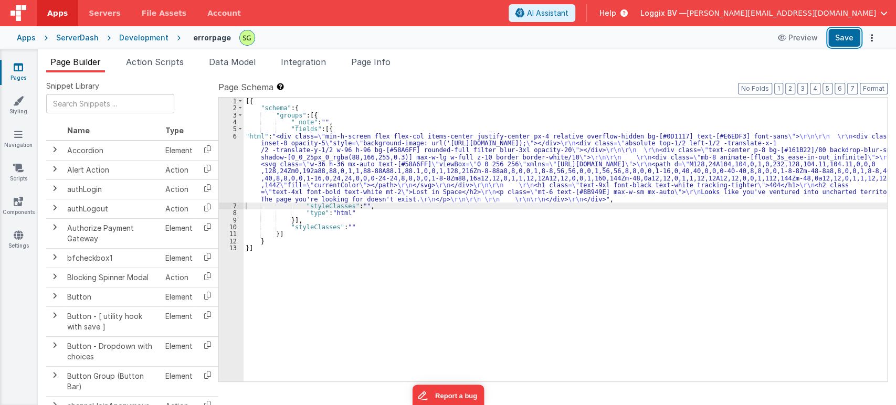
click at [853, 41] on button "Save" at bounding box center [844, 38] width 32 height 18
click at [845, 36] on button "Save" at bounding box center [844, 38] width 32 height 18
drag, startPoint x: 842, startPoint y: 41, endPoint x: 614, endPoint y: 8, distance: 230.3
click at [842, 41] on button "Save" at bounding box center [844, 38] width 32 height 18
click at [20, 76] on link "Pages" at bounding box center [18, 72] width 38 height 21
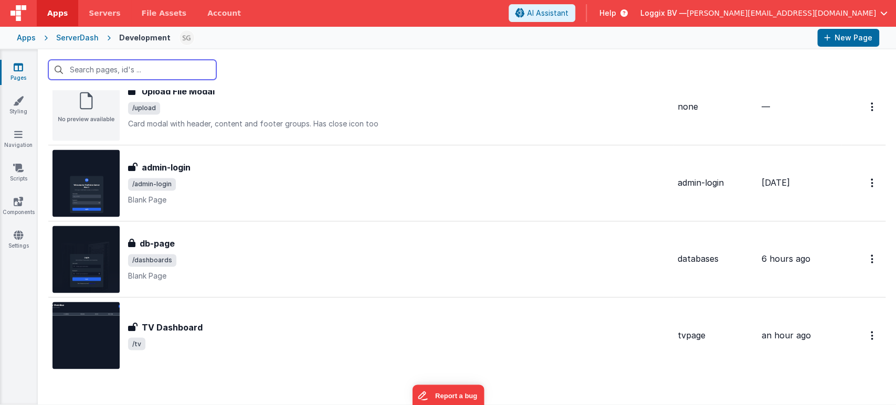
scroll to position [1126, 0]
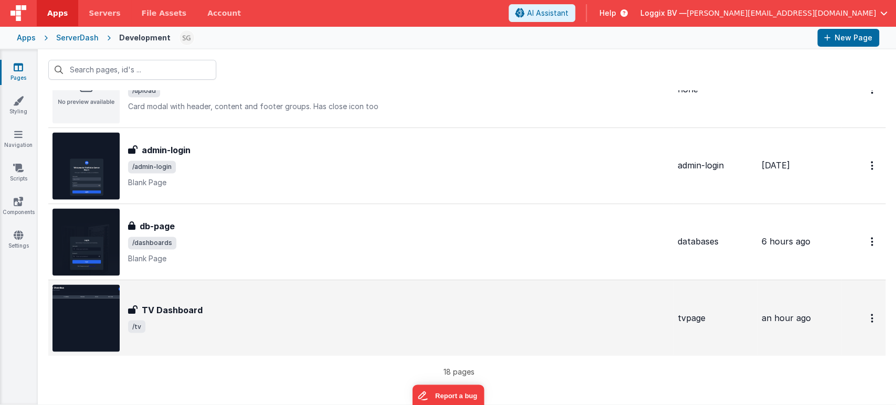
click at [315, 308] on div "TV Dashboard" at bounding box center [398, 309] width 541 height 13
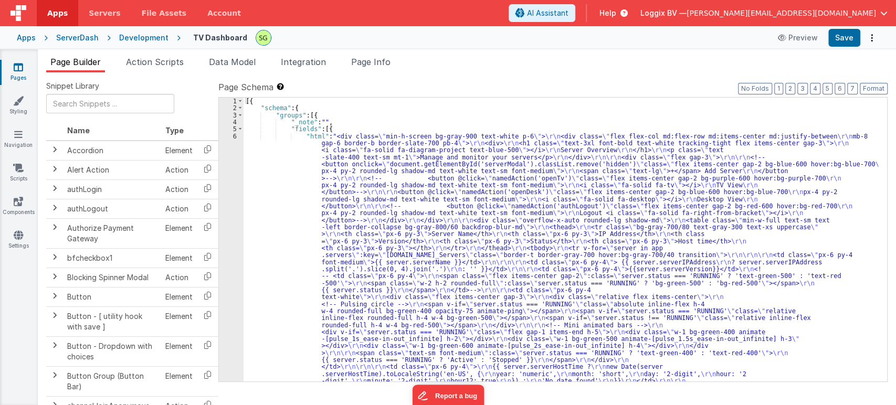
click at [234, 136] on div "6" at bounding box center [231, 388] width 25 height 511
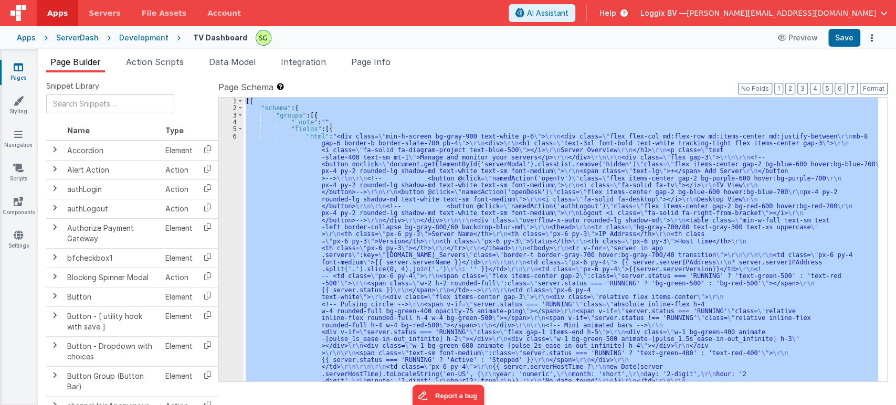
click at [234, 136] on div "6" at bounding box center [231, 388] width 25 height 511
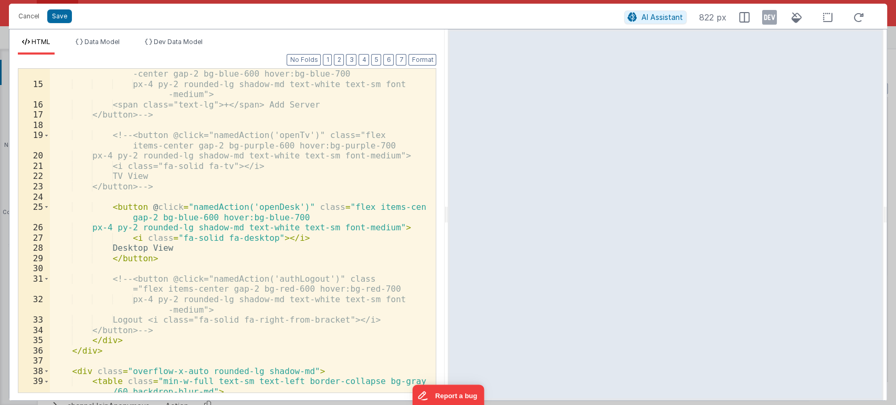
scroll to position [244, 0]
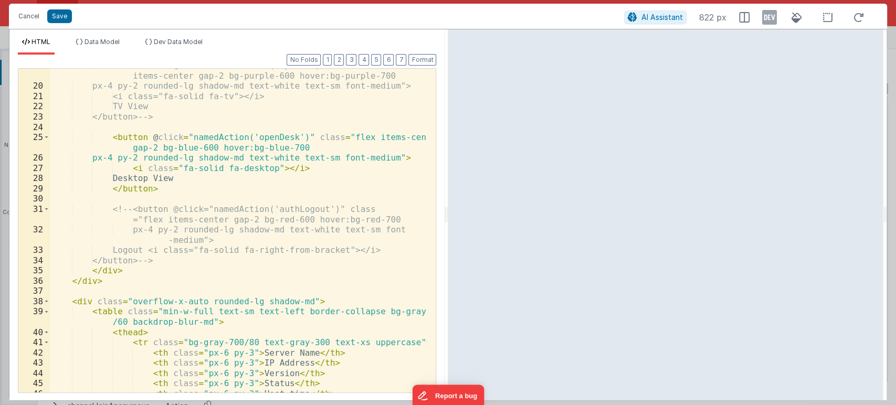
click at [59, 137] on div "<!-- <button @click="namedAction('openTv')" class="flex items-center gap-2 bg-p…" at bounding box center [238, 237] width 377 height 355
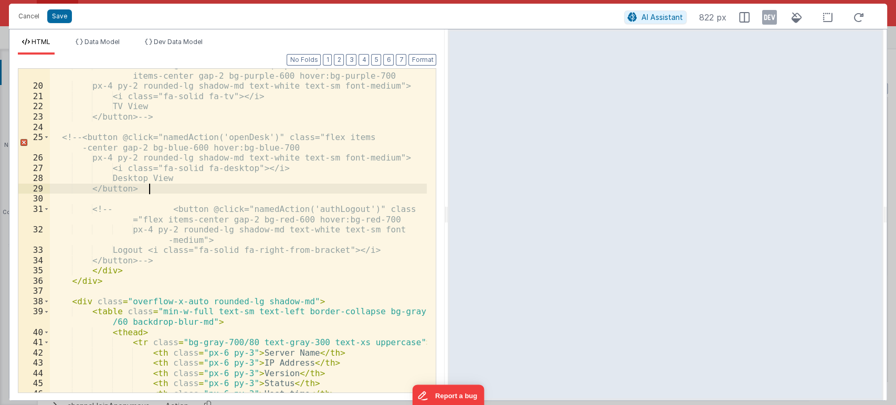
click at [178, 188] on div "<!-- <button @click="namedAction('openTv')" class="flex items-center gap-2 bg-p…" at bounding box center [238, 237] width 377 height 355
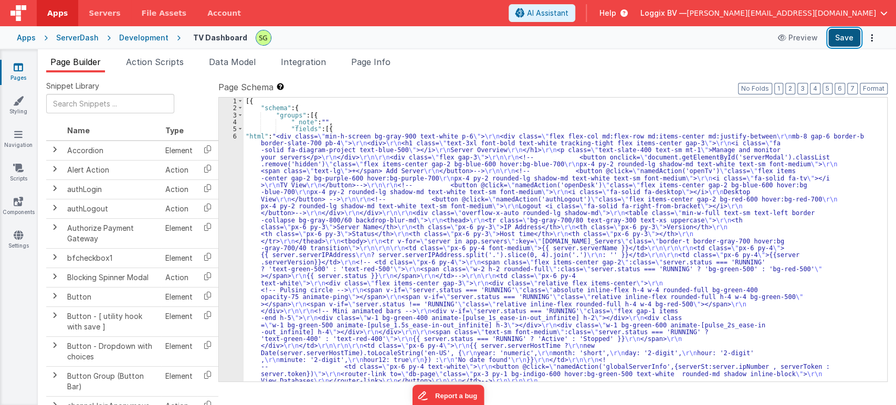
click at [840, 37] on button "Save" at bounding box center [844, 38] width 32 height 18
click at [25, 73] on link "Pages" at bounding box center [18, 72] width 38 height 21
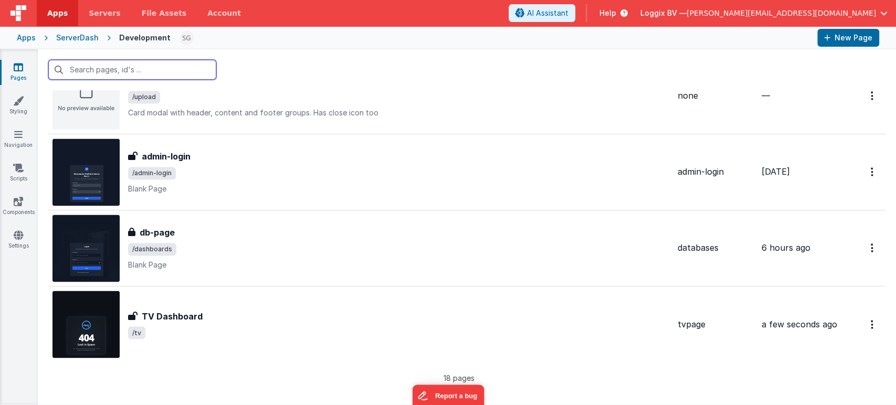
scroll to position [1126, 0]
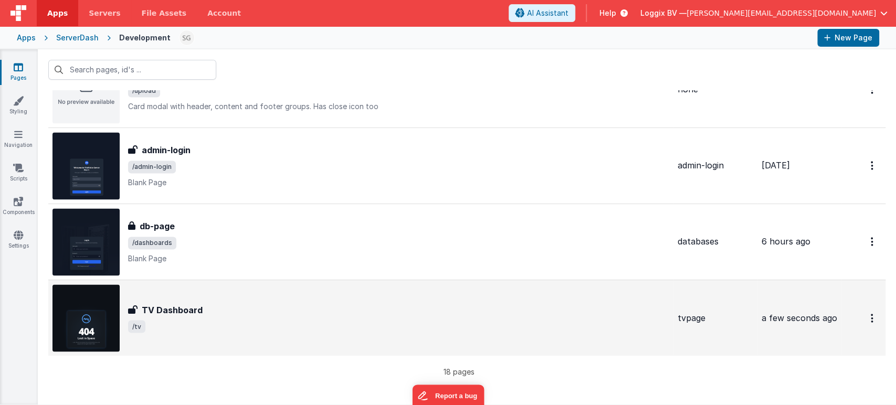
click at [290, 317] on div "TV Dashboard TV Dashboard /tv" at bounding box center [398, 317] width 541 height 29
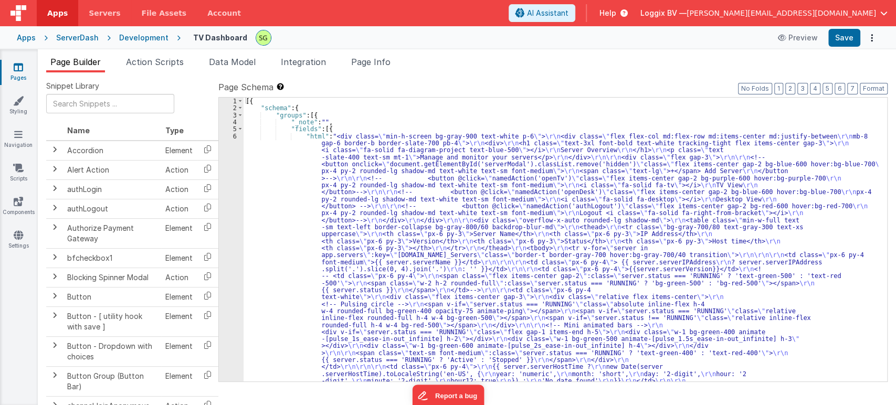
click at [235, 136] on div "6" at bounding box center [231, 388] width 25 height 511
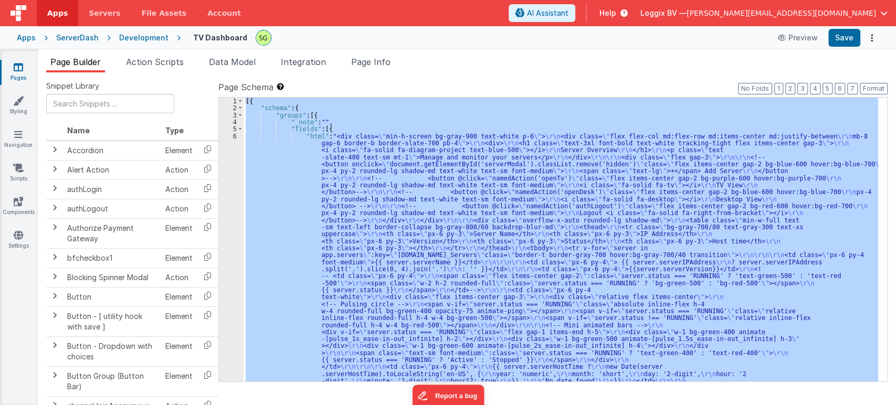
click at [235, 136] on div "6" at bounding box center [231, 388] width 25 height 511
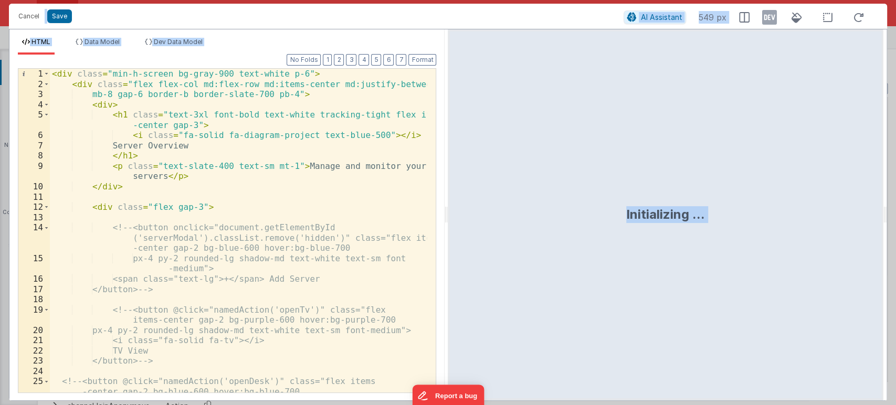
click at [398, 168] on div "< div class = "min-h-screen bg-gray-900 text-white p-6" > < div class = "flex f…" at bounding box center [238, 241] width 377 height 344
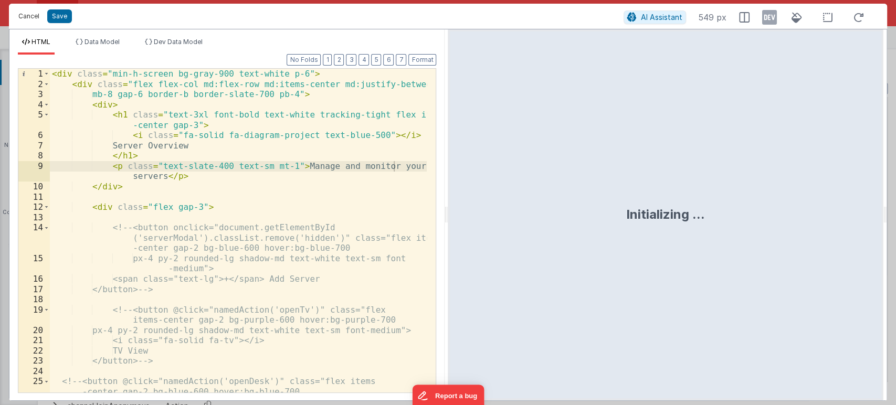
click at [33, 12] on button "Cancel" at bounding box center [28, 16] width 31 height 15
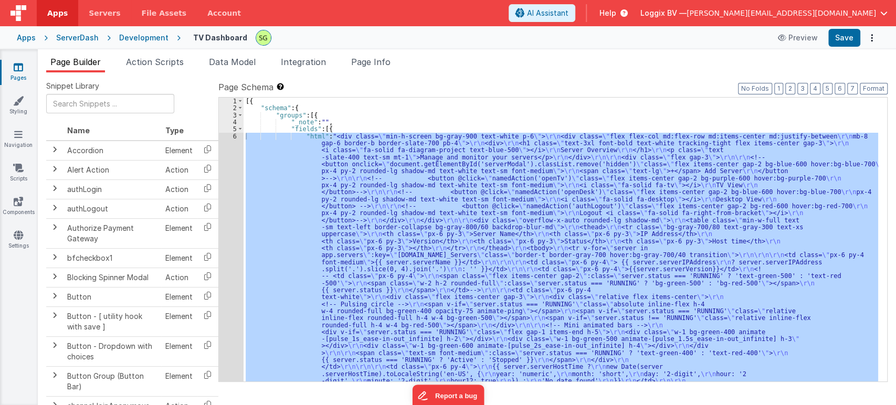
click at [26, 66] on link "Pages" at bounding box center [18, 72] width 38 height 21
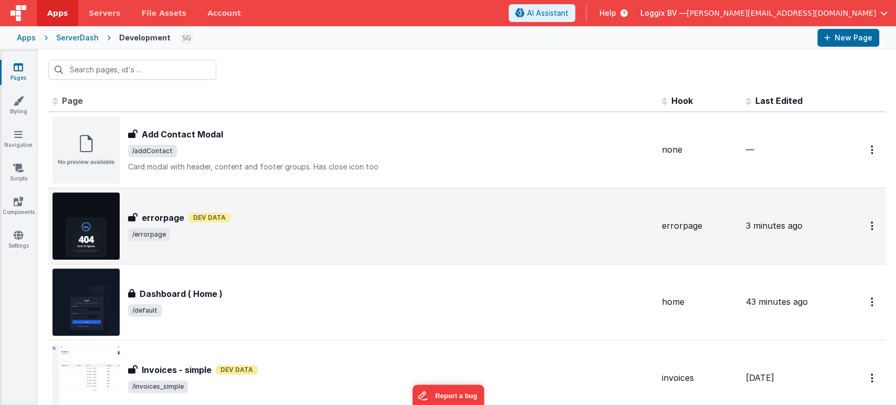
click at [242, 236] on span "/errorpage" at bounding box center [390, 234] width 525 height 13
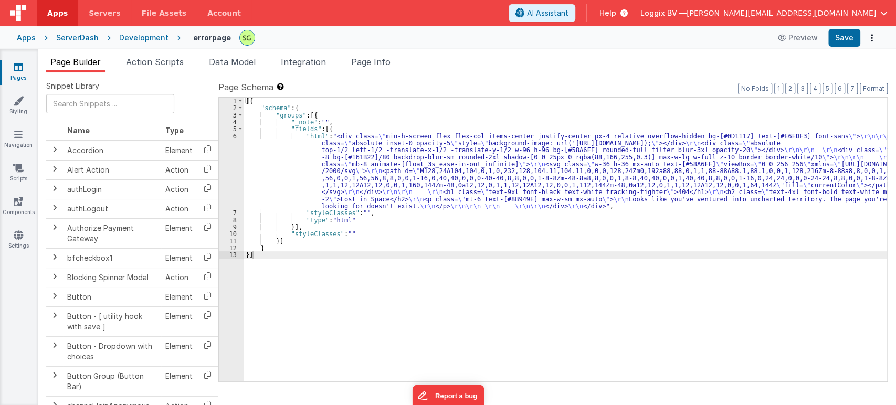
click at [235, 137] on div "6" at bounding box center [231, 171] width 25 height 77
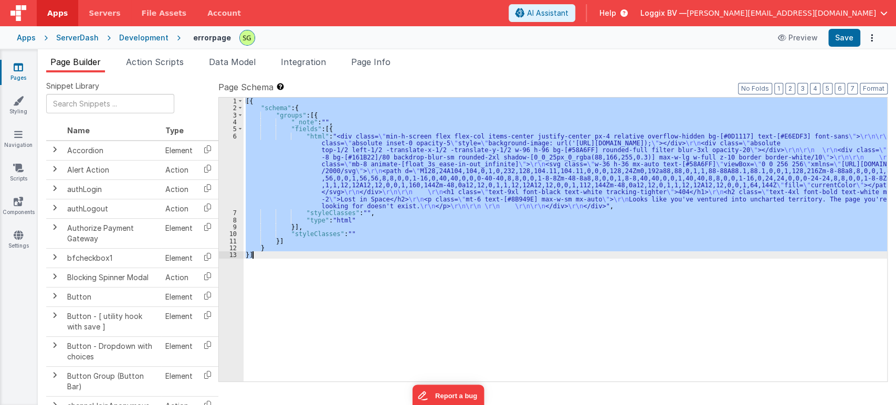
click at [235, 137] on div "6" at bounding box center [231, 171] width 25 height 77
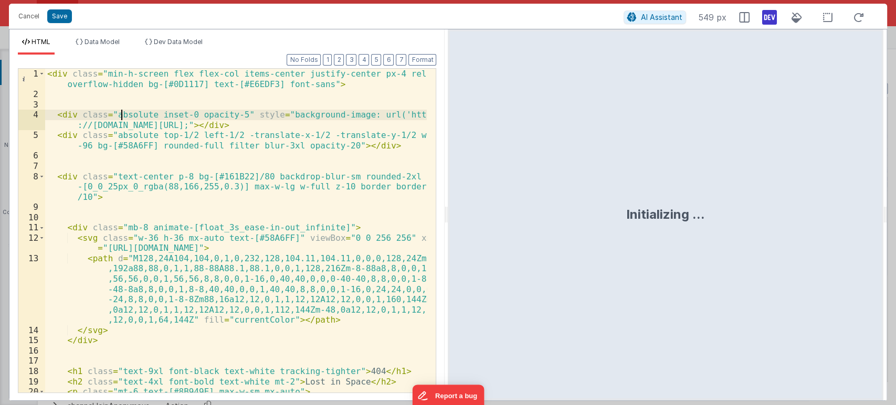
click at [122, 113] on div "< div class = "min-h-screen flex flex-col items-center justify-center px-4 rela…" at bounding box center [236, 251] width 382 height 365
click at [46, 75] on div "< div class = "min-h-screen flex flex-col items-center justify-center px-4 rela…" at bounding box center [236, 251] width 382 height 365
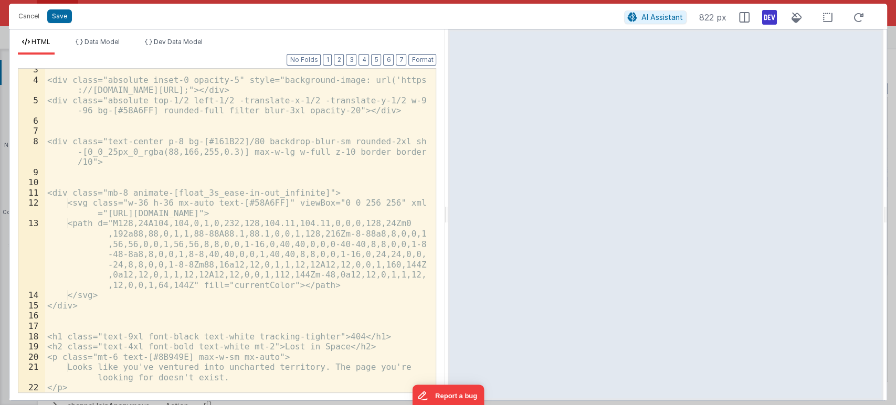
scroll to position [97, 0]
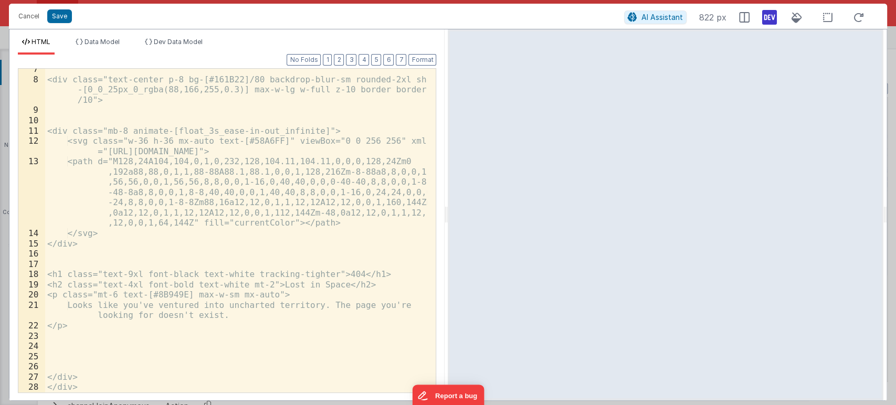
click at [118, 387] on div "<div class="text-center p-8 bg-[#161B22]/80 backdrop-blur-sm rounded-2xl shadow…" at bounding box center [236, 236] width 382 height 344
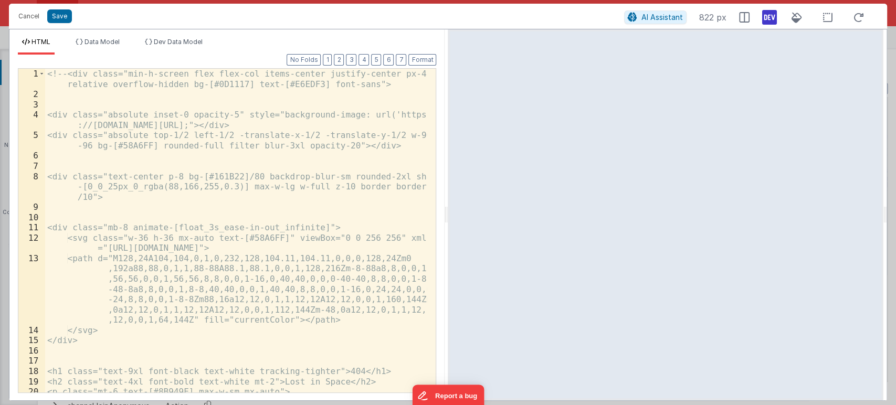
scroll to position [128, 0]
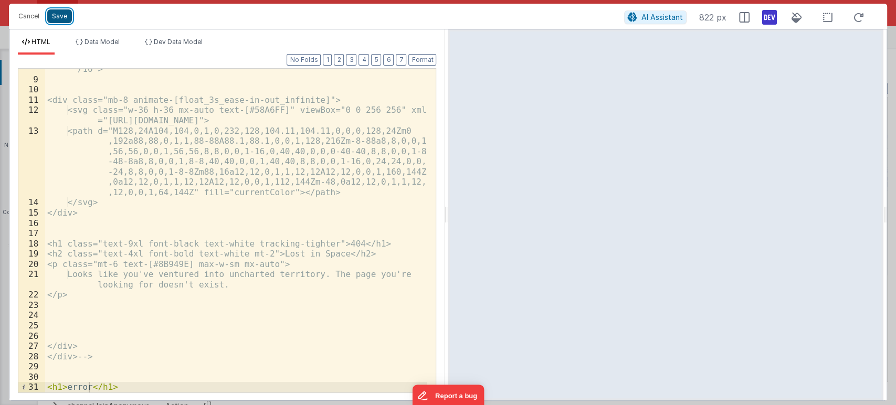
click at [60, 12] on button "Save" at bounding box center [59, 16] width 25 height 14
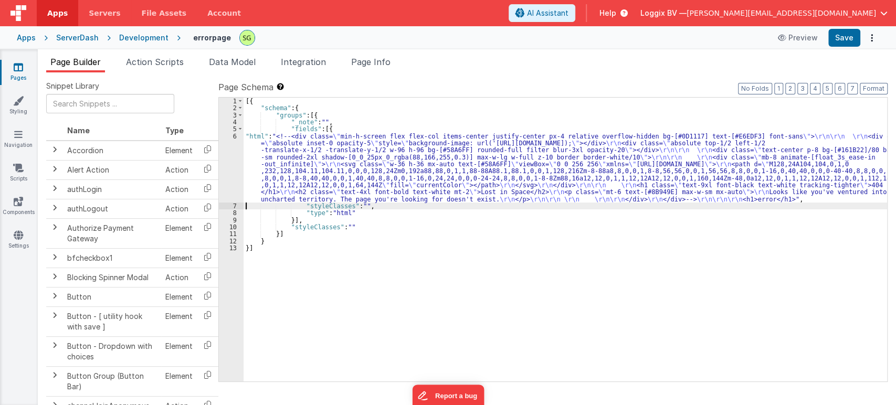
click at [233, 134] on div "6" at bounding box center [231, 168] width 25 height 70
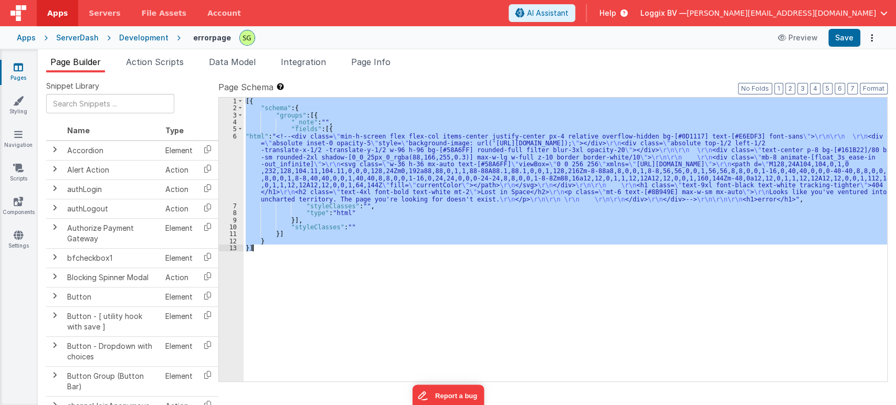
click at [233, 134] on div "6" at bounding box center [231, 168] width 25 height 70
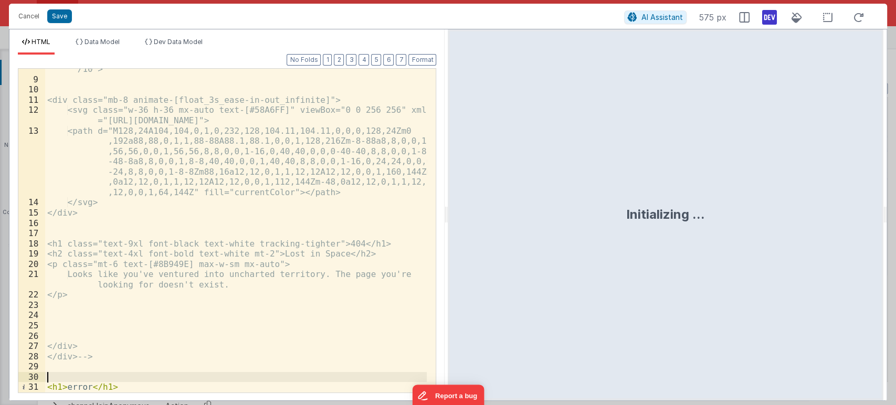
click at [134, 382] on div "<div class="text-center p-8 bg-[#161B22]/80 backdrop-blur-sm rounded-2xl shadow…" at bounding box center [236, 226] width 382 height 365
drag, startPoint x: 134, startPoint y: 392, endPoint x: 32, endPoint y: 389, distance: 102.4
click at [32, 389] on div "8 9 10 11 12 13 14 15 16 17 18 19 20 21 22 23 24 25 26 27 28 29 30 31 <div clas…" at bounding box center [227, 230] width 418 height 325
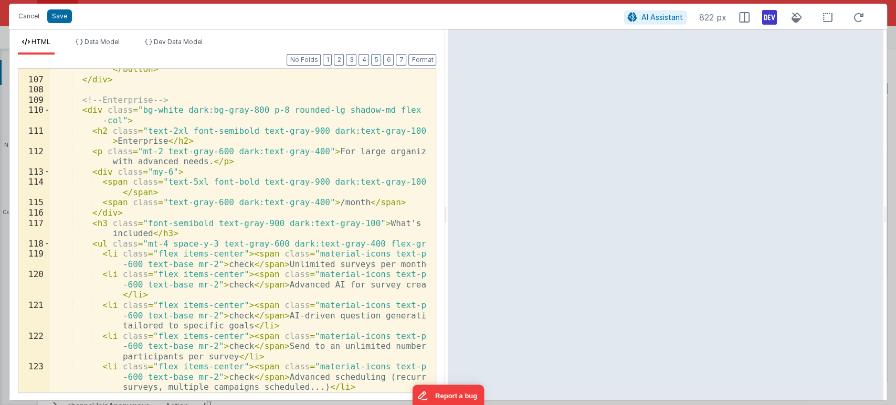
scroll to position [1632, 0]
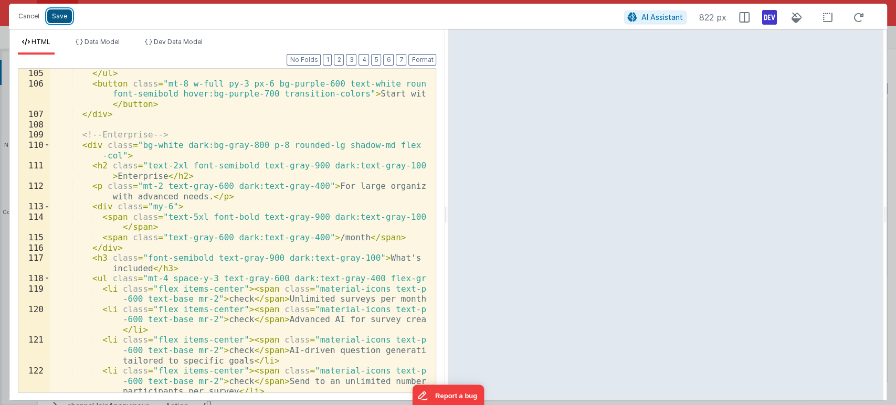
click at [54, 18] on button "Save" at bounding box center [59, 16] width 25 height 14
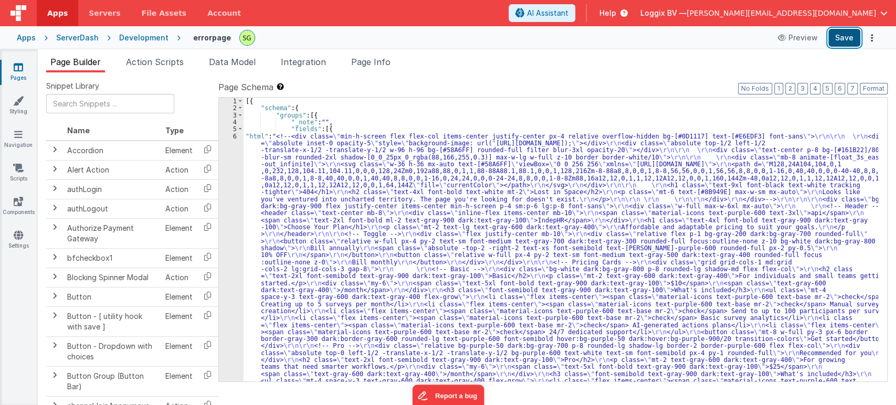
click at [856, 37] on button "Save" at bounding box center [844, 38] width 32 height 18
click at [234, 135] on div "6" at bounding box center [231, 336] width 25 height 406
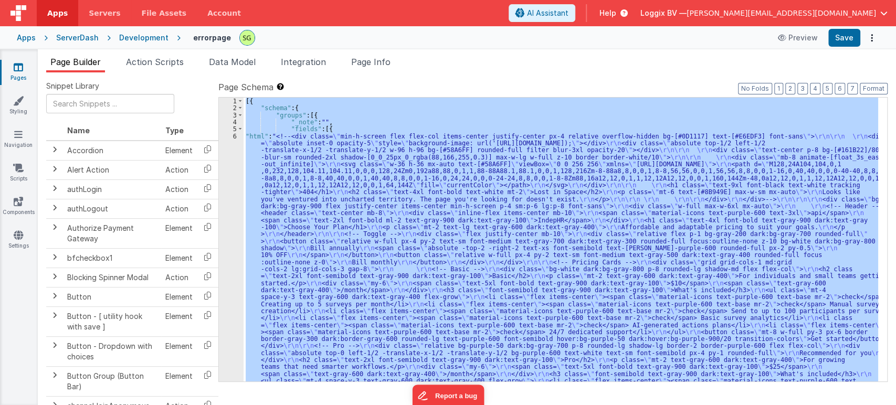
click at [234, 135] on div "6" at bounding box center [231, 336] width 25 height 406
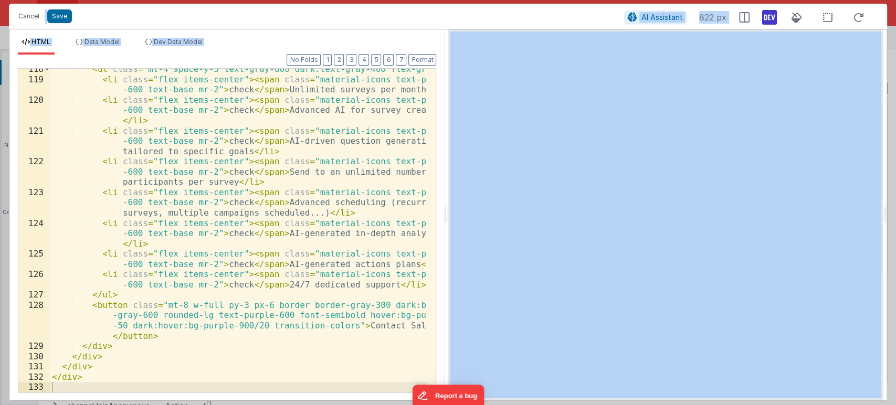
scroll to position [1842, 0]
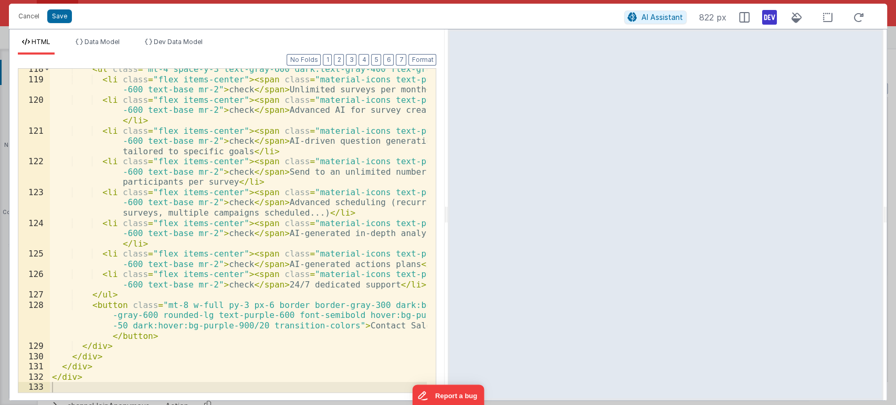
click at [212, 355] on div "< ul class = "mt-4 space-y-3 text-gray-600 dark:text-gray-400 flex-grow" > < li…" at bounding box center [238, 236] width 377 height 344
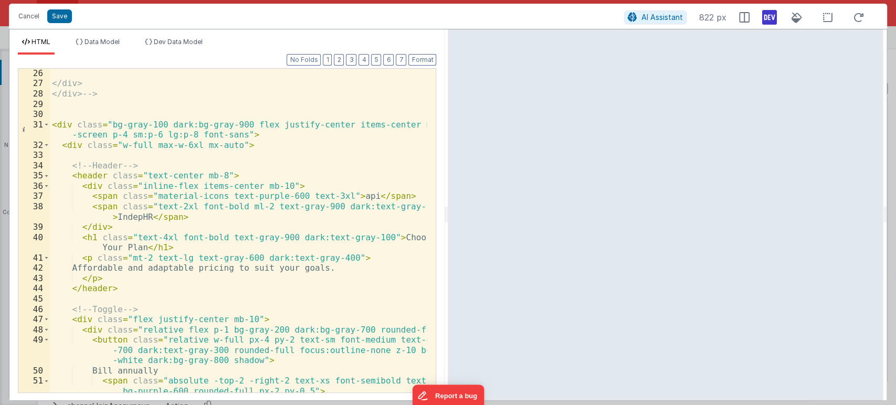
scroll to position [321, 0]
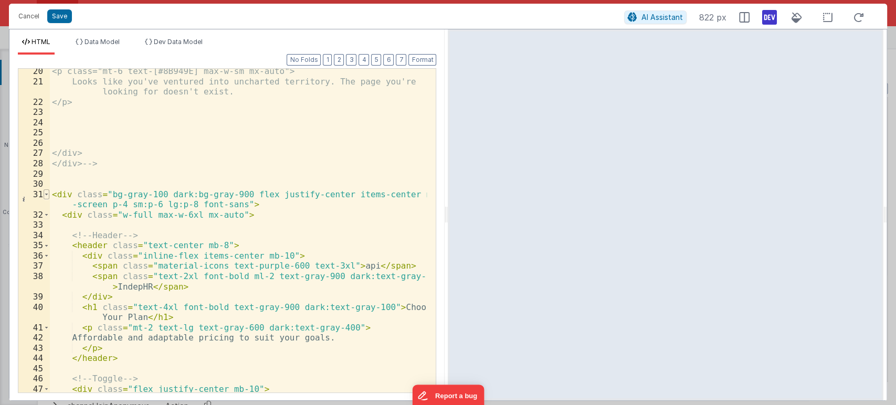
click at [48, 193] on span at bounding box center [47, 194] width 6 height 10
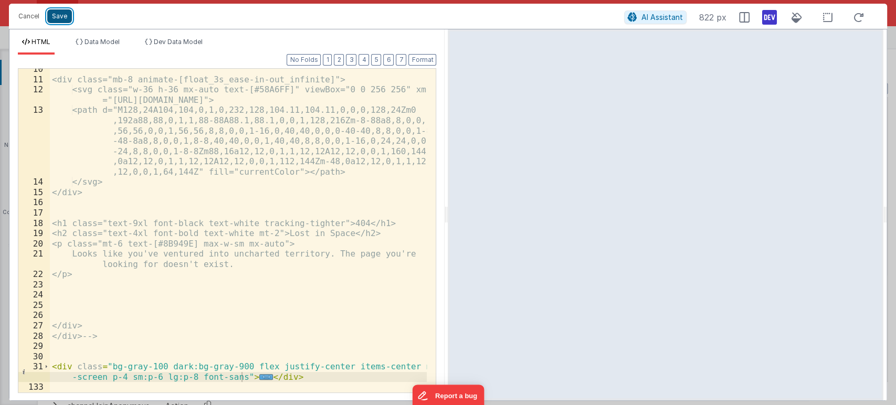
click at [52, 16] on button "Save" at bounding box center [59, 16] width 25 height 14
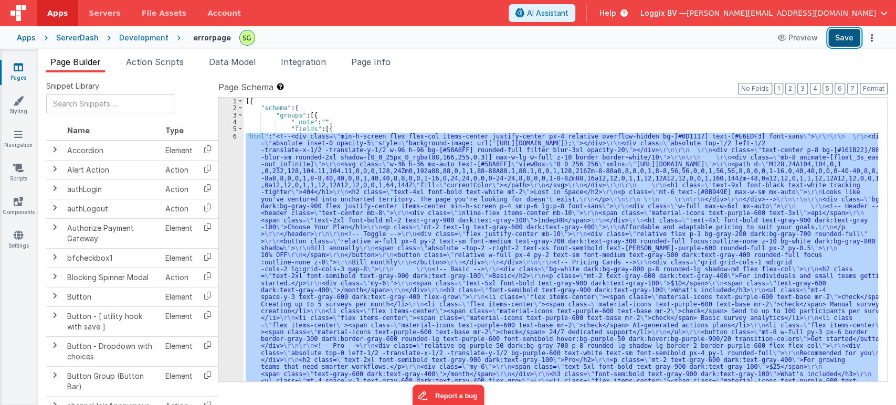
click at [835, 45] on button "Save" at bounding box center [844, 38] width 32 height 18
click at [234, 135] on div "6" at bounding box center [231, 336] width 25 height 406
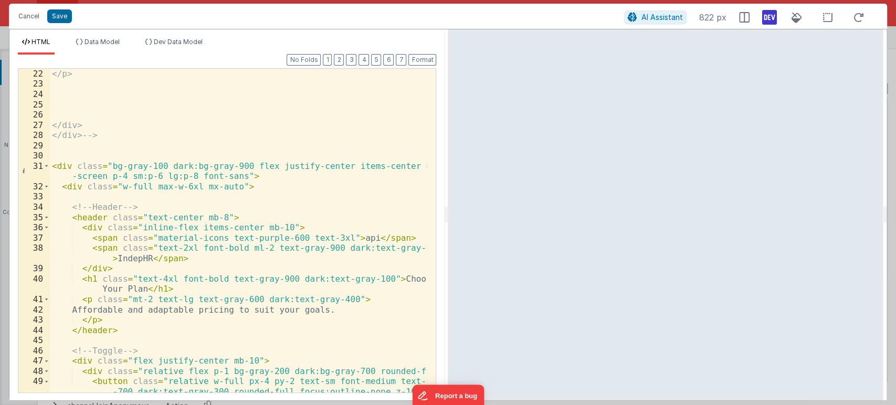
scroll to position [349, 0]
click at [160, 166] on div "</p> </div> </div> --> < div class = "bg-gray-100 dark:bg-gray-900 flex justify…" at bounding box center [238, 251] width 377 height 365
drag, startPoint x: 108, startPoint y: 166, endPoint x: 237, endPoint y: 169, distance: 129.2
click at [237, 169] on div "</p> </div> </div> --> < div class = "bg-gray-100 dark:bg-gray-900 flex justify…" at bounding box center [238, 251] width 377 height 365
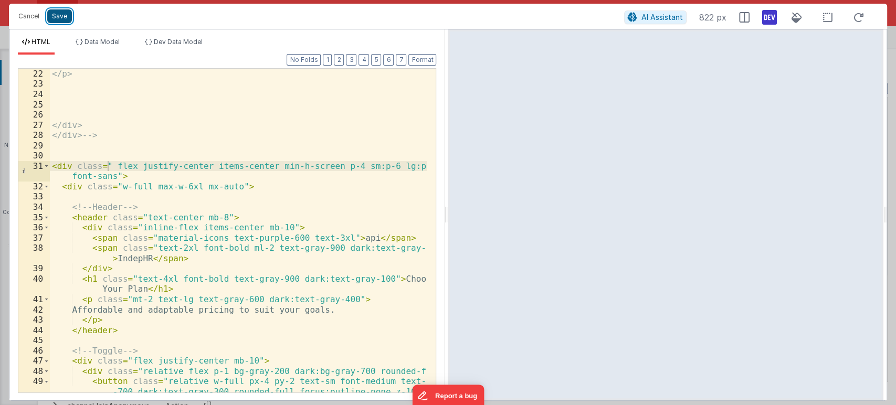
click at [63, 13] on button "Save" at bounding box center [59, 16] width 25 height 14
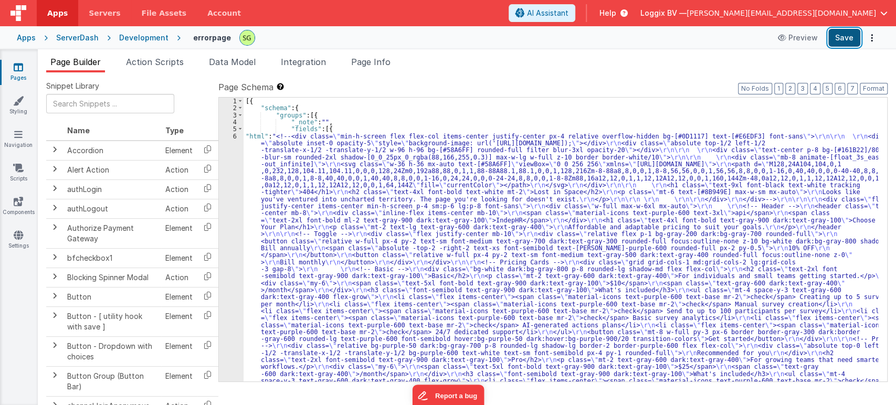
click at [844, 46] on button "Save" at bounding box center [844, 38] width 32 height 18
click at [235, 136] on div "6" at bounding box center [231, 336] width 25 height 406
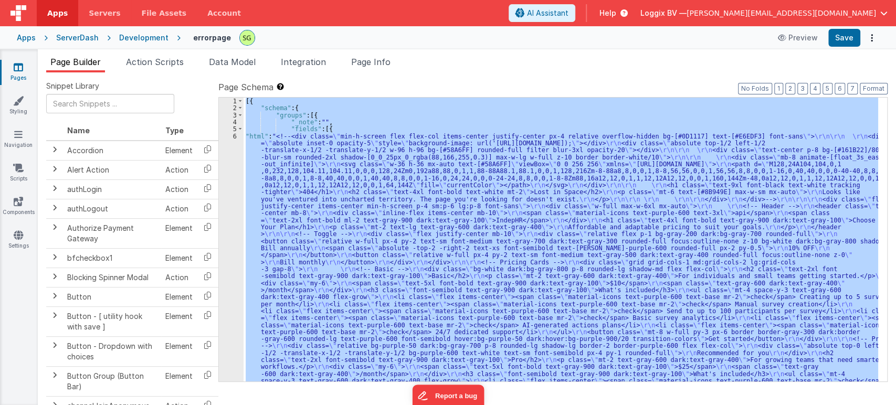
click at [235, 136] on div "6" at bounding box center [231, 336] width 25 height 406
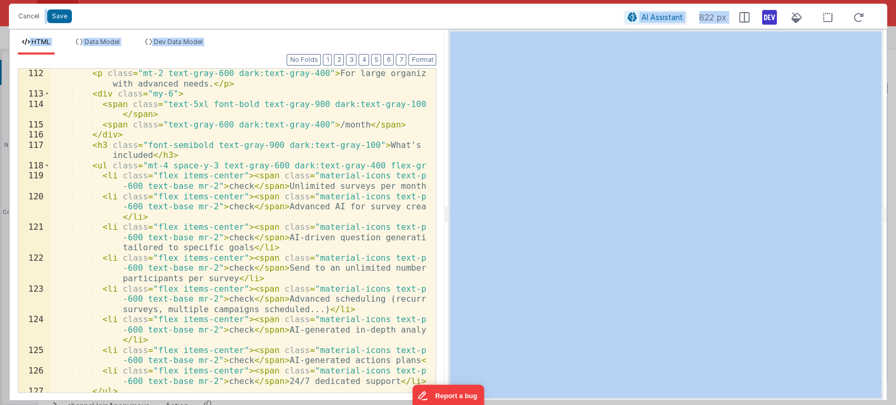
scroll to position [1745, 0]
click at [283, 255] on div "< p class = "mt-2 text-gray-600 dark:text-gray-400" > For large organizations w…" at bounding box center [238, 260] width 377 height 385
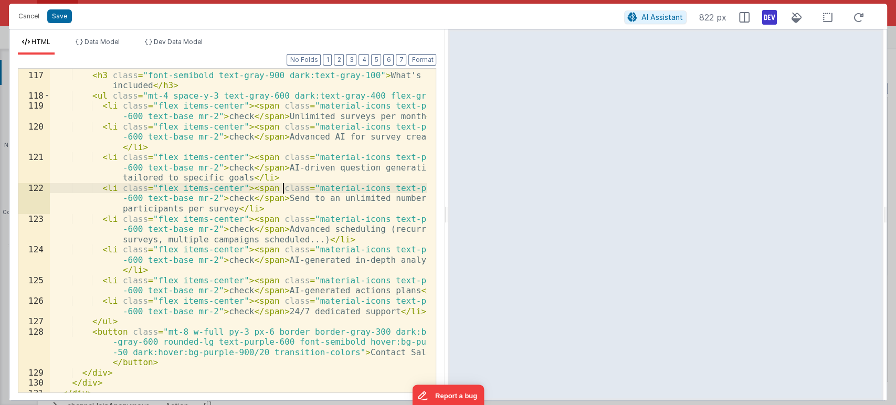
scroll to position [1842, 0]
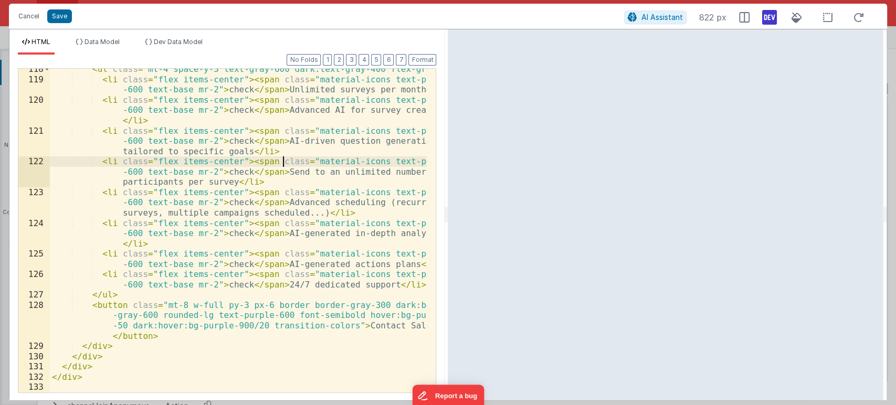
click at [127, 357] on div "< ul class = "mt-4 space-y-3 text-gray-600 dark:text-gray-400 flex-grow" > < li…" at bounding box center [238, 236] width 377 height 344
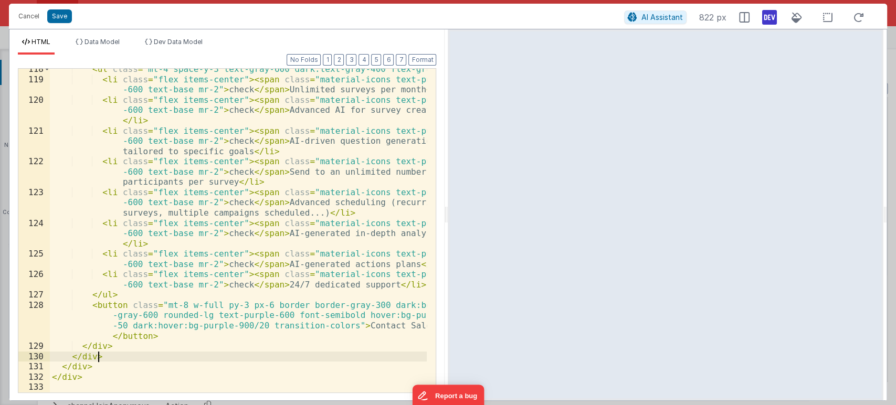
click at [120, 390] on div "< ul class = "mt-4 space-y-3 text-gray-600 dark:text-gray-400 flex-grow" > < li…" at bounding box center [238, 236] width 377 height 344
drag, startPoint x: 119, startPoint y: 382, endPoint x: 119, endPoint y: 376, distance: 6.3
click at [119, 381] on div "< ul class = "mt-4 space-y-3 text-gray-600 dark:text-gray-400 flex-grow" > < li…" at bounding box center [238, 236] width 377 height 344
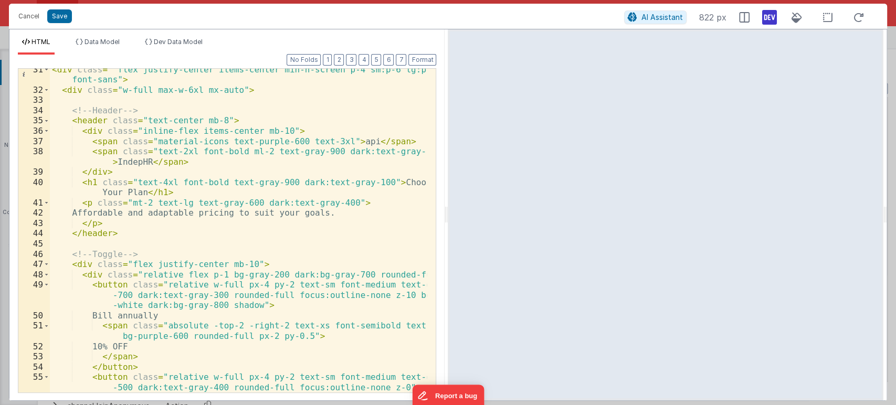
scroll to position [271, 0]
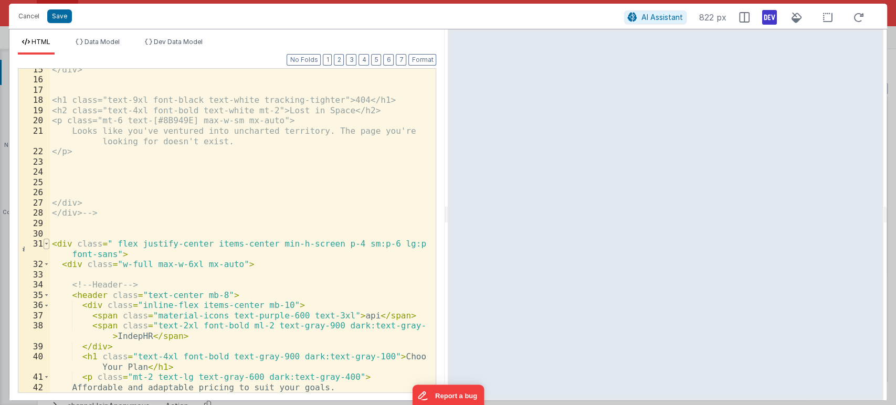
click at [47, 241] on span at bounding box center [47, 244] width 6 height 10
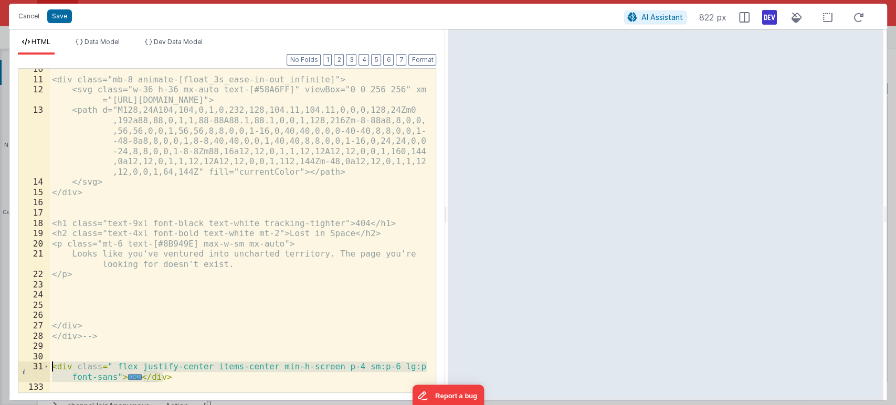
drag, startPoint x: 179, startPoint y: 381, endPoint x: 54, endPoint y: 370, distance: 126.0
click at [54, 370] on div "<div class="mb-8 animate-[float_3s_ease-in-out_infinite]"> <svg class="w-36 h-3…" at bounding box center [238, 236] width 377 height 344
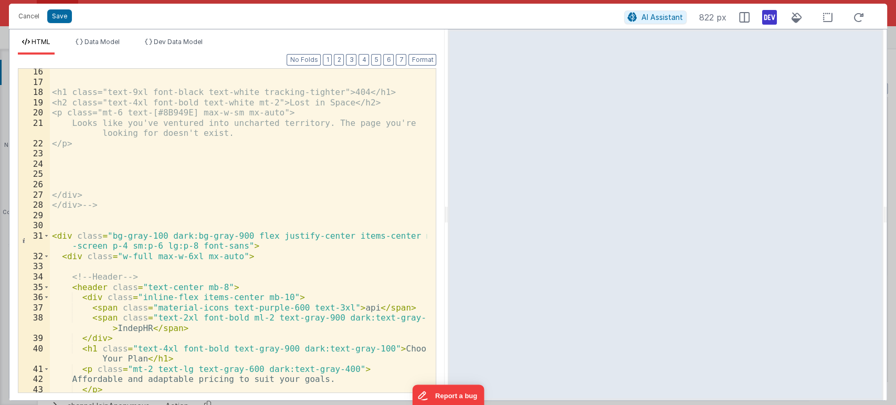
scroll to position [384, 0]
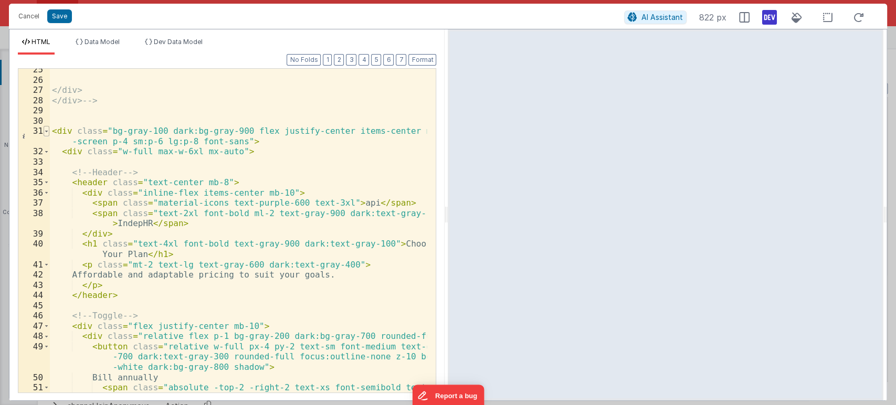
click at [46, 129] on span at bounding box center [47, 131] width 6 height 10
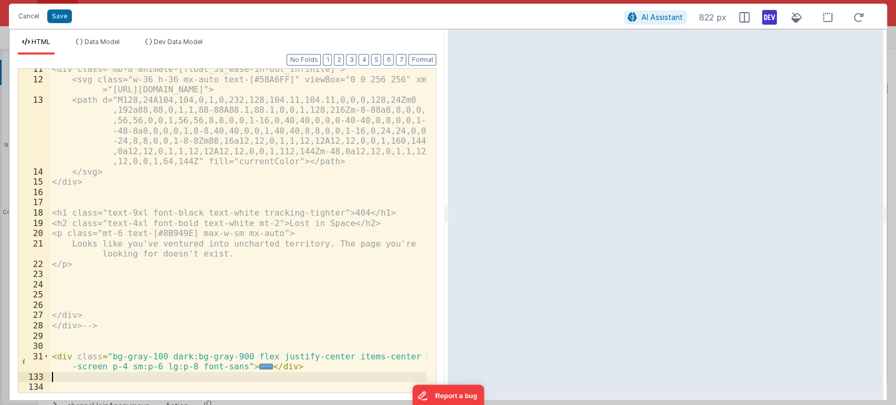
scroll to position [159, 0]
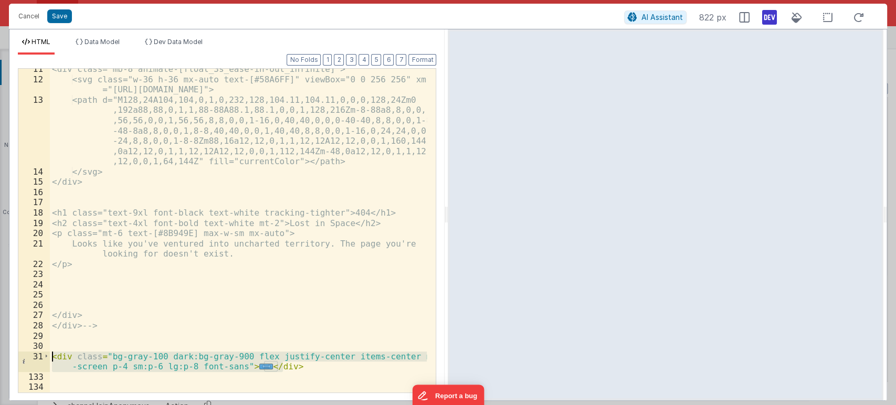
drag, startPoint x: 289, startPoint y: 365, endPoint x: 10, endPoint y: 355, distance: 279.4
click at [10, 355] on div "Format 7 6 5 4 3 2 1 No Folds 11 12 13 14 15 16 17 18 19 20 21 22 23 24 25 26 2…" at bounding box center [226, 228] width 435 height 346
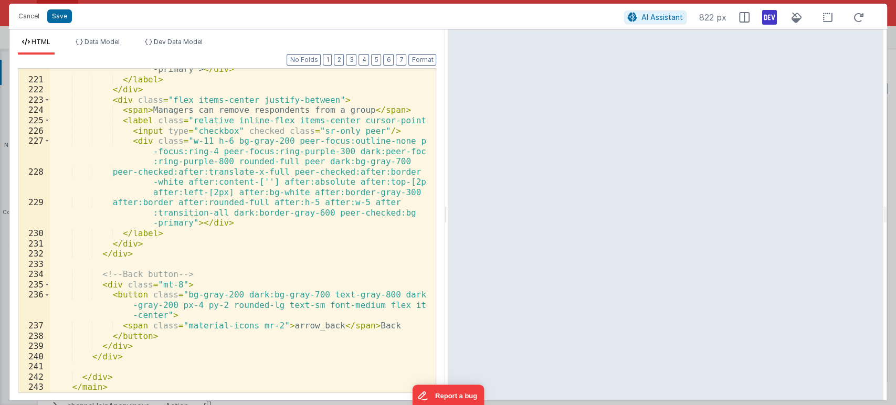
scroll to position [3464, 0]
click at [59, 15] on button "Save" at bounding box center [59, 16] width 25 height 14
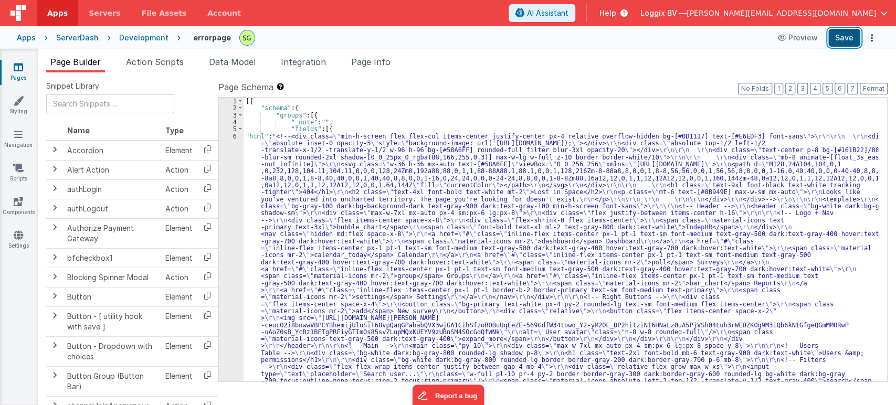
click at [850, 33] on button "Save" at bounding box center [844, 38] width 32 height 18
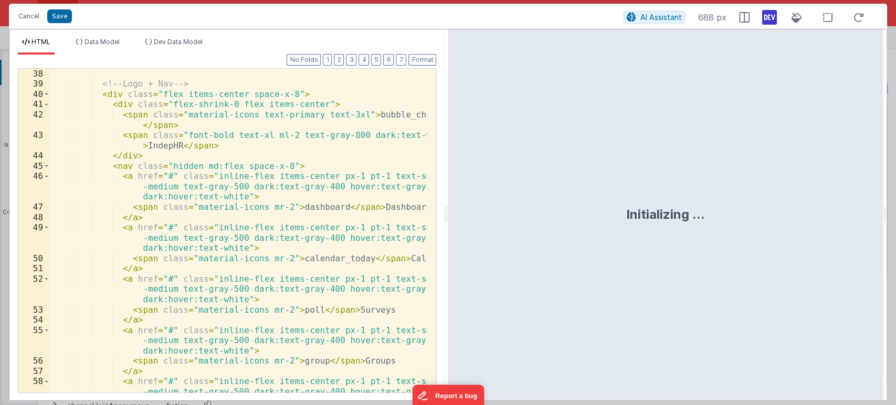
scroll to position [349, 0]
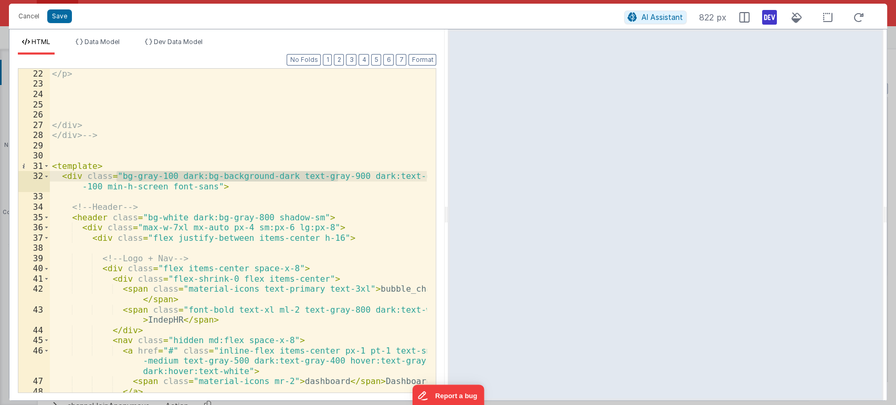
drag, startPoint x: 117, startPoint y: 173, endPoint x: 340, endPoint y: 178, distance: 222.6
click at [340, 178] on div "</p> </div> </div> --> < template > < div class = "bg-gray-100 dark:bg-backgrou…" at bounding box center [238, 251] width 377 height 365
click at [349, 193] on div "</p> </div> </div> --> < template > < div class = "bg-gray-100 dark:bg-backgrou…" at bounding box center [238, 251] width 377 height 365
drag, startPoint x: 115, startPoint y: 171, endPoint x: 412, endPoint y: 179, distance: 296.7
click at [412, 179] on div "</p> </div> </div> --> < template > < div class = "bg-gray-100 dark:bg-backgrou…" at bounding box center [238, 251] width 377 height 365
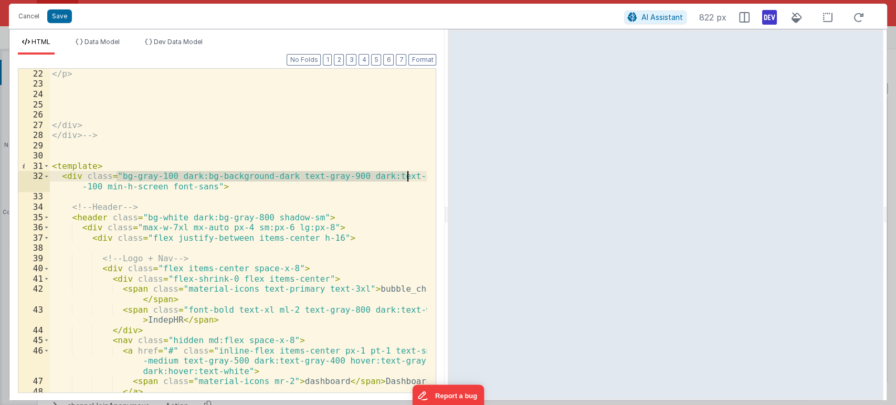
click at [147, 174] on div "</p> </div> </div> --> < template > < div class = "bg-gray-100 dark:bg-backgrou…" at bounding box center [238, 231] width 377 height 324
drag, startPoint x: 117, startPoint y: 175, endPoint x: 99, endPoint y: 184, distance: 20.0
click at [99, 184] on div "</p> </div> </div> --> < template > < div class = "bg-gray-100 dark:bg-backgrou…" at bounding box center [238, 251] width 377 height 365
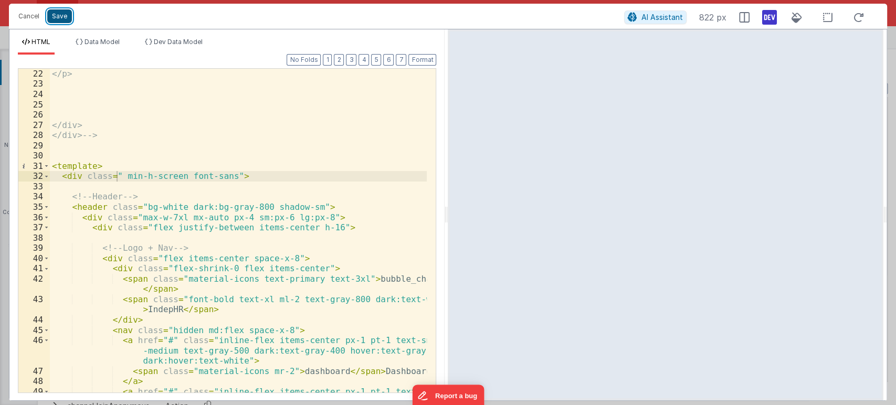
click at [64, 18] on button "Save" at bounding box center [59, 16] width 25 height 14
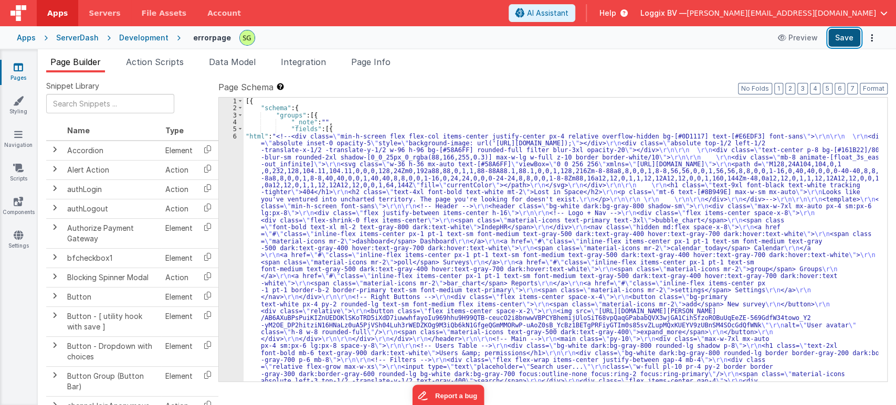
click at [852, 45] on button "Save" at bounding box center [844, 38] width 32 height 18
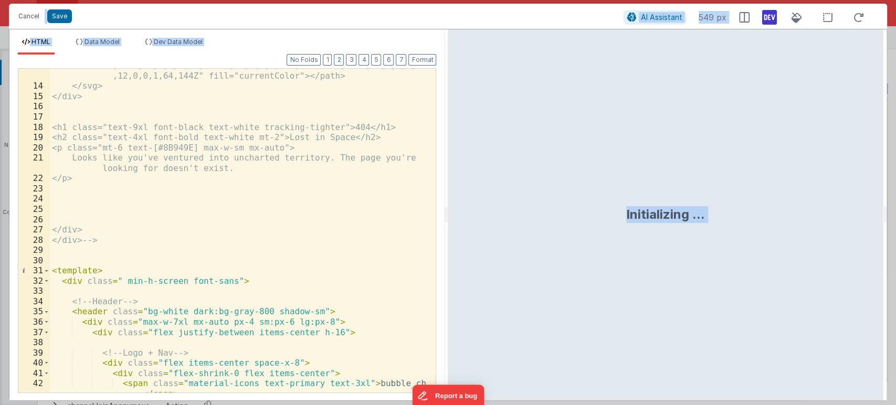
scroll to position [314, 0]
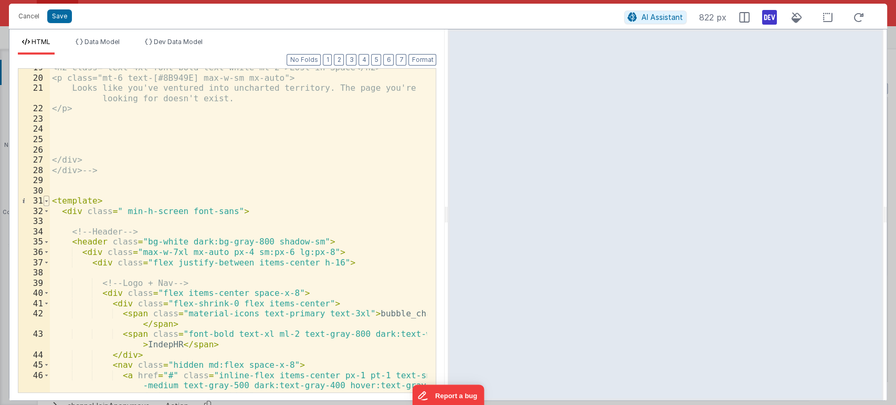
click at [48, 200] on span at bounding box center [47, 201] width 6 height 10
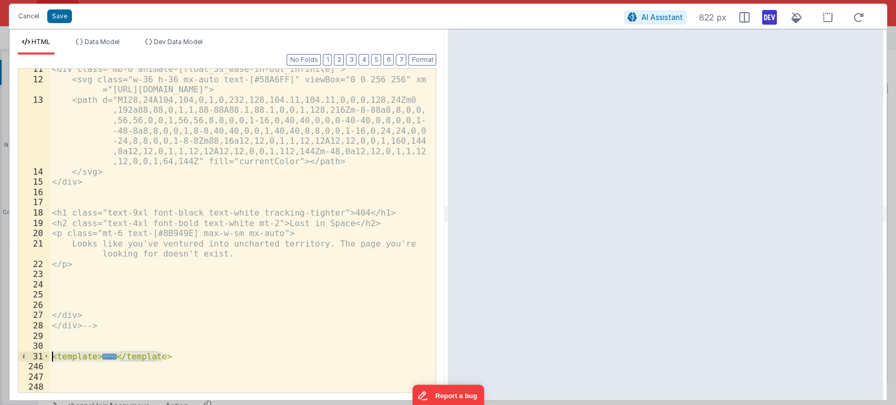
drag, startPoint x: 166, startPoint y: 355, endPoint x: 52, endPoint y: 356, distance: 113.9
click at [52, 356] on div "<div class="mb-8 animate-[float_3s_ease-in-out_infinite]"> <svg class="w-36 h-3…" at bounding box center [238, 236] width 377 height 344
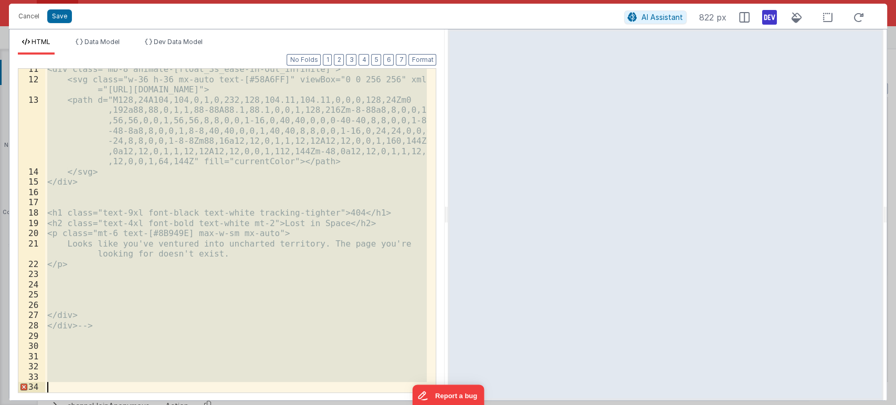
click at [93, 326] on div "<div class="mb-8 animate-[float_3s_ease-in-out_infinite]"> <svg class="w-36 h-3…" at bounding box center [236, 231] width 382 height 324
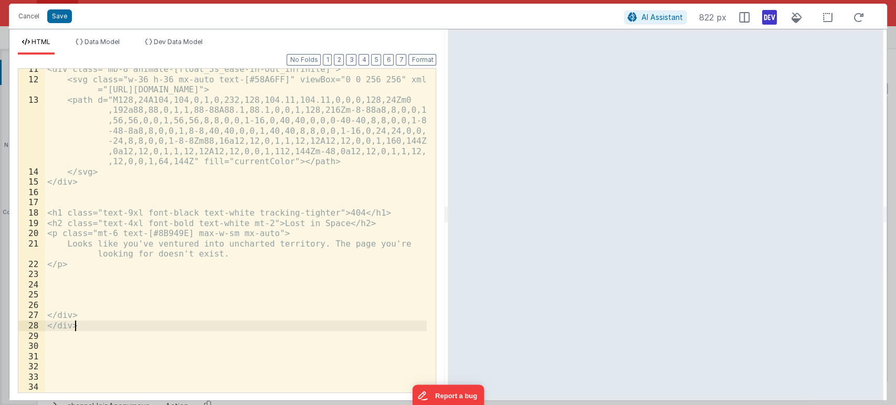
scroll to position [0, 0]
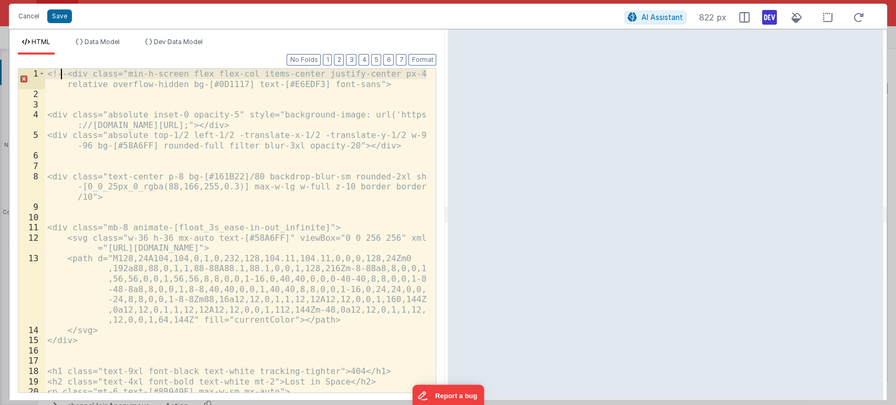
click at [63, 71] on div "<!-- <div class="min-h-screen flex flex-col items-center justify-center px-4 re…" at bounding box center [236, 251] width 382 height 365
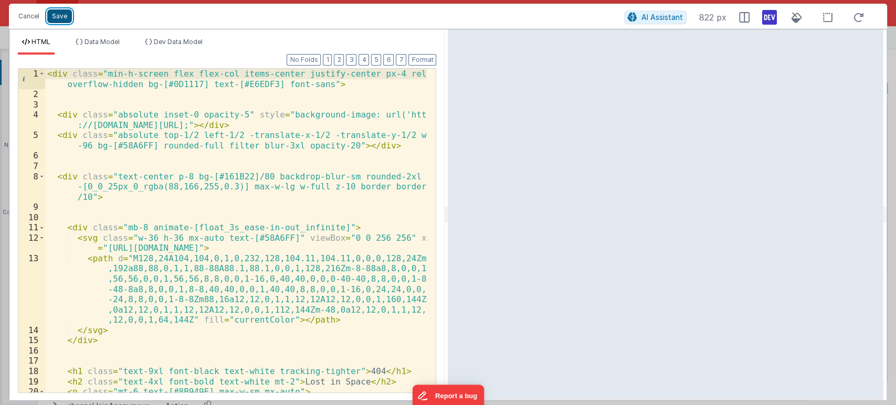
click at [60, 15] on button "Save" at bounding box center [59, 16] width 25 height 14
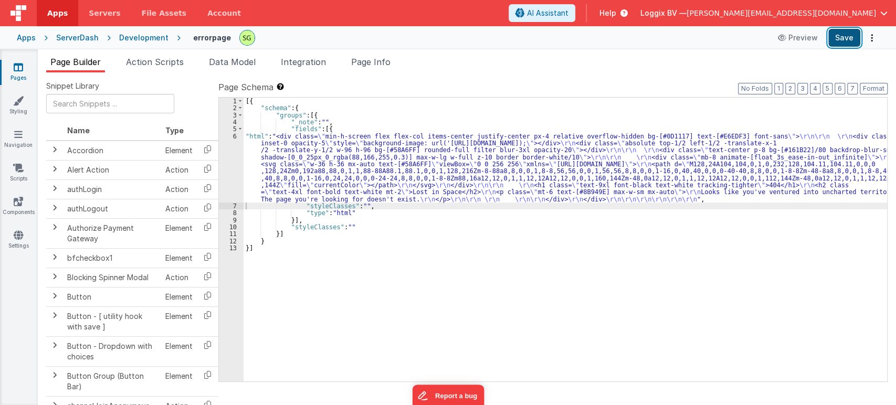
click at [835, 38] on button "Save" at bounding box center [844, 38] width 32 height 18
click at [24, 76] on link "Pages" at bounding box center [18, 72] width 38 height 21
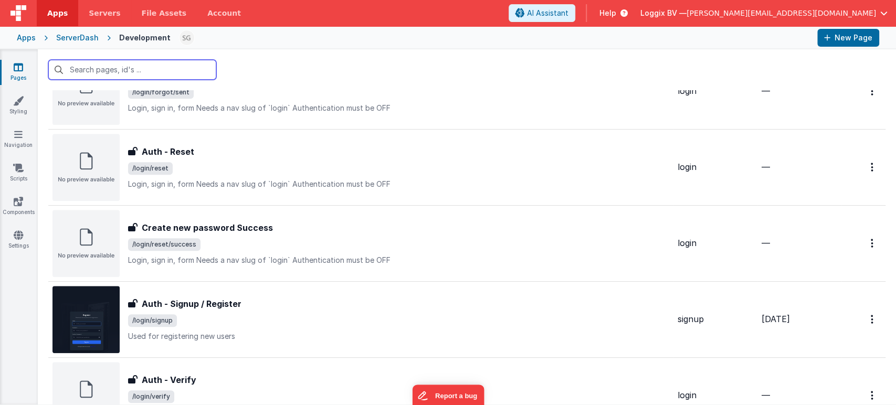
scroll to position [718, 0]
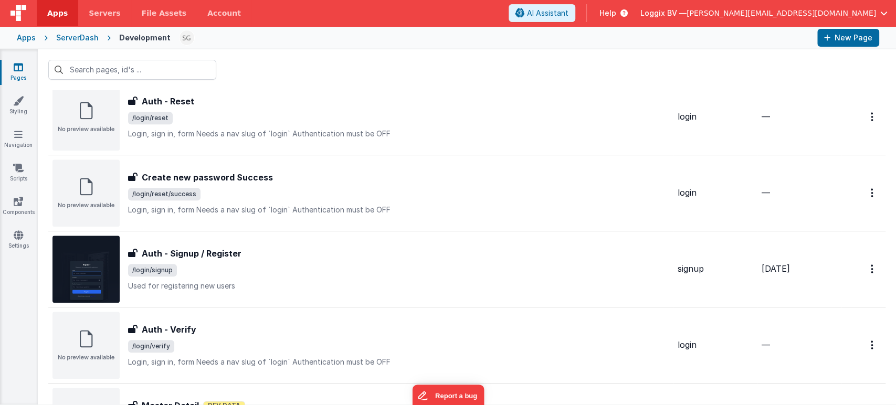
click at [260, 272] on span "/login/signup" at bounding box center [398, 270] width 541 height 13
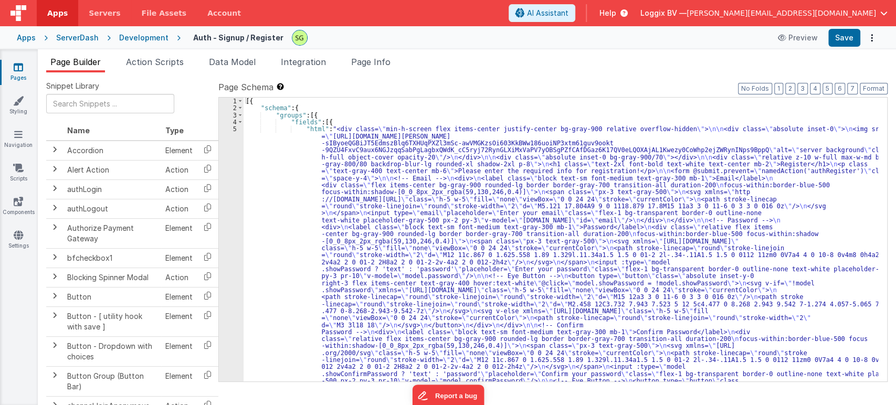
click at [234, 126] on div "5" at bounding box center [231, 293] width 25 height 336
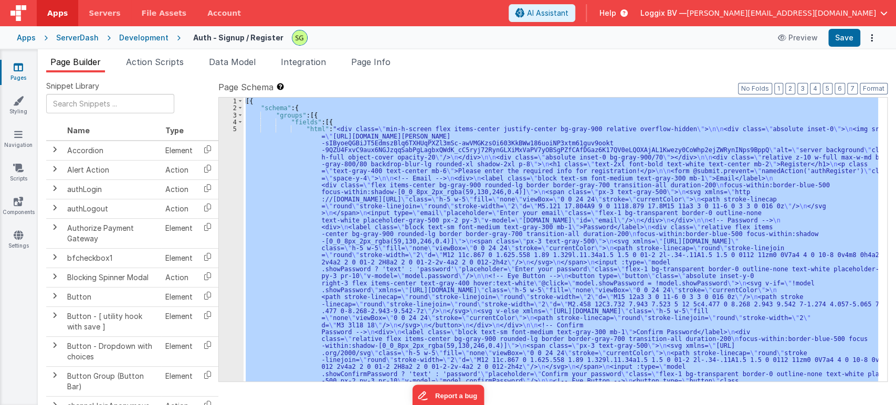
click at [234, 126] on div "5" at bounding box center [231, 293] width 25 height 336
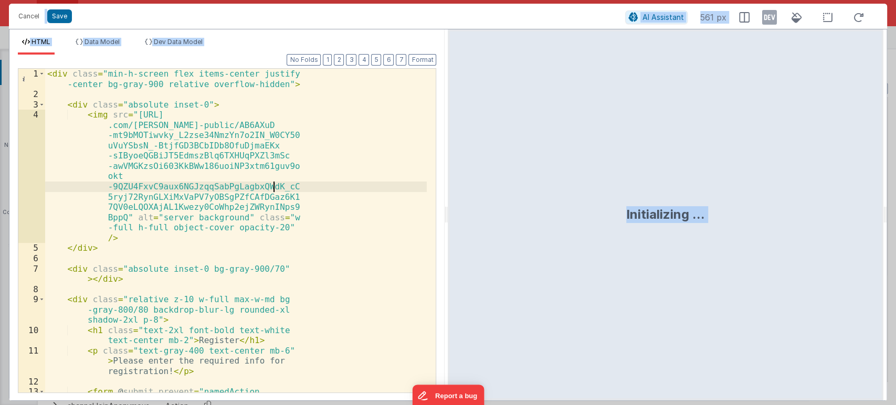
click at [389, 188] on div "< div class = "min-h-screen flex items-center justify -center bg-gray-900 relat…" at bounding box center [236, 251] width 382 height 365
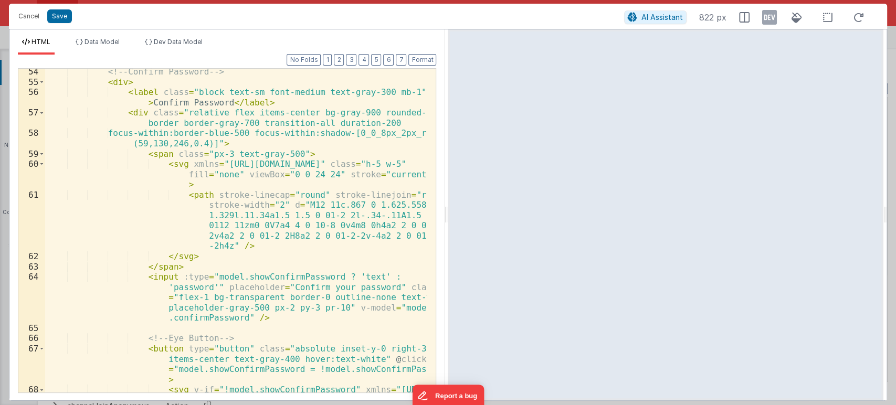
scroll to position [823, 0]
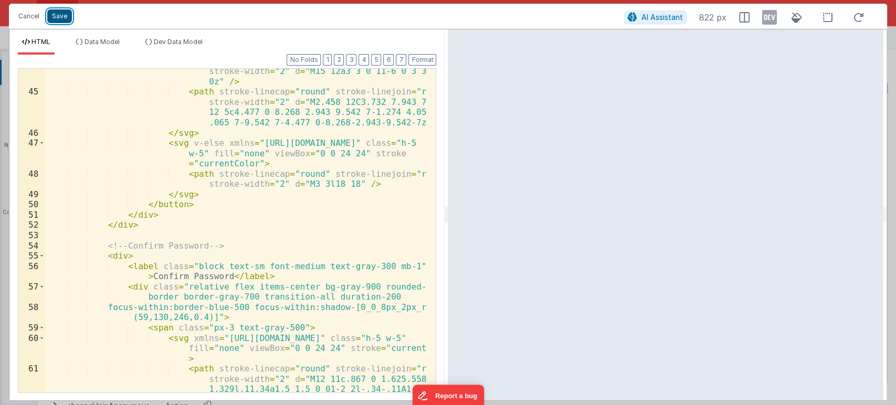
click at [64, 16] on button "Save" at bounding box center [59, 16] width 25 height 14
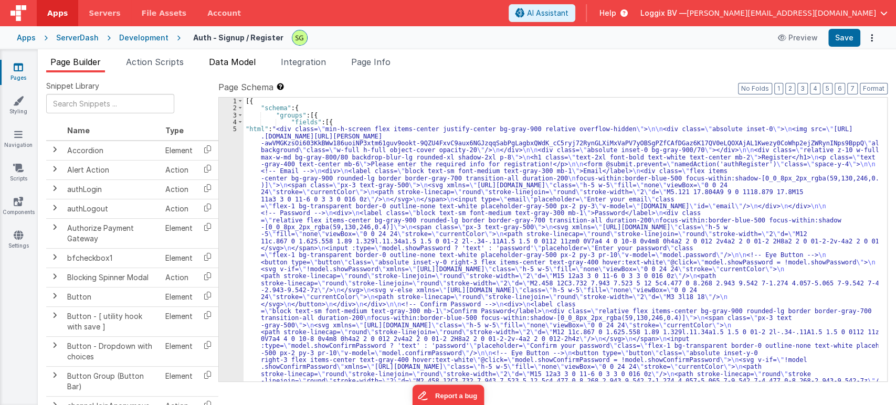
click at [240, 66] on span "Data Model" at bounding box center [232, 62] width 47 height 10
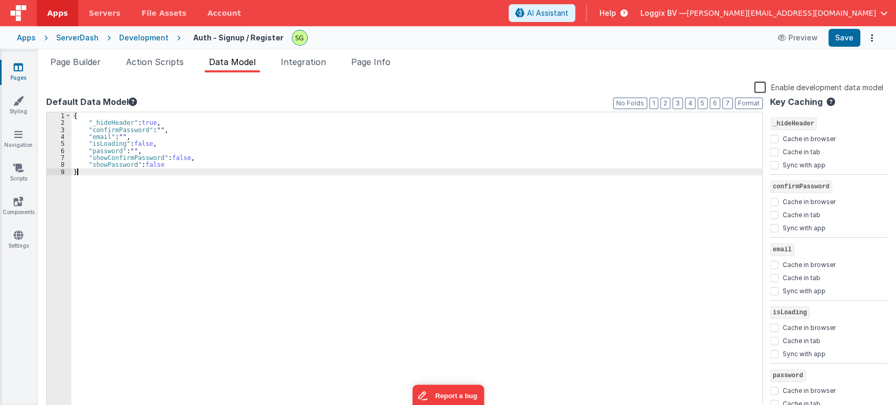
click at [115, 180] on div "{ "_hideHeader" : true , "confirmPassword" : "" , "email" : "" , "isLoading" : …" at bounding box center [416, 270] width 691 height 316
click at [139, 141] on div "{ "_hideHeader" : true , "confirmPassword" : "" , "email" : "" , "isLoading" : …" at bounding box center [416, 270] width 691 height 316
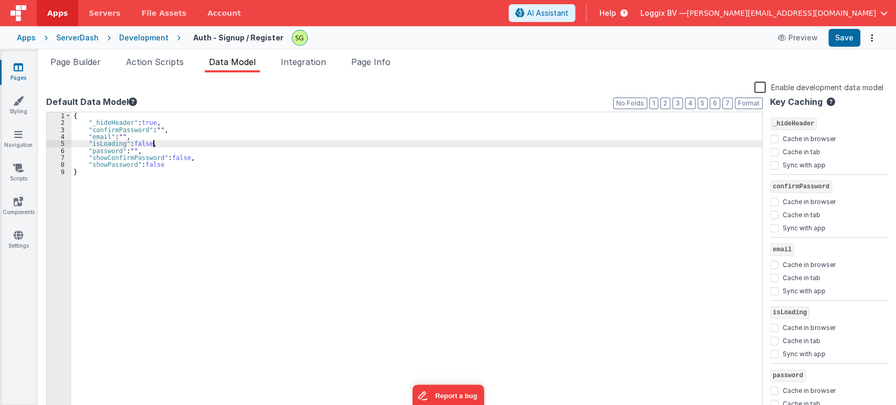
click at [153, 147] on div "{ "_hideHeader" : true , "confirmPassword" : "" , "email" : "" , "isLoading" : …" at bounding box center [416, 270] width 691 height 316
click at [139, 147] on div "{ "_hideHeader" : true , "confirmPassword" : "" , "email" : "" , "isLoading" : …" at bounding box center [416, 270] width 691 height 316
click at [140, 144] on div "{ "_hideHeader" : true , "confirmPassword" : "" , "email" : "" , "isLoading" : …" at bounding box center [416, 270] width 691 height 316
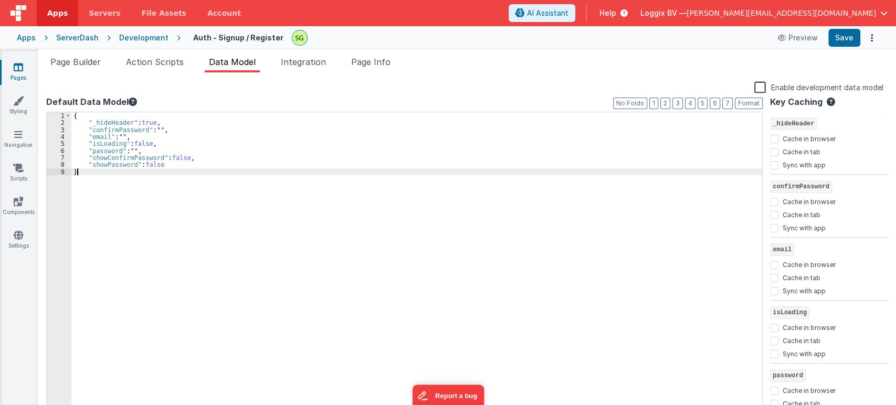
click at [101, 174] on div "{ "_hideHeader" : true , "confirmPassword" : "" , "email" : "" , "isLoading" : …" at bounding box center [416, 270] width 691 height 316
click at [85, 65] on span "Page Builder" at bounding box center [75, 62] width 50 height 10
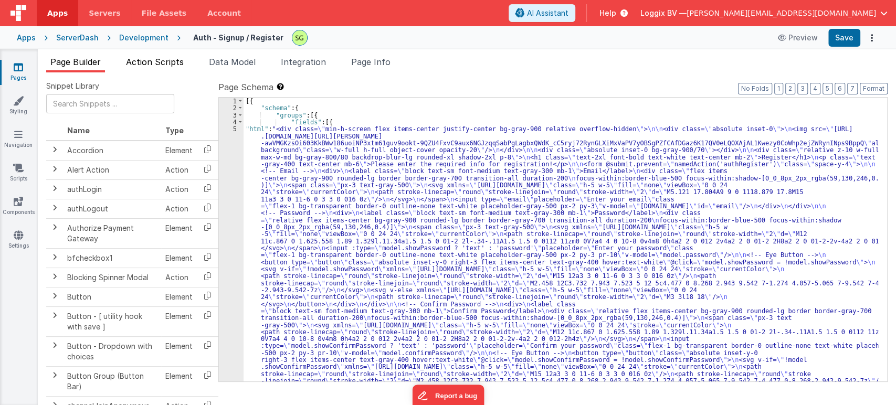
click at [152, 64] on span "Action Scripts" at bounding box center [155, 62] width 58 height 10
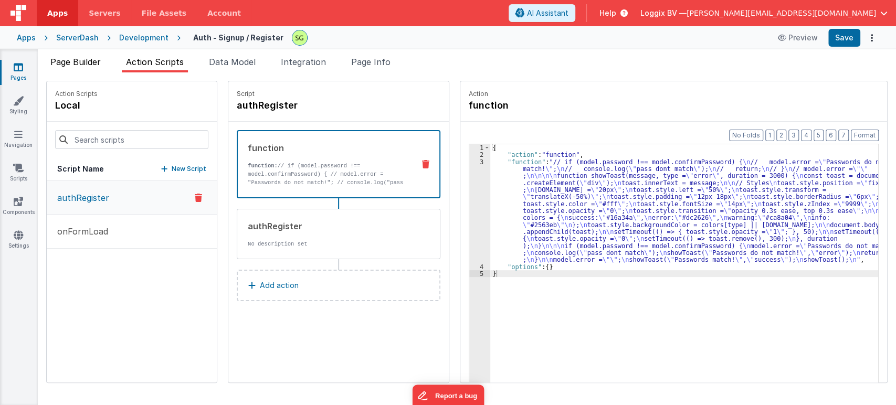
click at [71, 60] on span "Page Builder" at bounding box center [75, 62] width 50 height 10
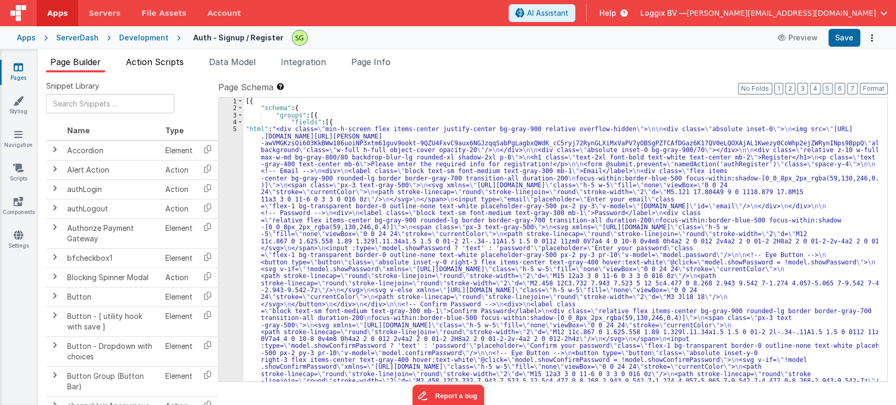
click at [163, 68] on li "Action Scripts" at bounding box center [155, 64] width 66 height 17
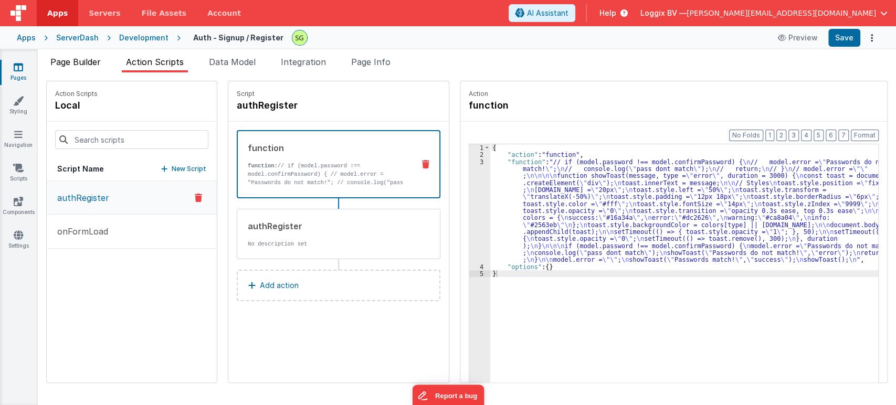
click at [63, 64] on span "Page Builder" at bounding box center [75, 62] width 50 height 10
